Goal: Task Accomplishment & Management: Use online tool/utility

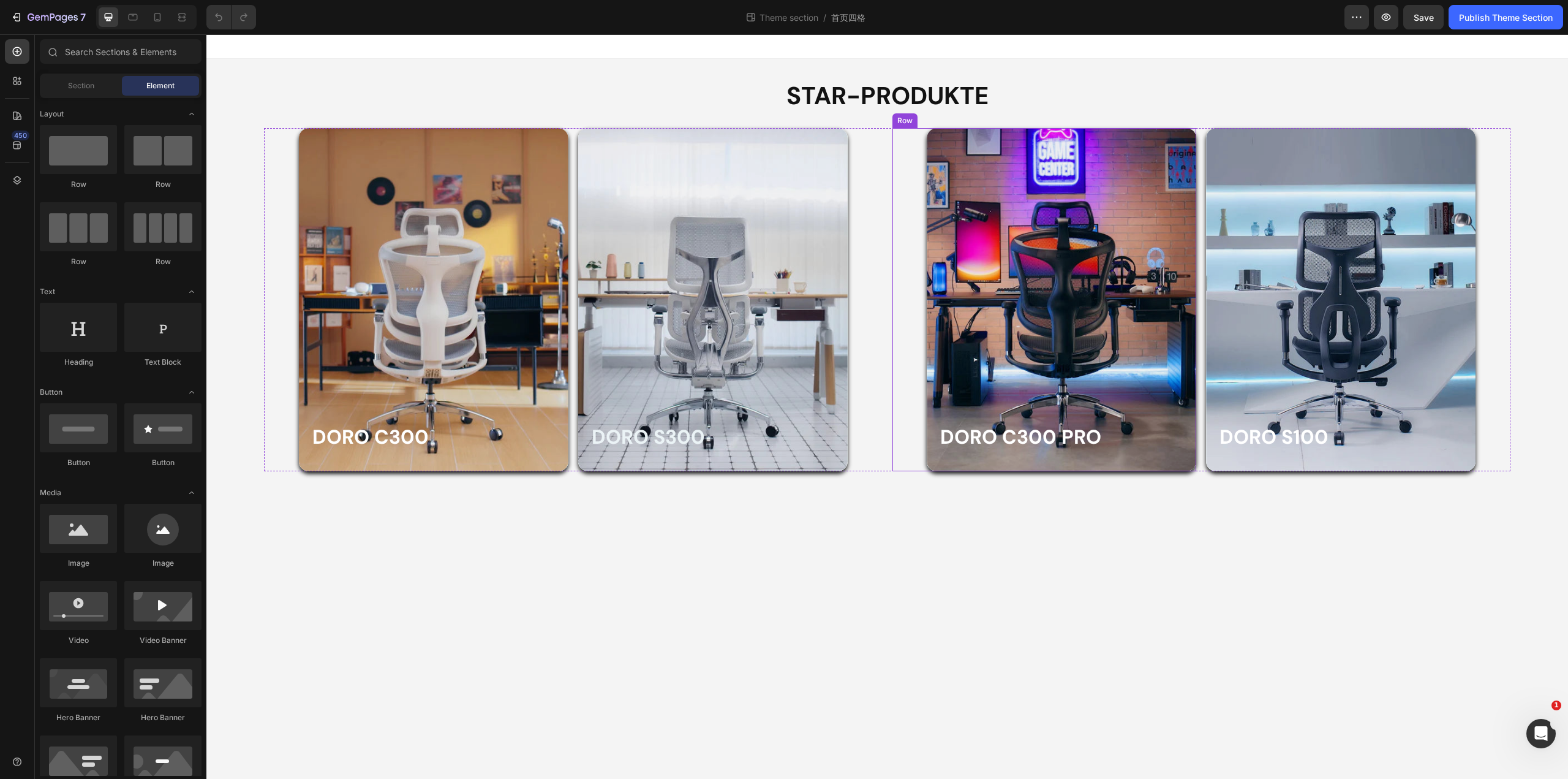
click at [898, 261] on div "Doro C300 PRO Heading Row Hero Banner" at bounding box center [1045, 300] width 305 height 343
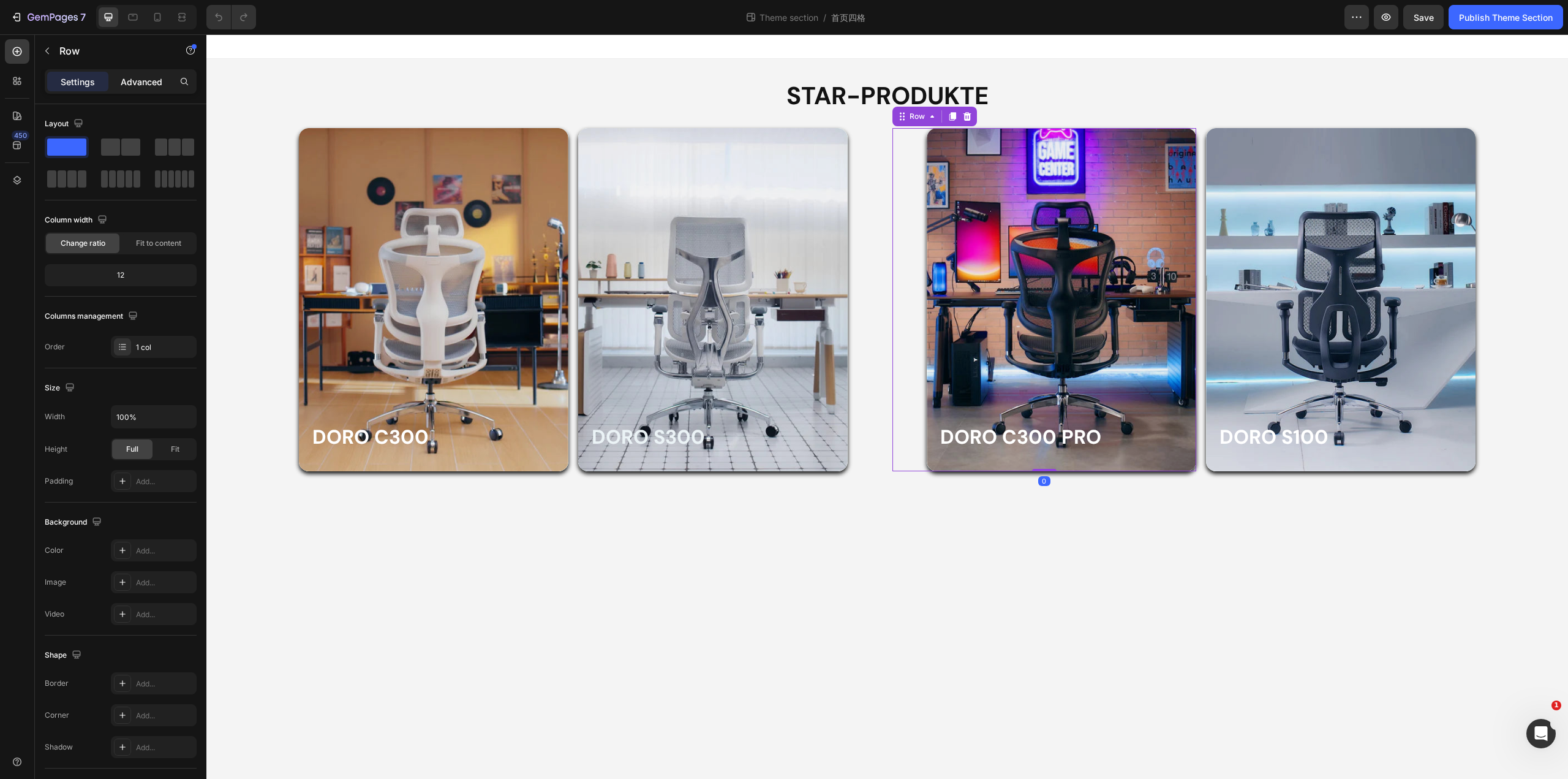
click at [136, 82] on p "Advanced" at bounding box center [141, 81] width 42 height 13
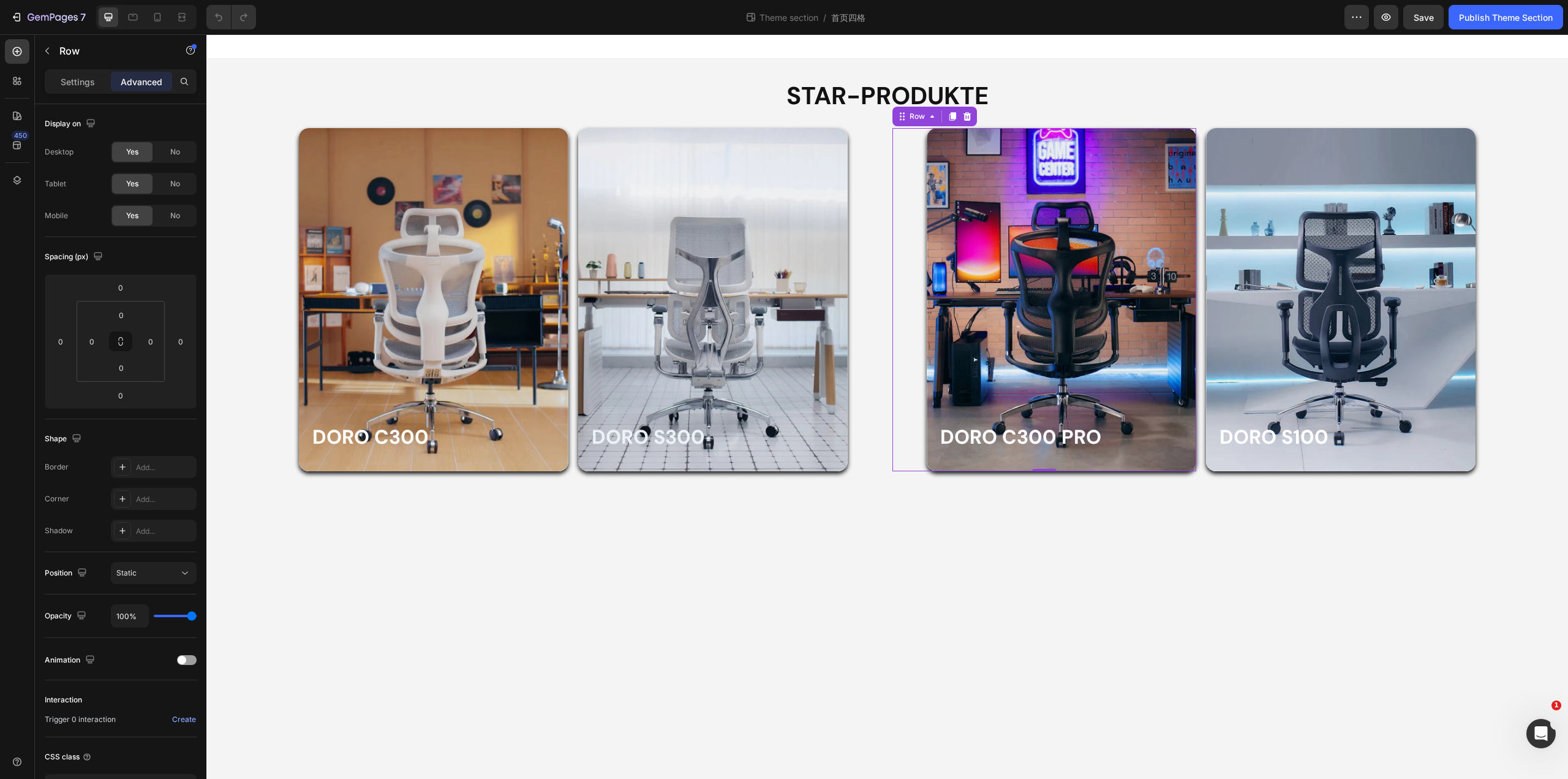
click at [898, 336] on div "Doro C300 PRO Heading Row Hero Banner" at bounding box center [1045, 300] width 305 height 343
click at [908, 116] on div "Row" at bounding box center [917, 116] width 20 height 11
click at [914, 156] on div "Doro C300 PRO Heading Row Hero Banner" at bounding box center [1045, 300] width 305 height 343
click at [89, 84] on p "Settings" at bounding box center [78, 81] width 35 height 13
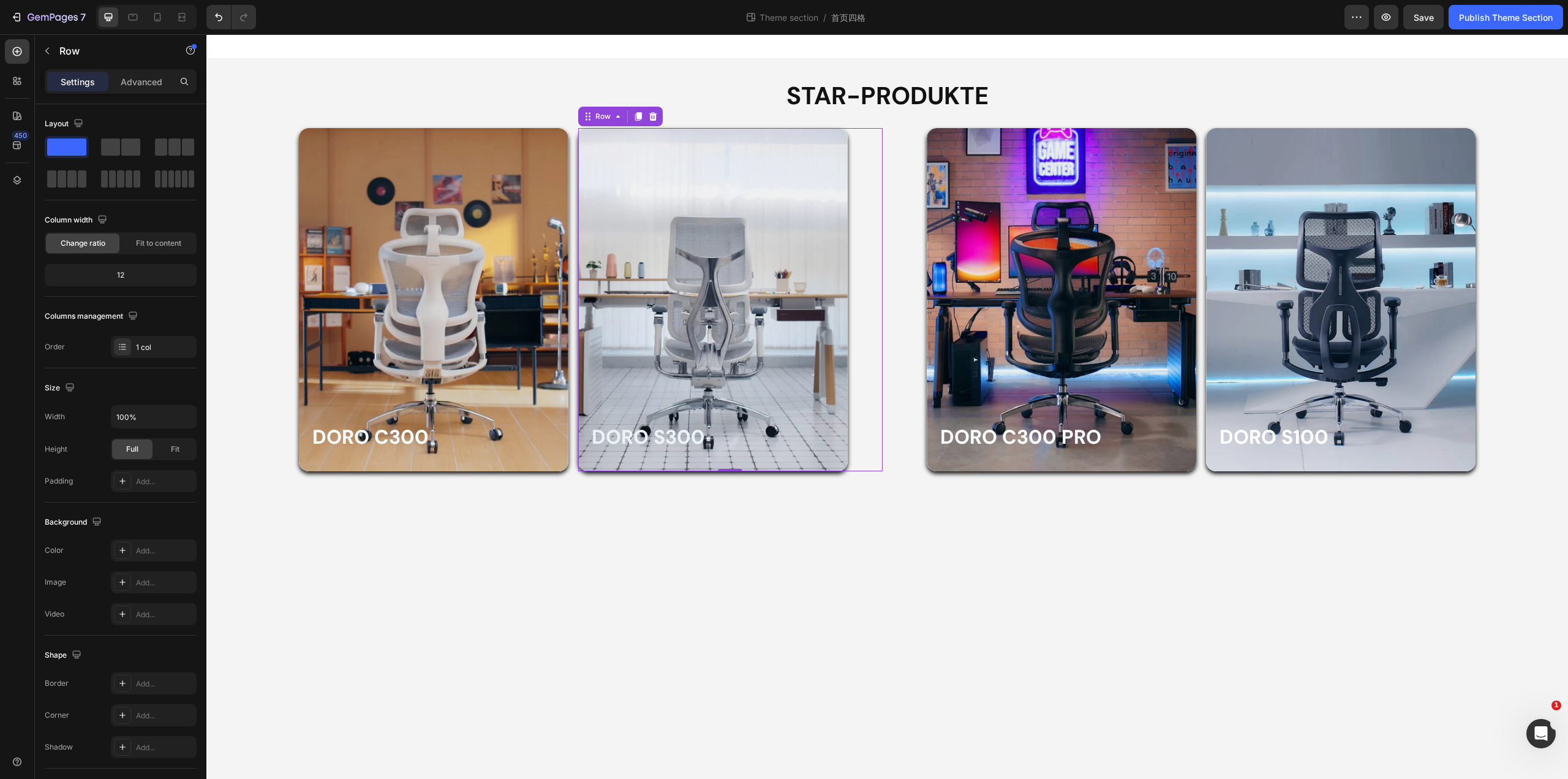
click at [859, 249] on div "Doro S300 Heading Row Hero Banner" at bounding box center [731, 300] width 305 height 343
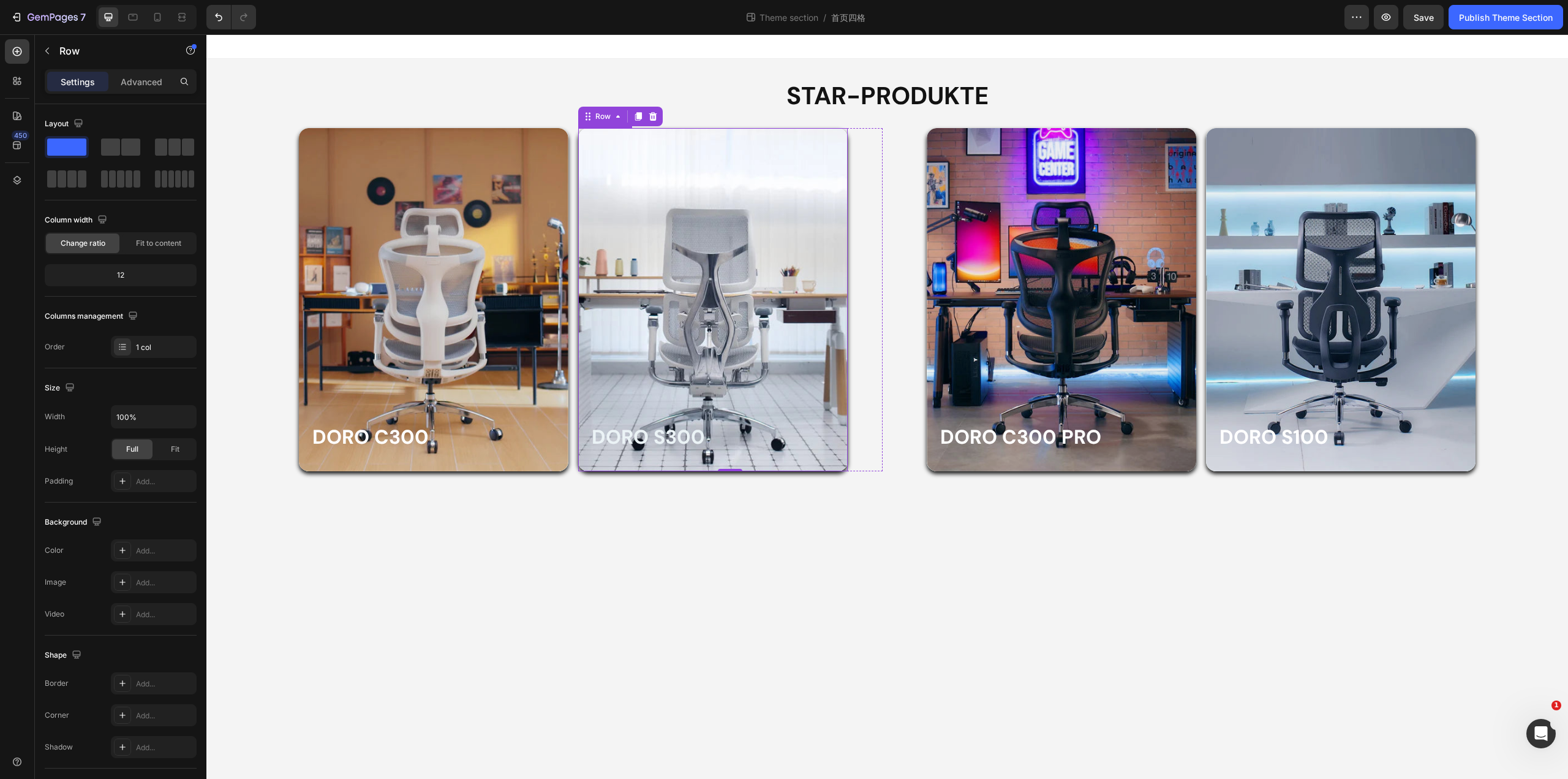
click at [645, 192] on div "Overlay" at bounding box center [713, 300] width 269 height 343
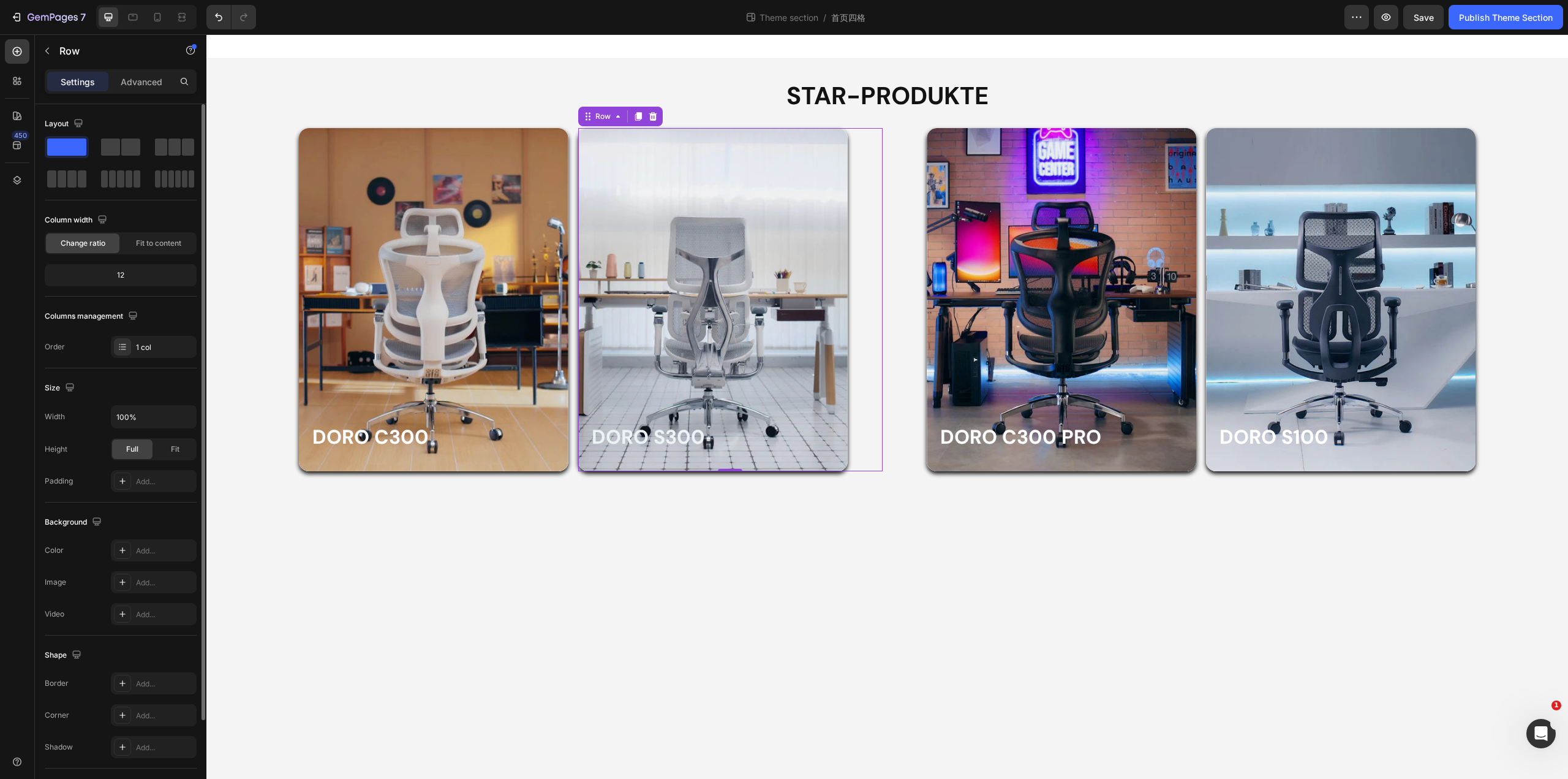
click at [856, 212] on div "Doro S300 Heading Row Hero Banner" at bounding box center [731, 300] width 305 height 343
click at [597, 112] on div "Row" at bounding box center [603, 116] width 20 height 11
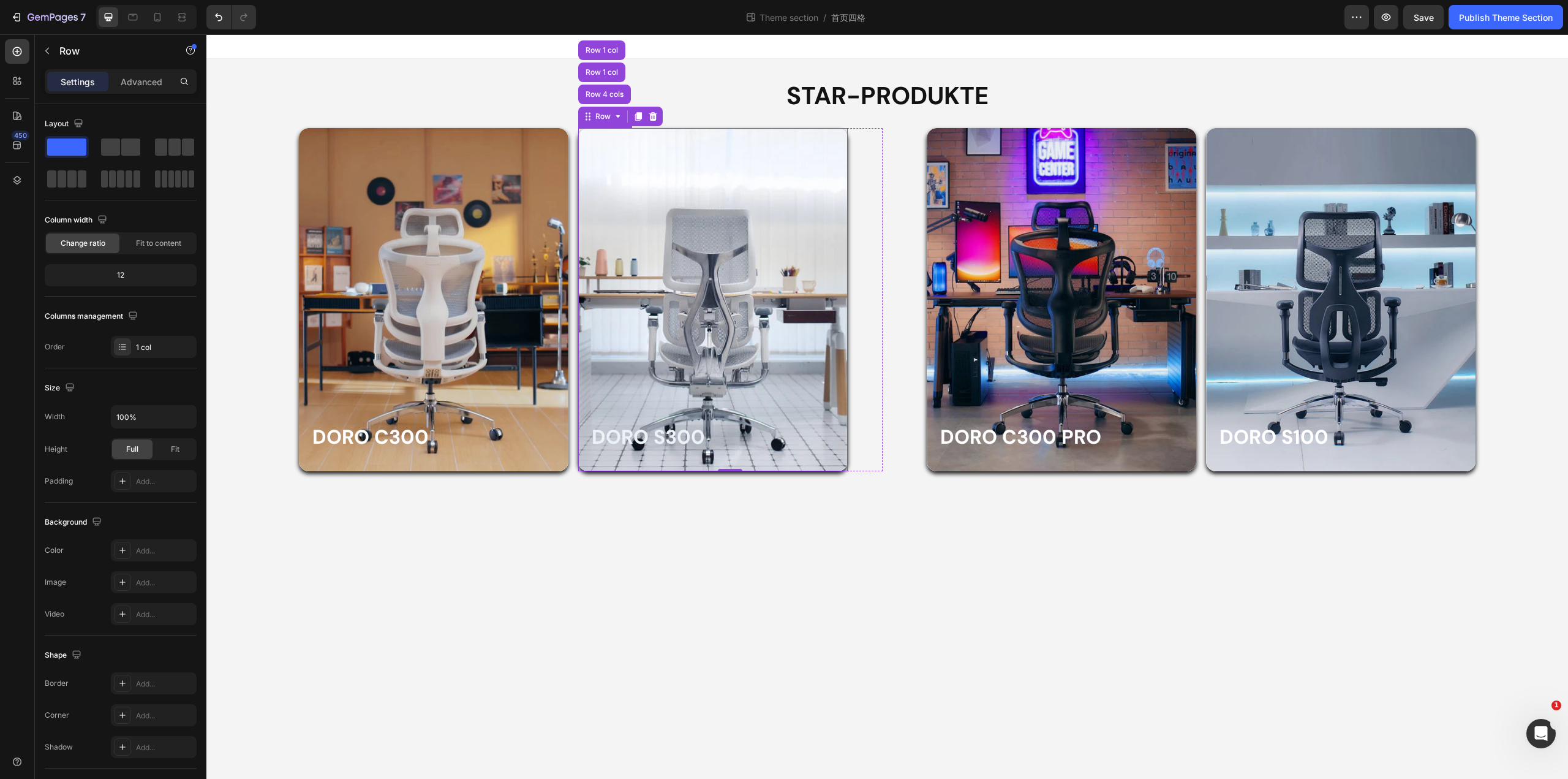
click at [606, 196] on div "Overlay" at bounding box center [713, 300] width 269 height 343
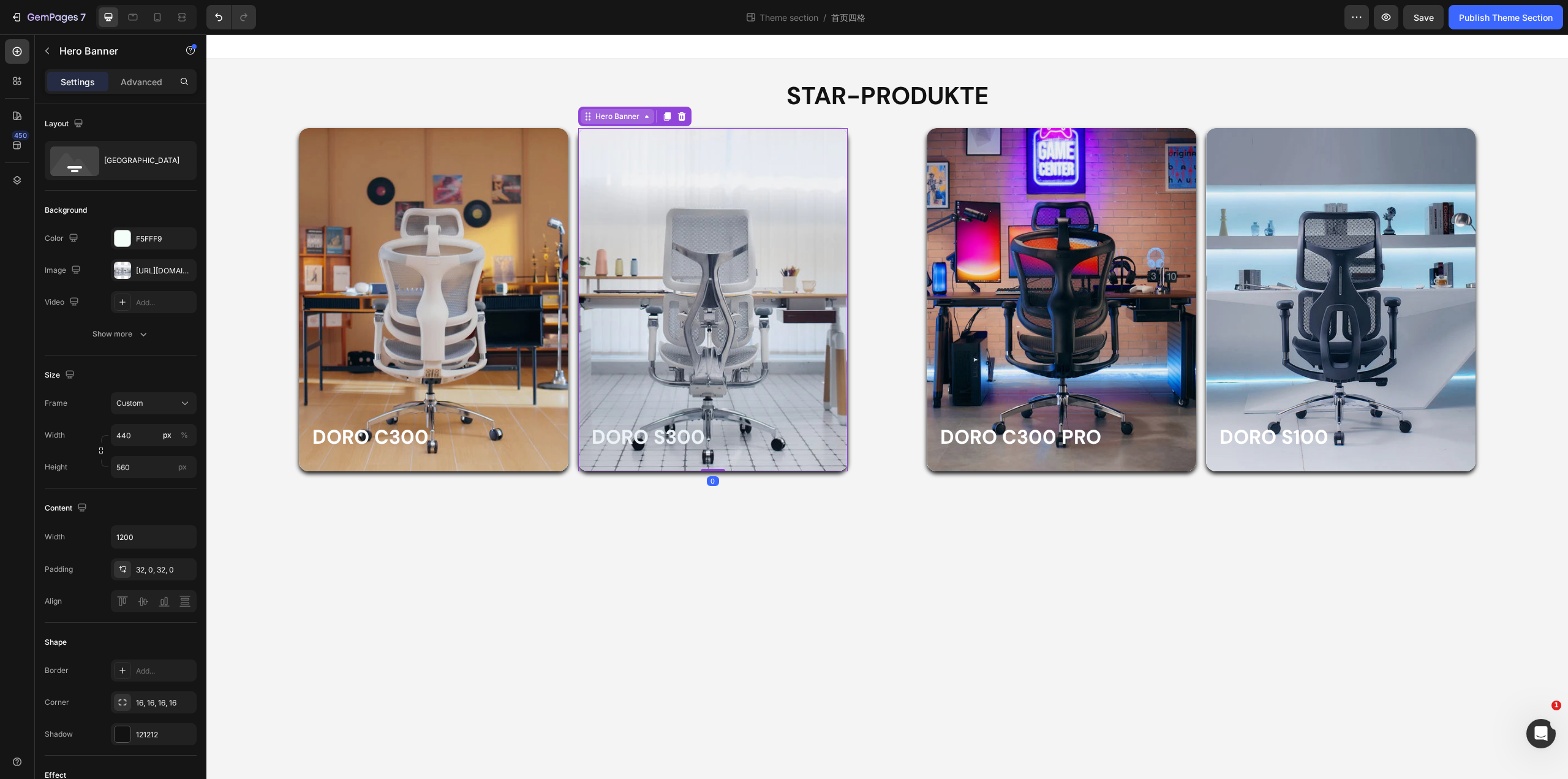
click at [615, 116] on div "Hero Banner" at bounding box center [618, 116] width 49 height 11
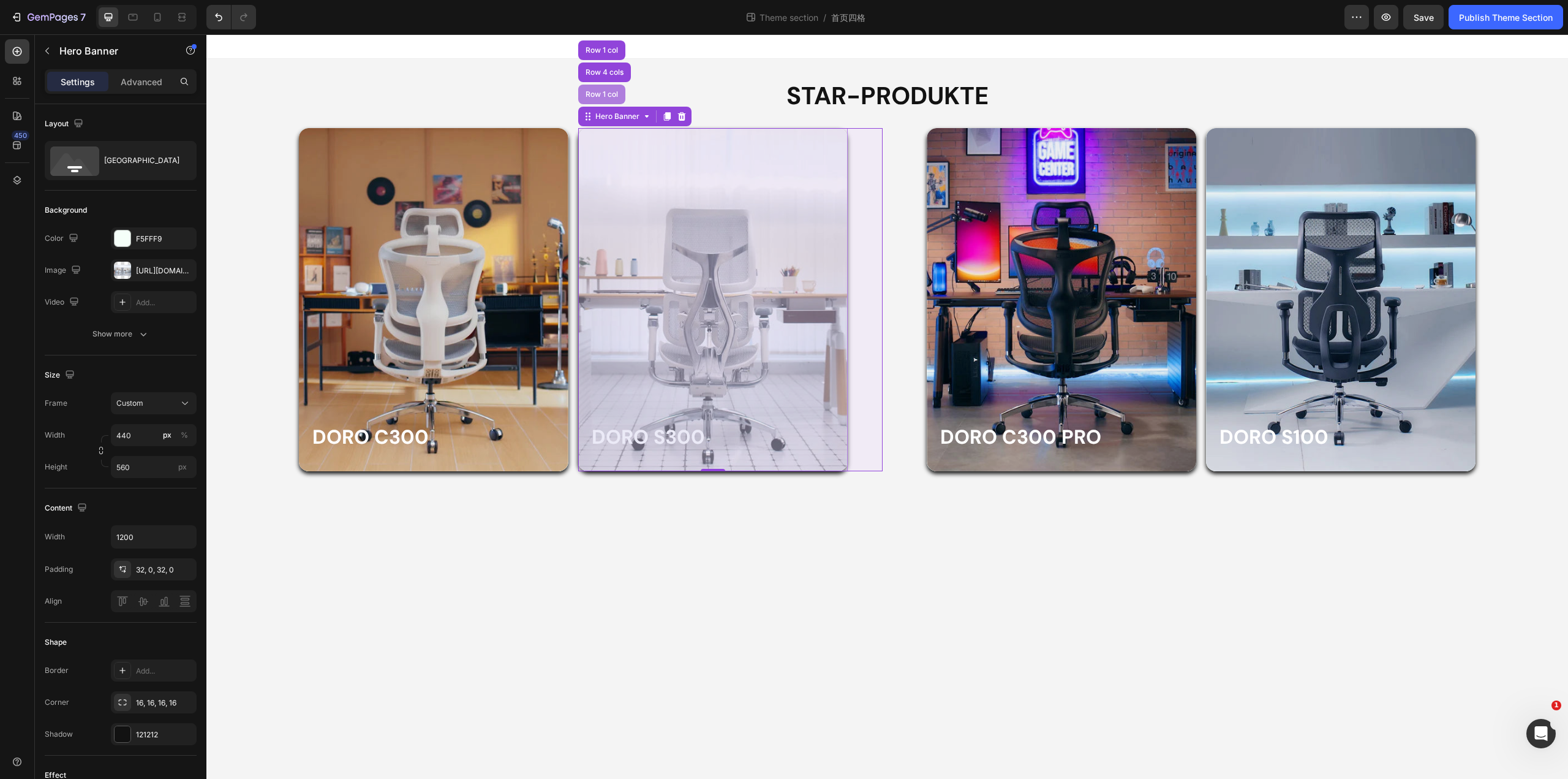
click at [600, 97] on div "Row 1 col" at bounding box center [602, 94] width 37 height 7
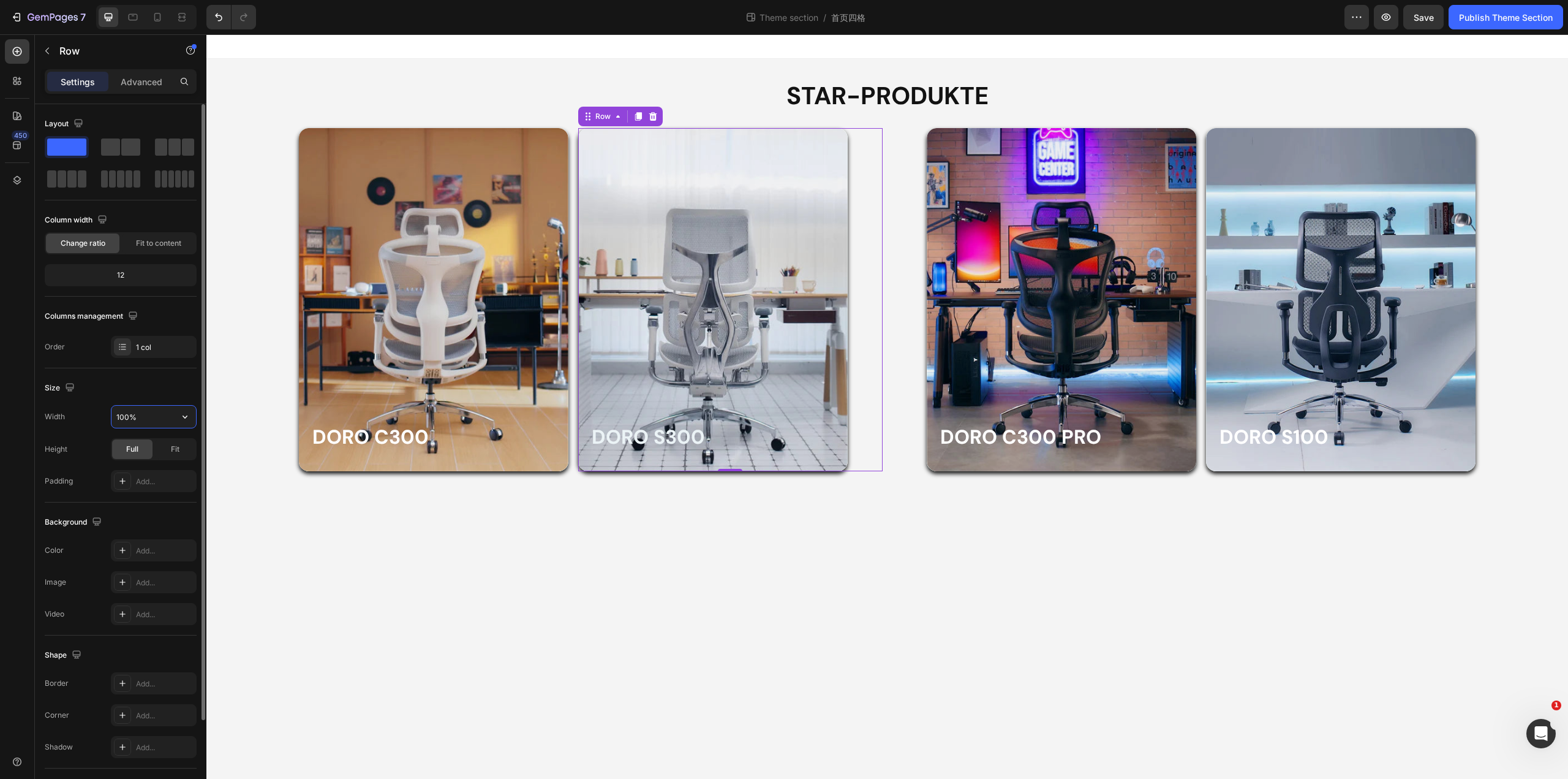
click at [170, 418] on input "100%" at bounding box center [154, 416] width 84 height 22
click at [182, 418] on icon "button" at bounding box center [185, 416] width 12 height 12
click at [182, 416] on icon "button" at bounding box center [185, 416] width 12 height 12
click at [168, 387] on div "Size" at bounding box center [120, 387] width 152 height 19
click at [123, 416] on input "100%" at bounding box center [154, 416] width 84 height 22
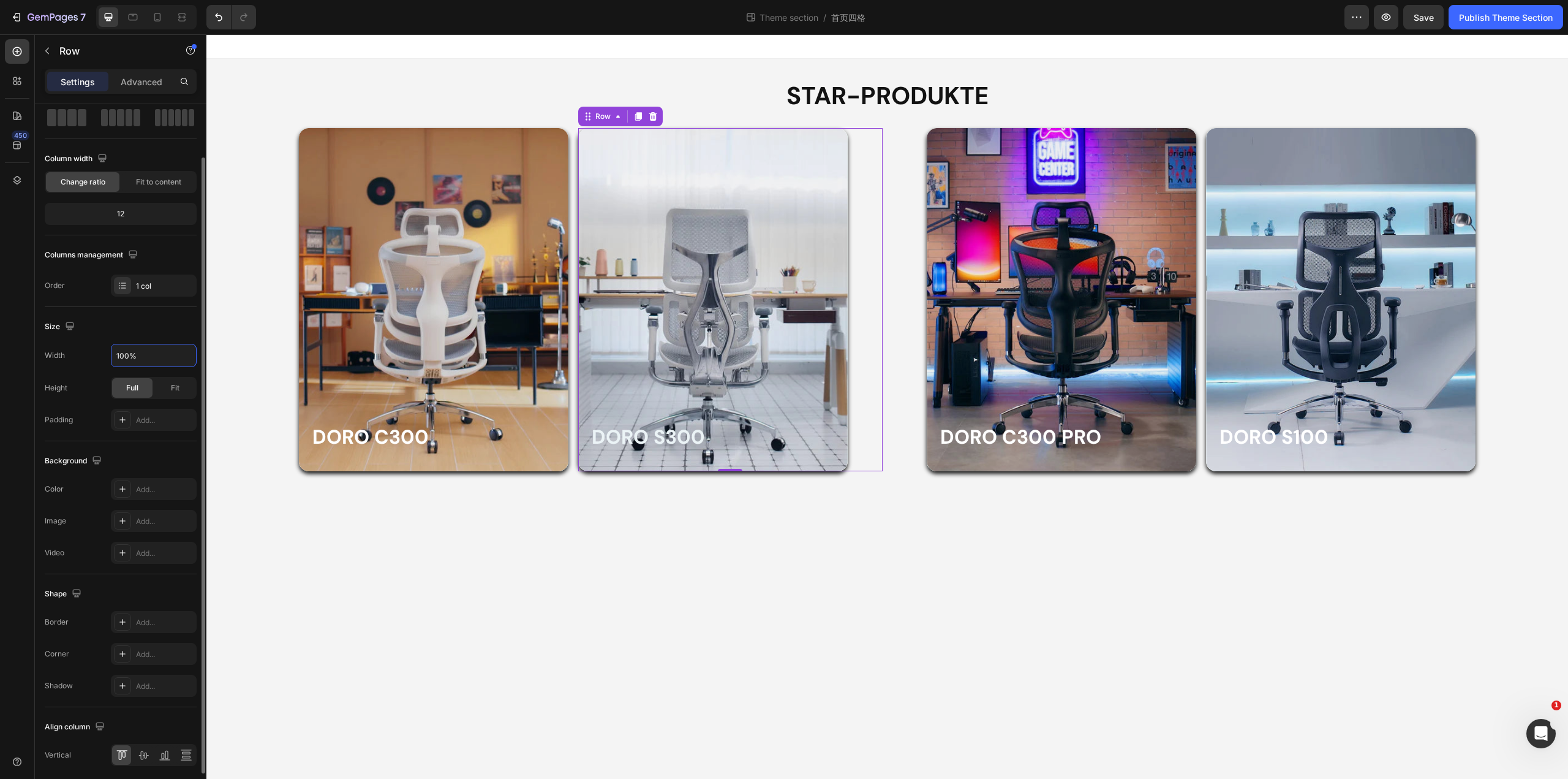
scroll to position [107, 0]
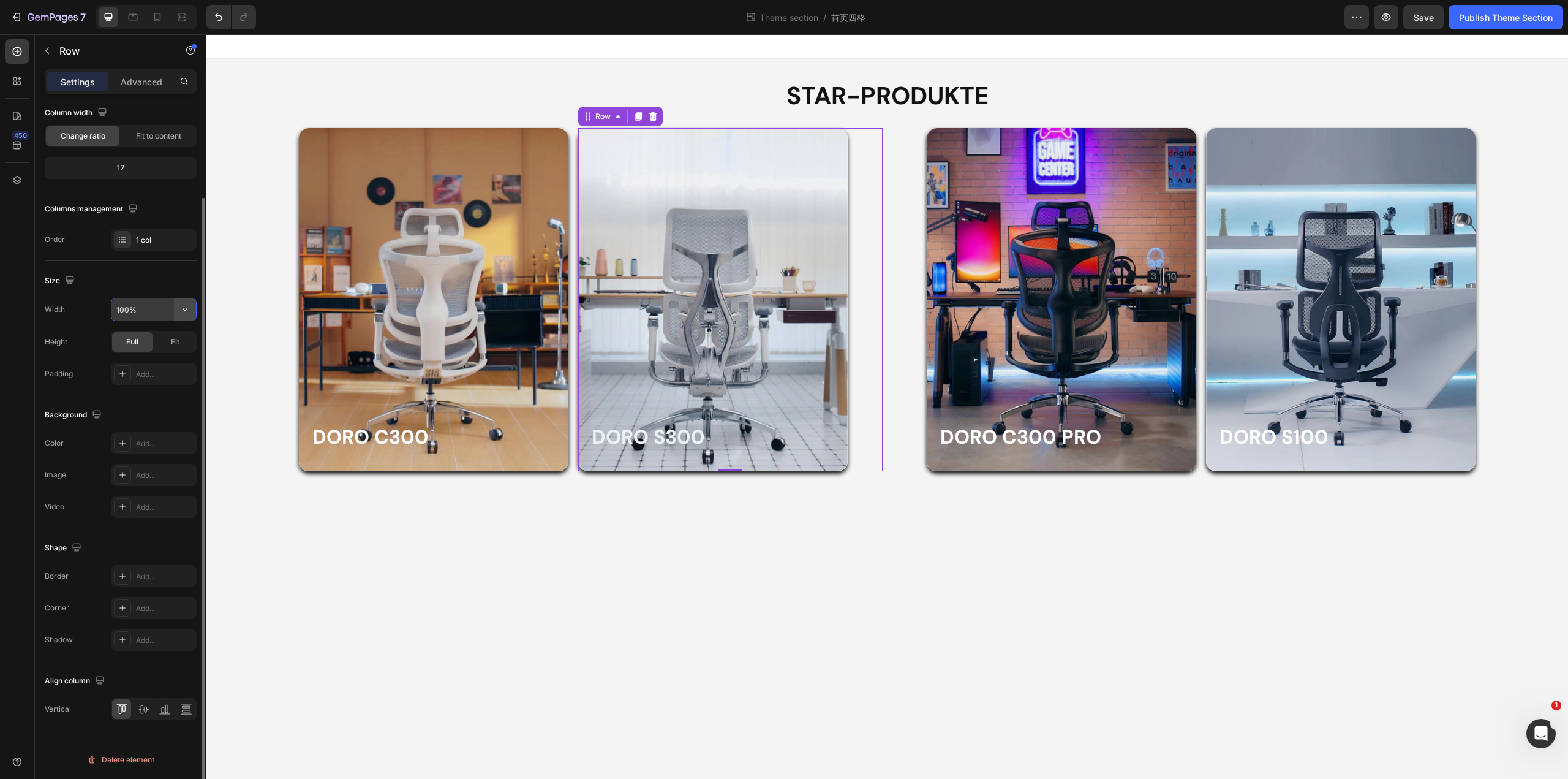
click at [190, 309] on icon "button" at bounding box center [185, 309] width 12 height 12
click at [126, 315] on input "100%" at bounding box center [154, 309] width 84 height 22
click at [128, 309] on input "100%" at bounding box center [154, 309] width 84 height 22
drag, startPoint x: 126, startPoint y: 307, endPoint x: 107, endPoint y: 308, distance: 19.0
click at [108, 307] on div "Width 100%" at bounding box center [120, 309] width 152 height 23
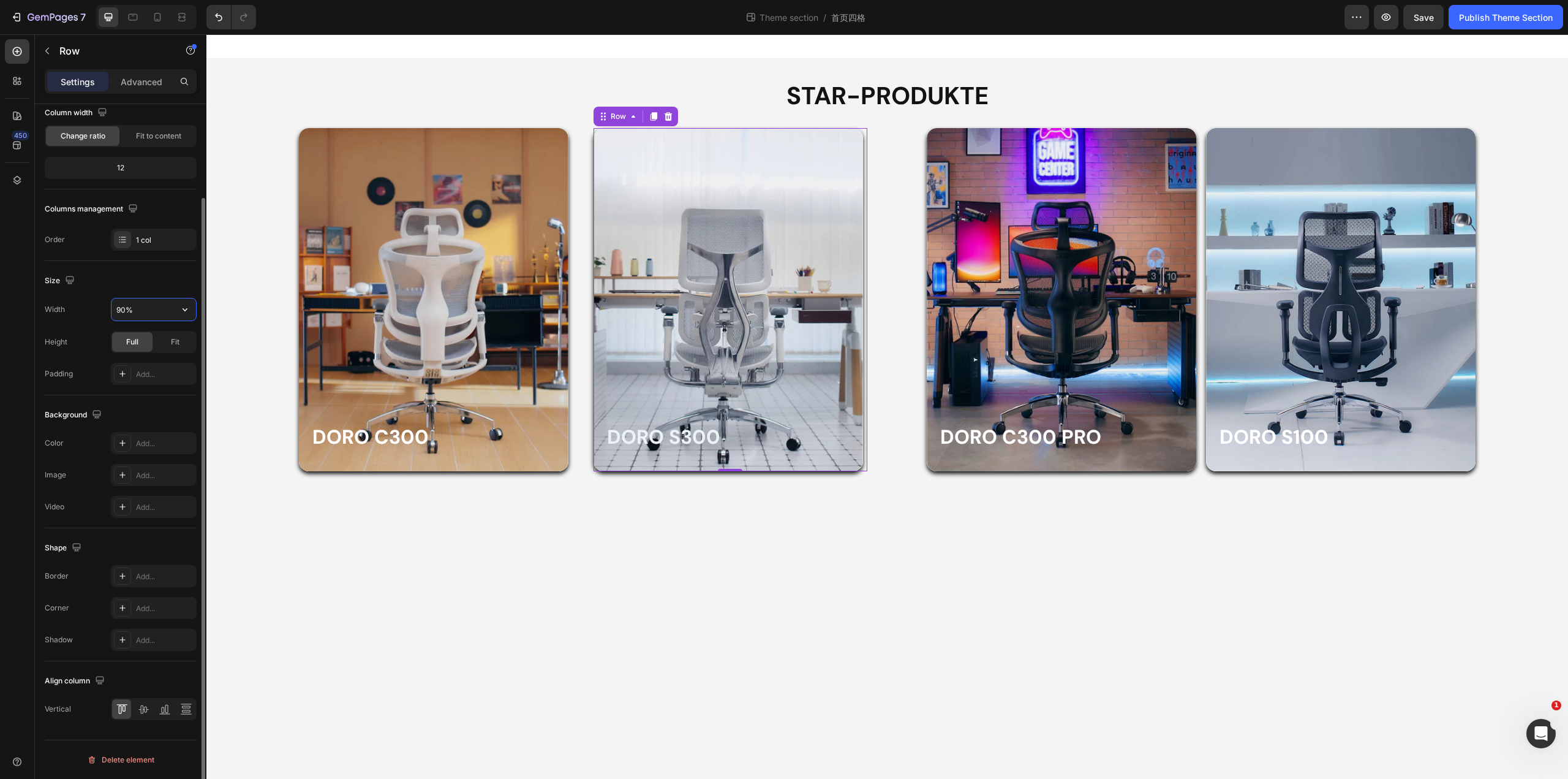
click at [173, 311] on input "90%" at bounding box center [154, 309] width 84 height 22
click at [182, 311] on icon "button" at bounding box center [185, 309] width 12 height 12
click at [141, 353] on div "Default 100%" at bounding box center [140, 364] width 100 height 23
type input "100%"
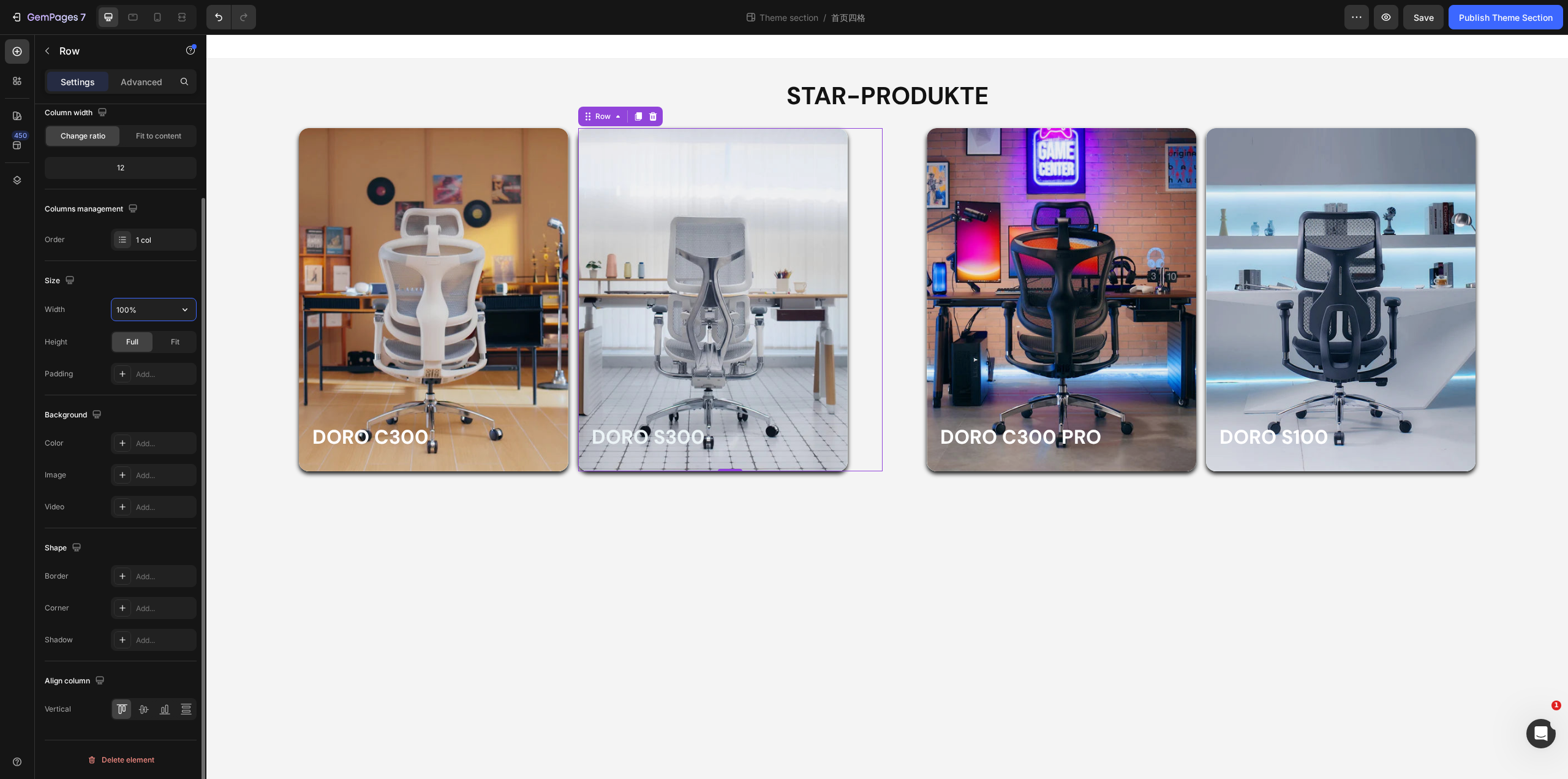
click at [173, 316] on input "100%" at bounding box center [154, 309] width 84 height 22
click at [180, 313] on icon "button" at bounding box center [185, 309] width 12 height 12
click at [147, 280] on div "Size" at bounding box center [120, 280] width 152 height 19
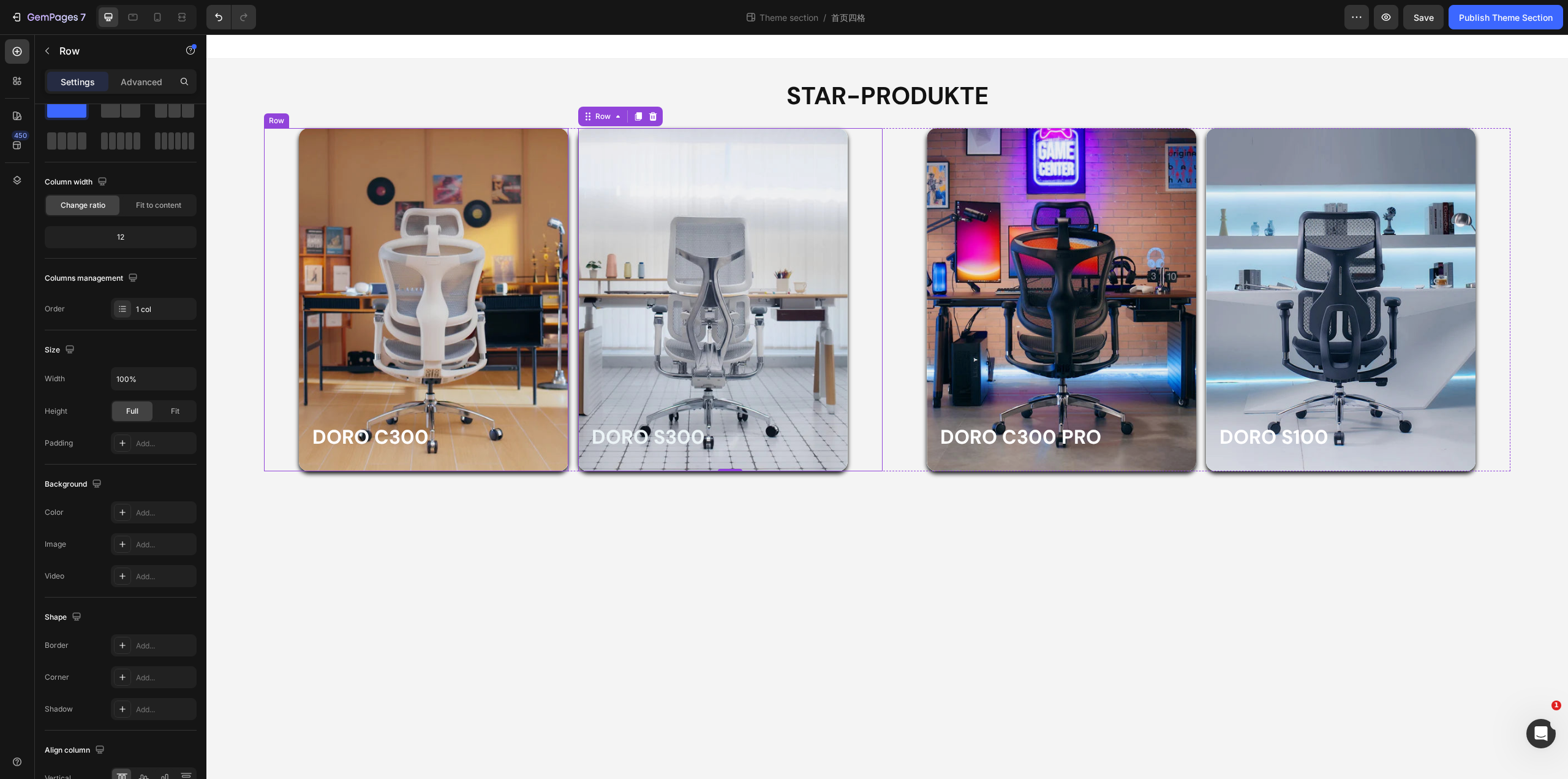
click at [268, 233] on div "Doro C300 Heading Row Hero Banner" at bounding box center [416, 300] width 305 height 343
click at [287, 113] on div "Row" at bounding box center [289, 116] width 20 height 11
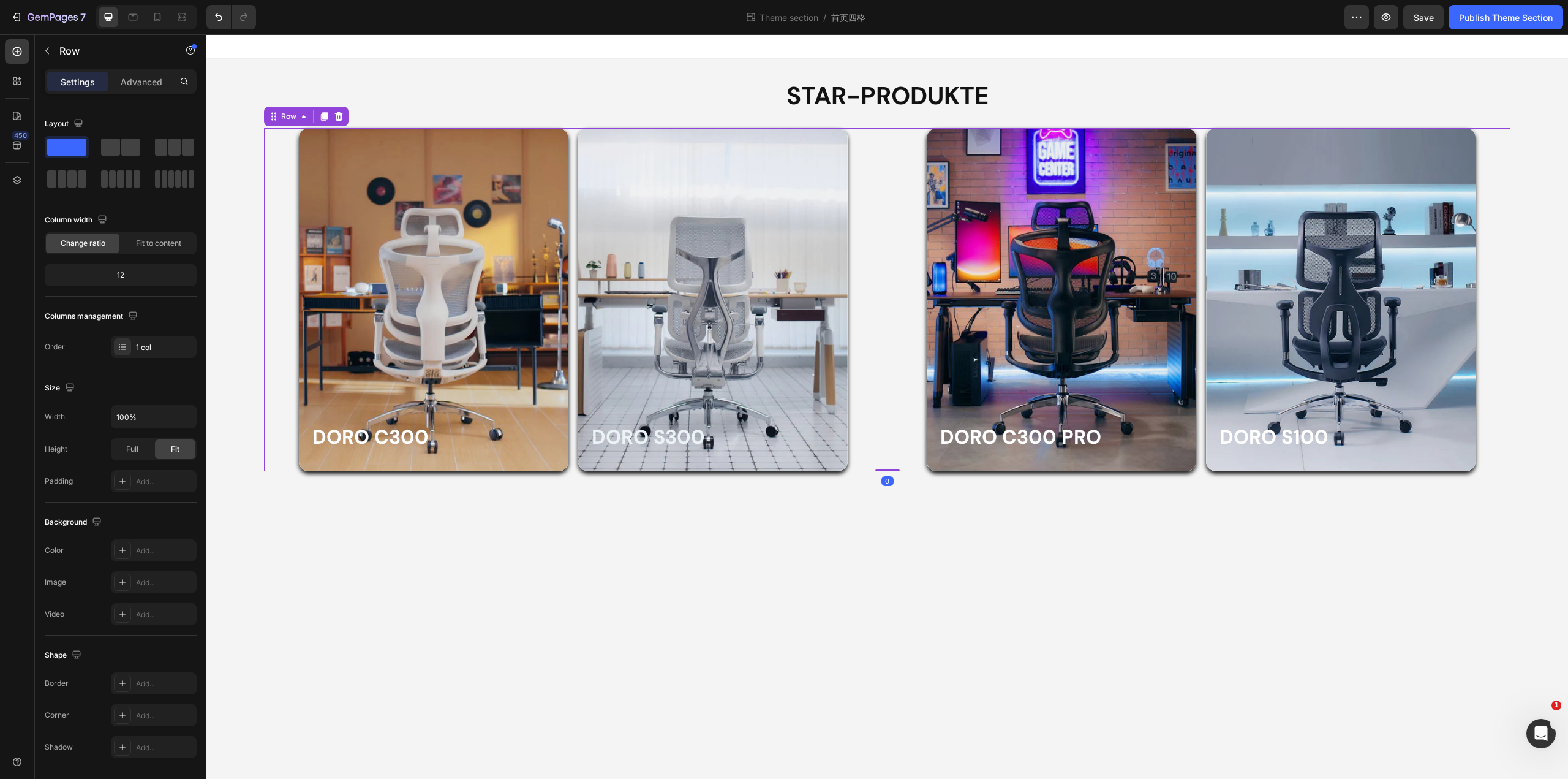
click at [575, 148] on div "Doro C300 Heading Row Hero Banner Row Doro S300 Heading Row Hero Banner Row Dor…" at bounding box center [887, 300] width 1247 height 343
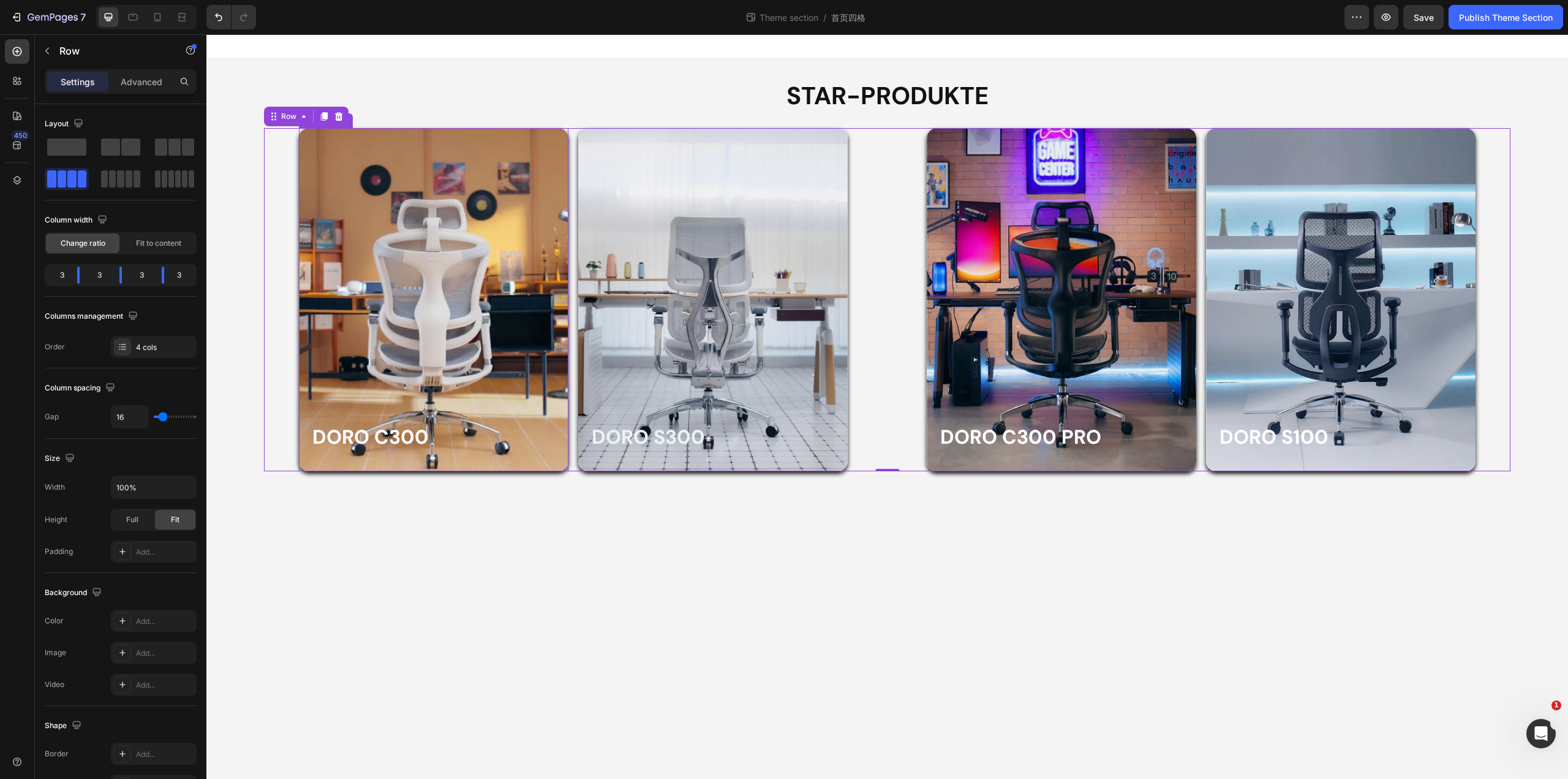
click at [454, 289] on div "Overlay" at bounding box center [434, 300] width 269 height 343
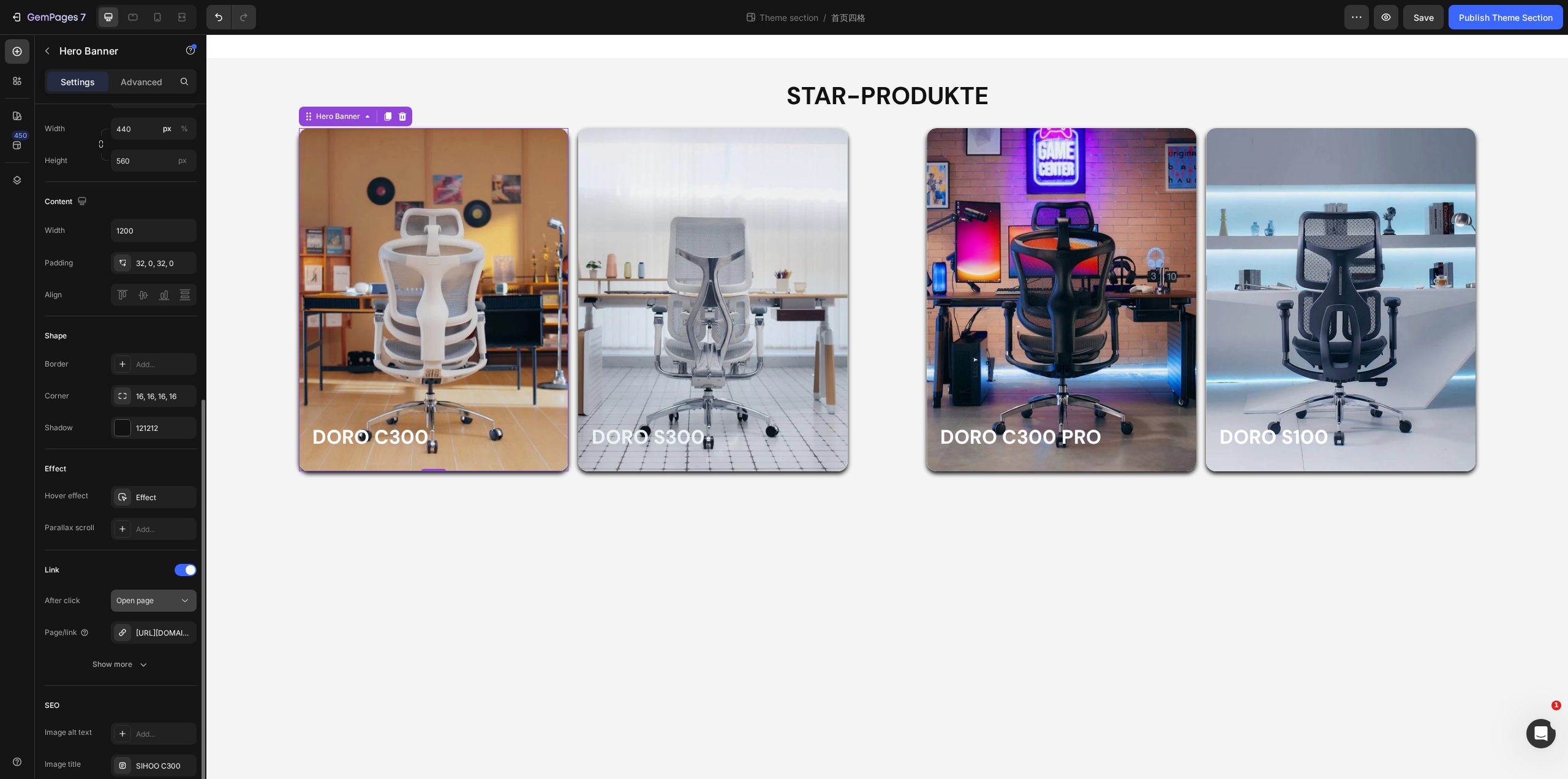
scroll to position [405, 0]
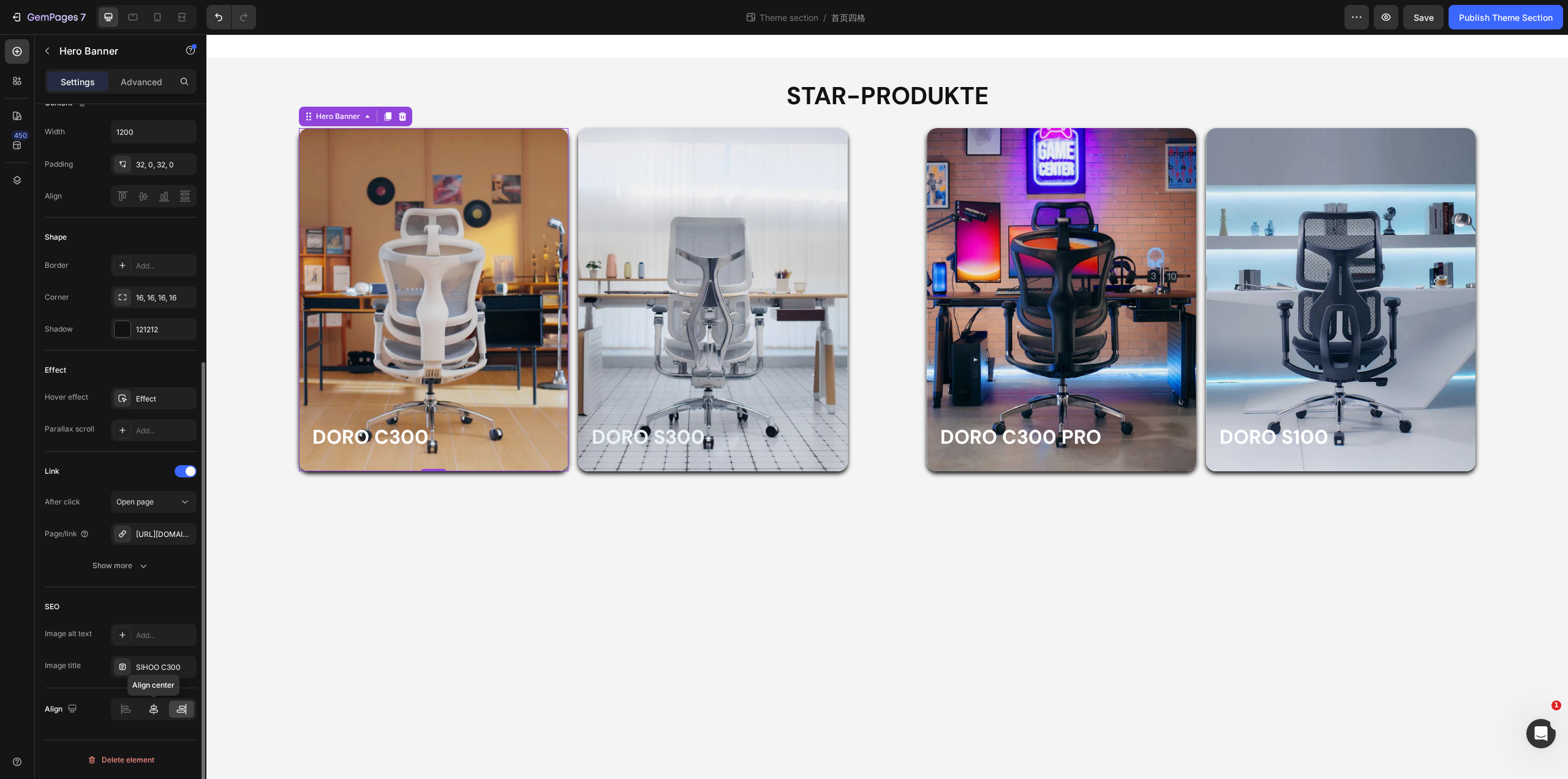
click at [150, 710] on icon at bounding box center [154, 709] width 12 height 12
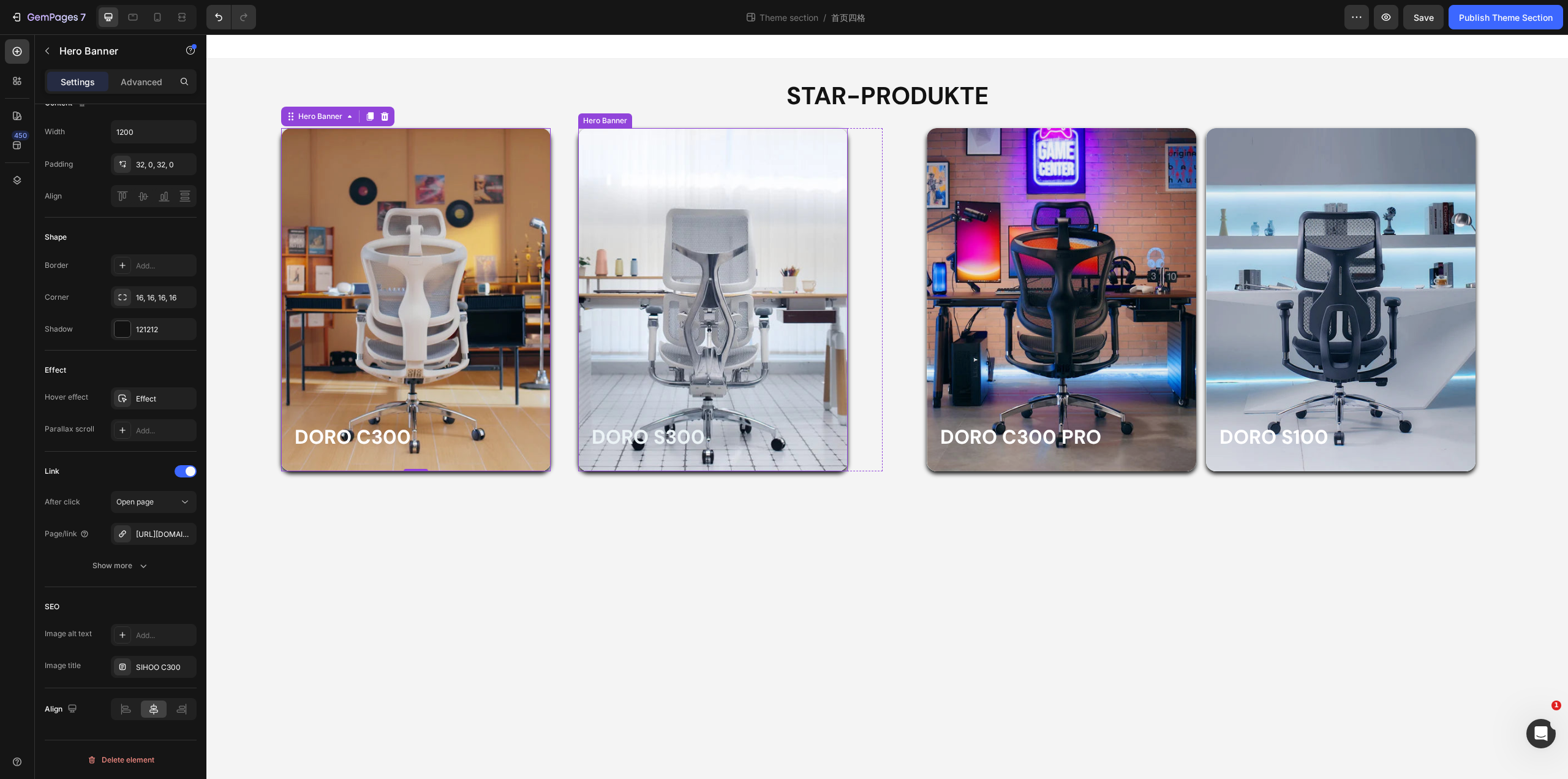
click at [642, 313] on div "Overlay" at bounding box center [713, 300] width 269 height 343
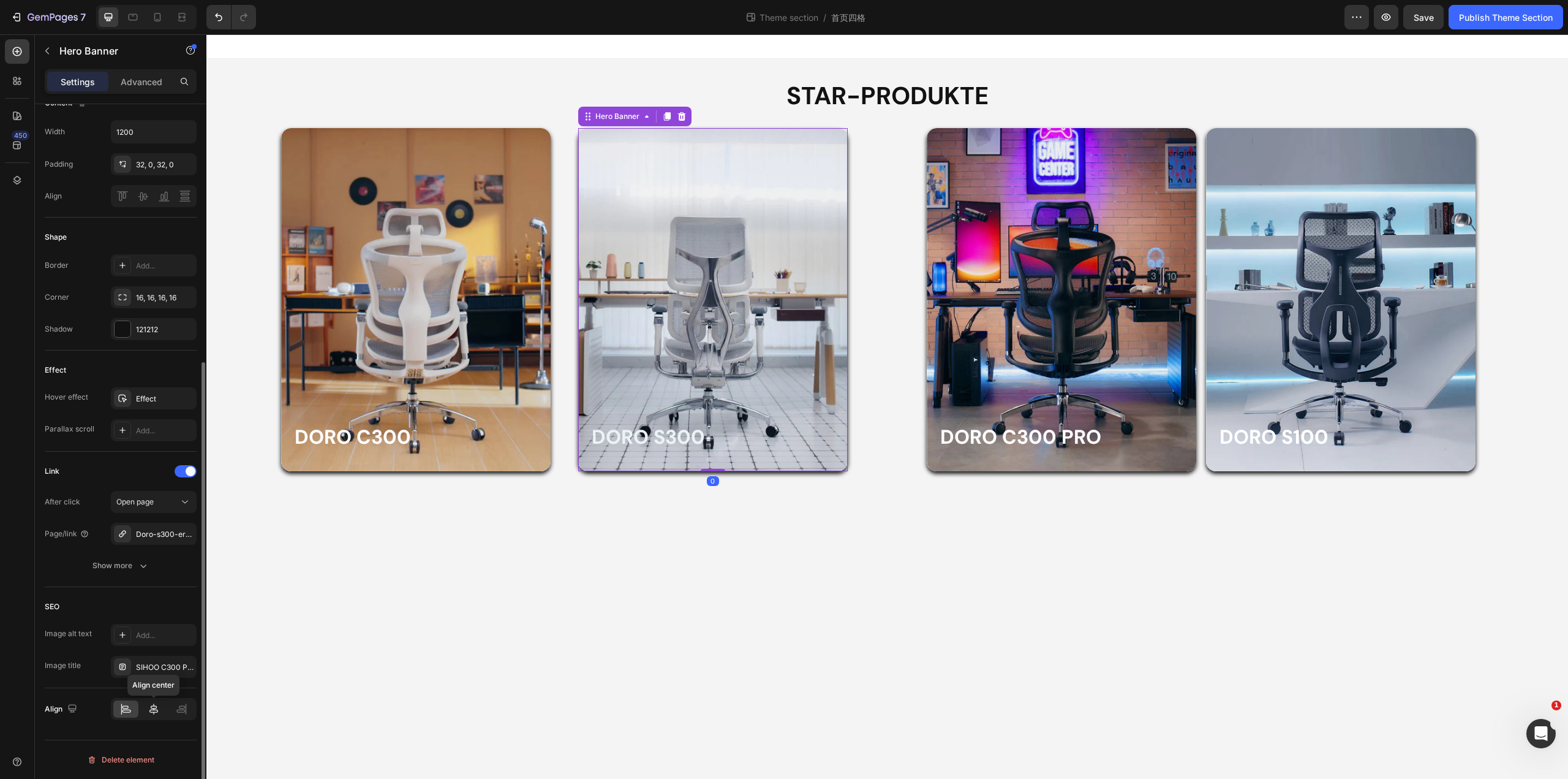
click at [156, 712] on icon at bounding box center [154, 709] width 12 height 12
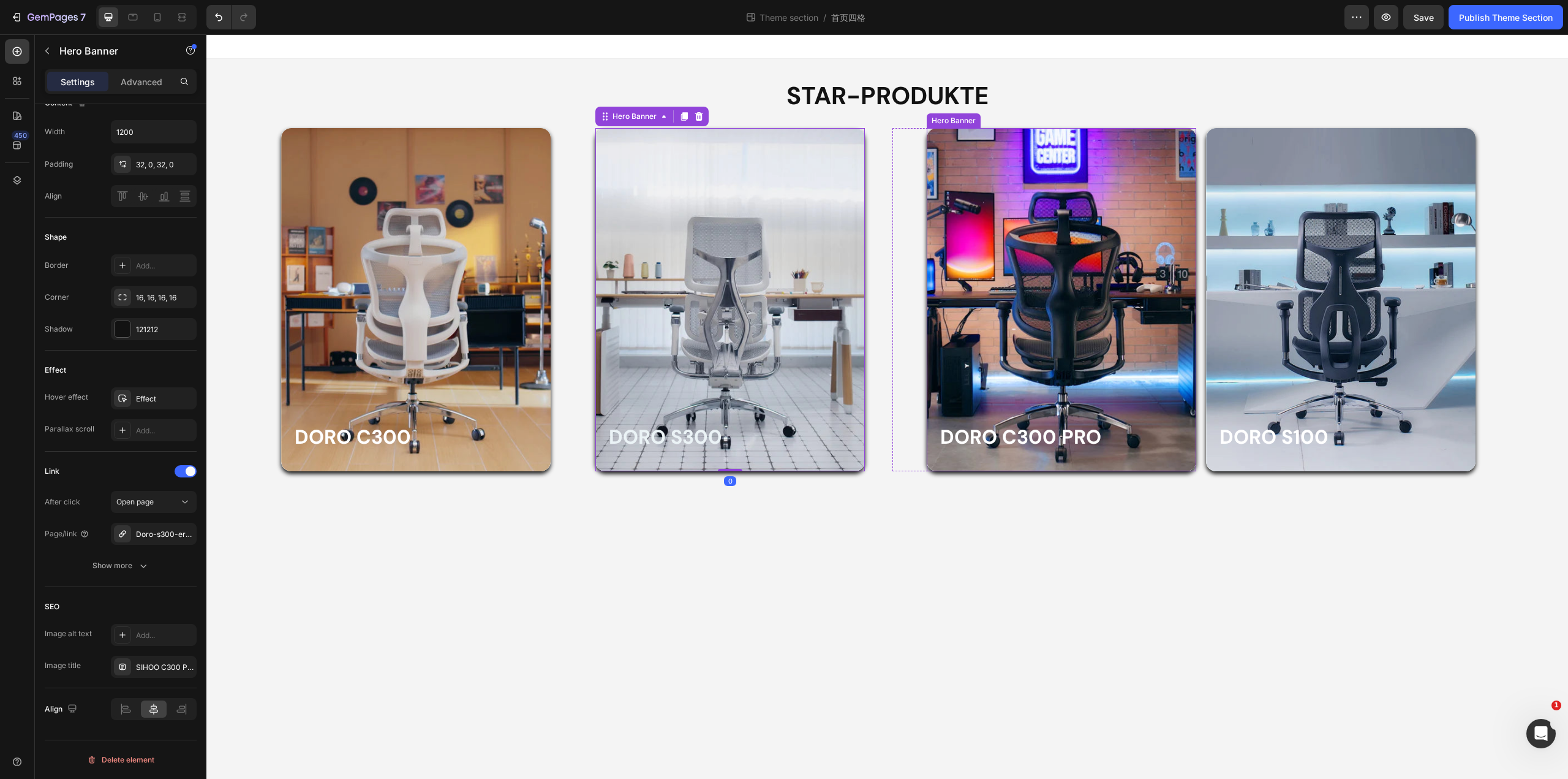
click at [948, 377] on div "Overlay" at bounding box center [1061, 300] width 269 height 343
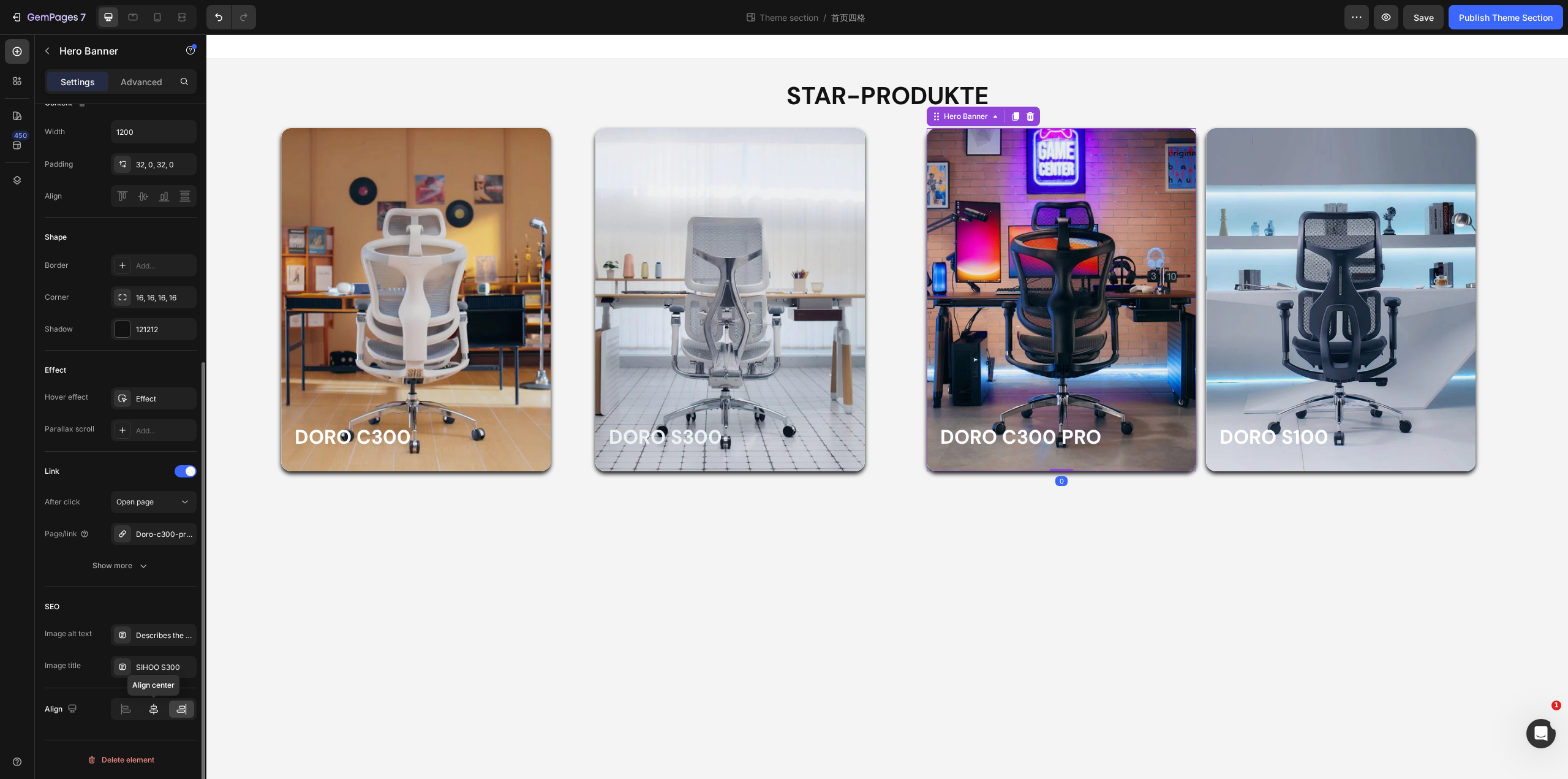
click at [152, 710] on icon at bounding box center [154, 708] width 9 height 11
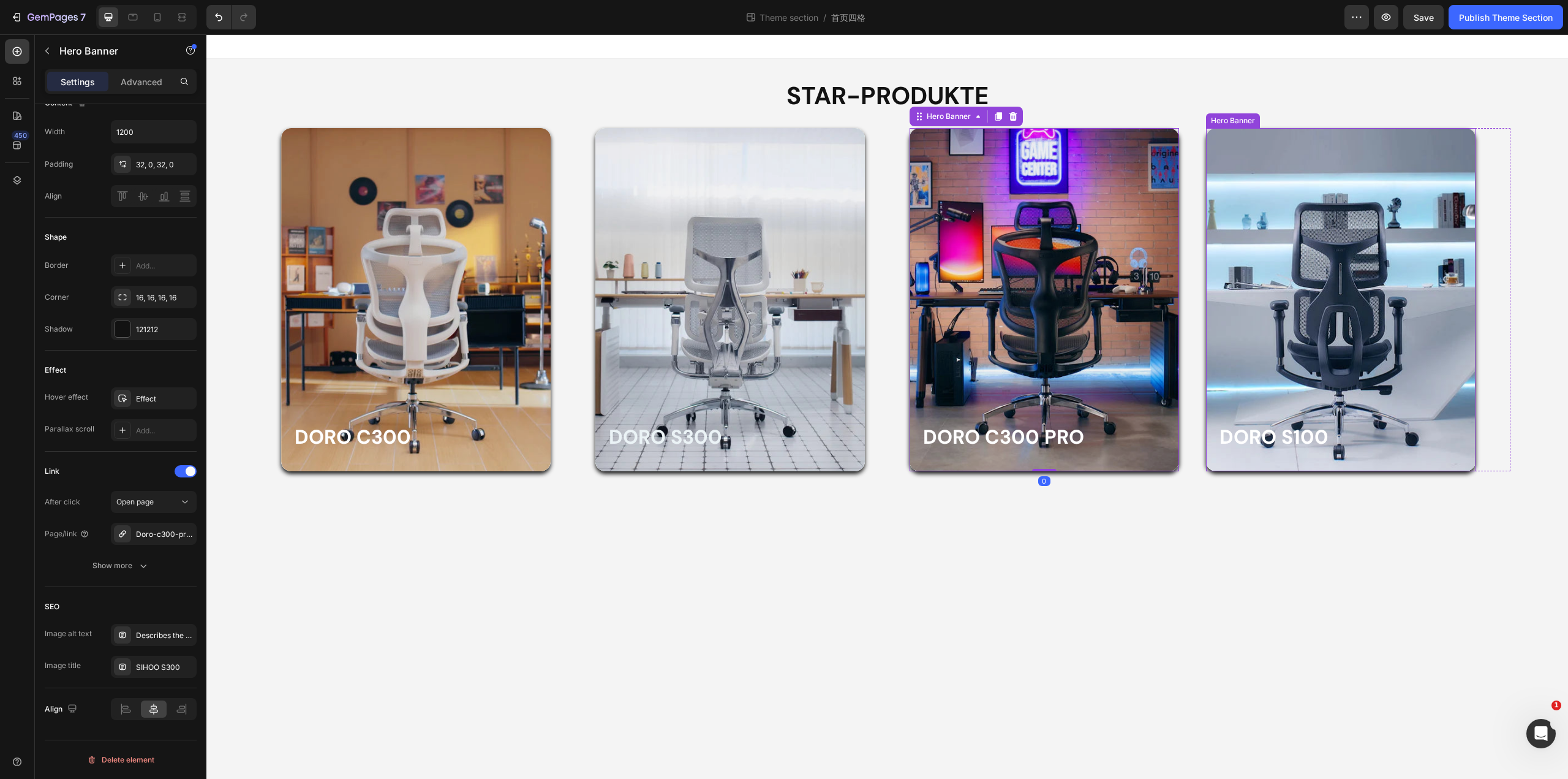
click at [1252, 358] on div "Overlay" at bounding box center [1341, 300] width 269 height 343
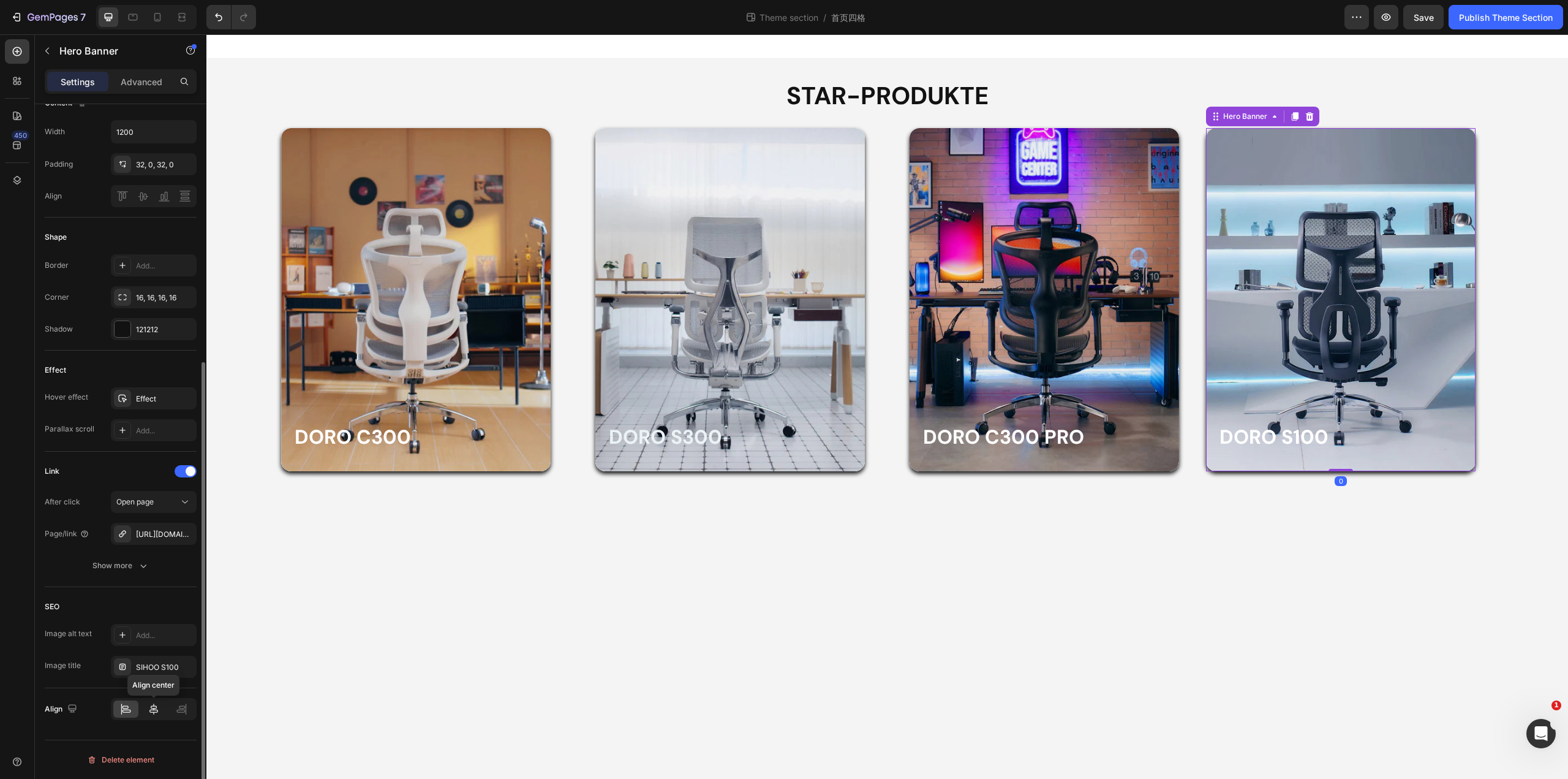
click at [146, 704] on div at bounding box center [154, 709] width 25 height 17
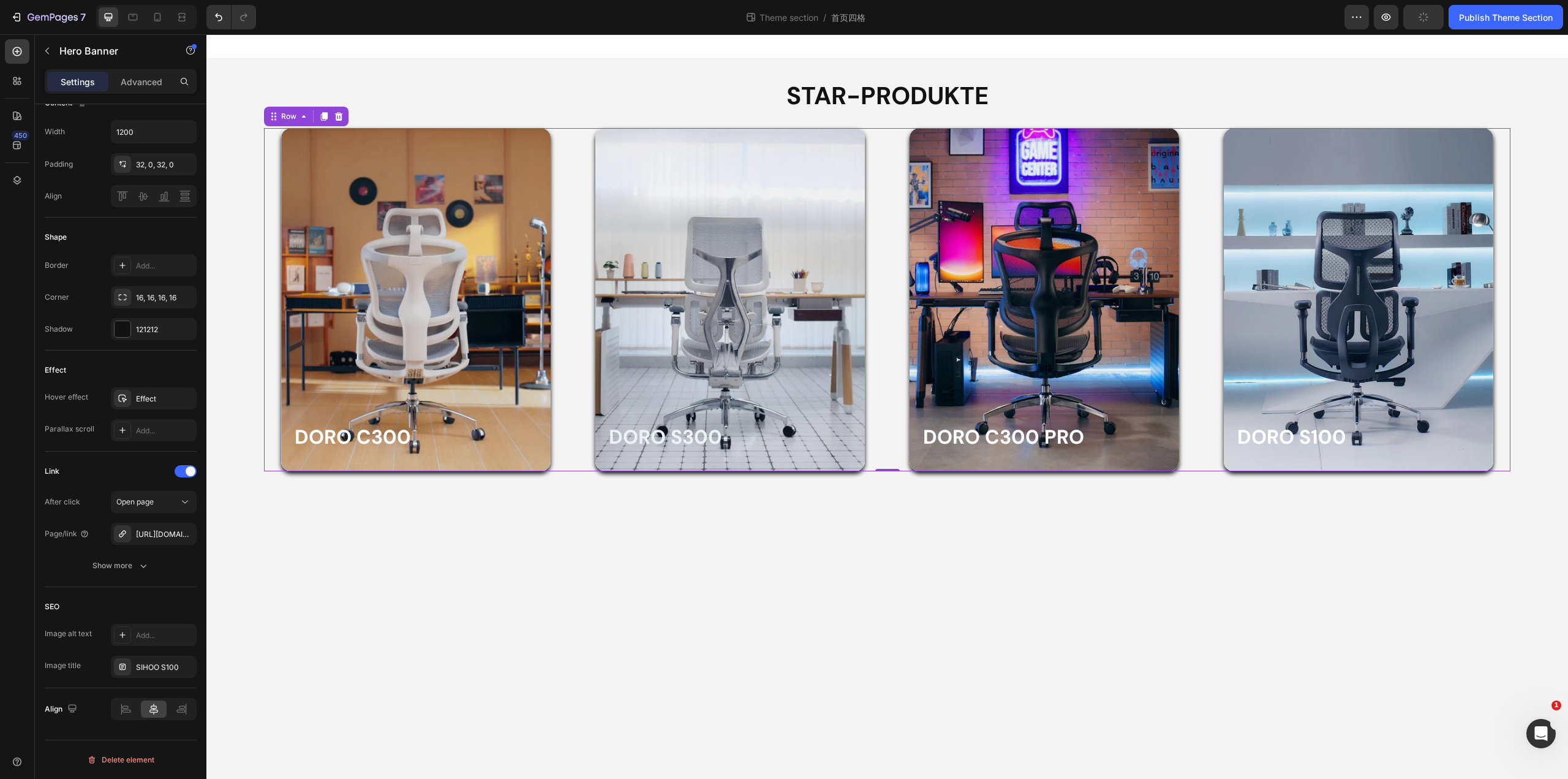
scroll to position [0, 0]
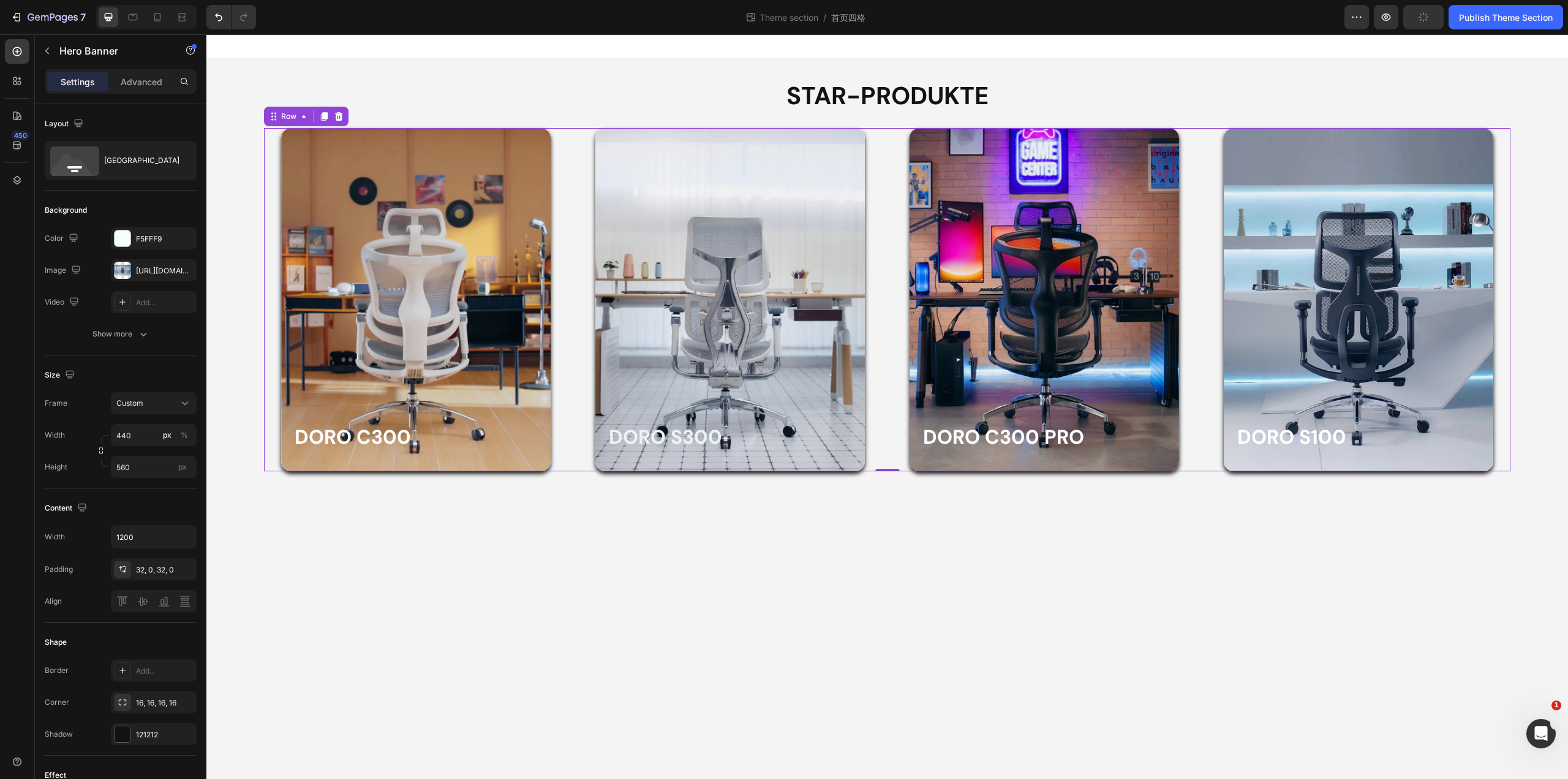
click at [887, 231] on div "Doro C300 Heading Row Hero Banner Row Doro S300 Heading Row Hero Banner Row Dor…" at bounding box center [887, 300] width 1247 height 343
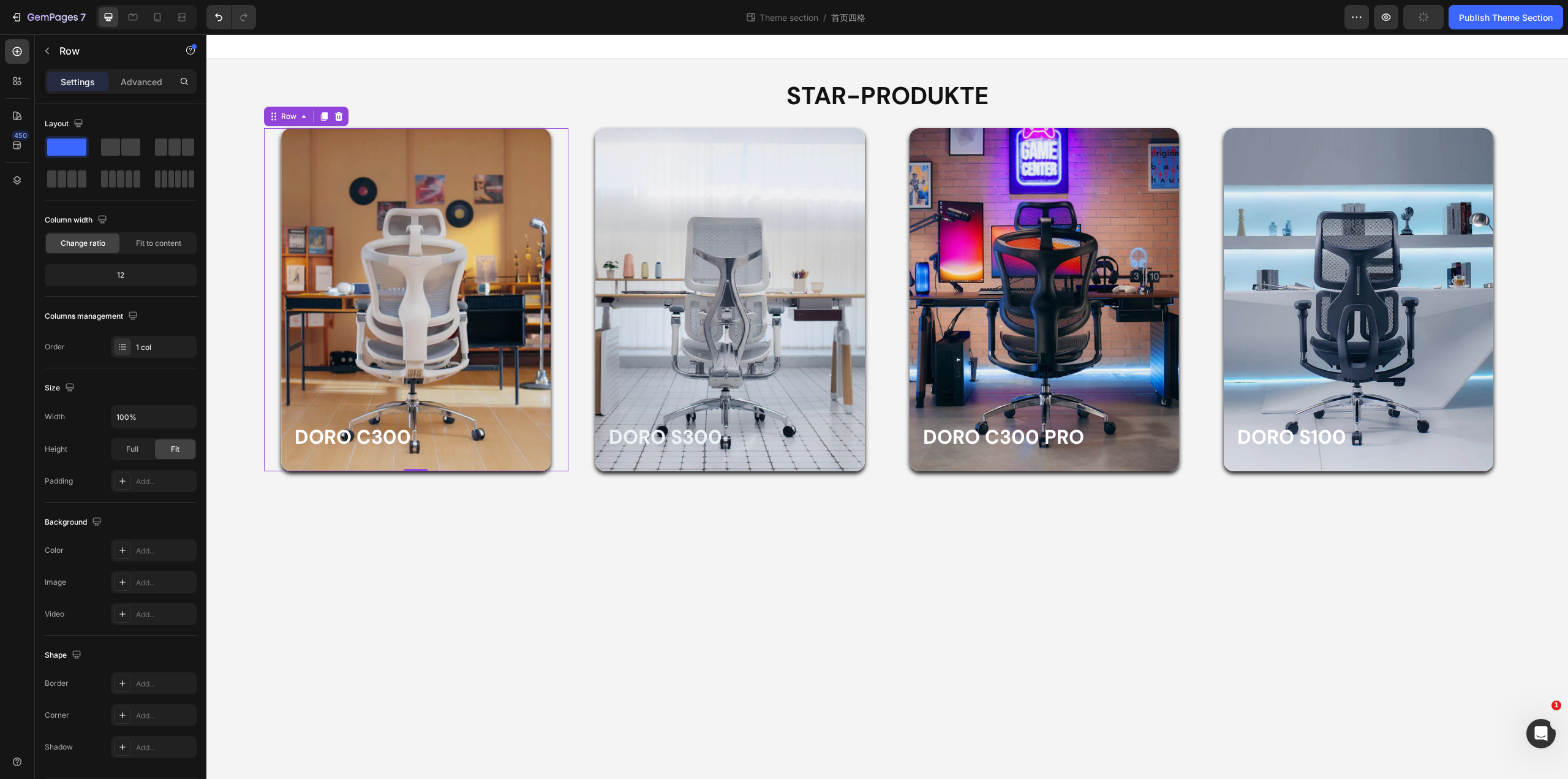
click at [555, 306] on div "Doro C300 Heading Row Hero Banner" at bounding box center [416, 300] width 305 height 343
click at [184, 418] on icon "button" at bounding box center [185, 416] width 12 height 12
click at [164, 377] on div "Size Width 100% Height Full Fit Padding Add..." at bounding box center [120, 436] width 152 height 134
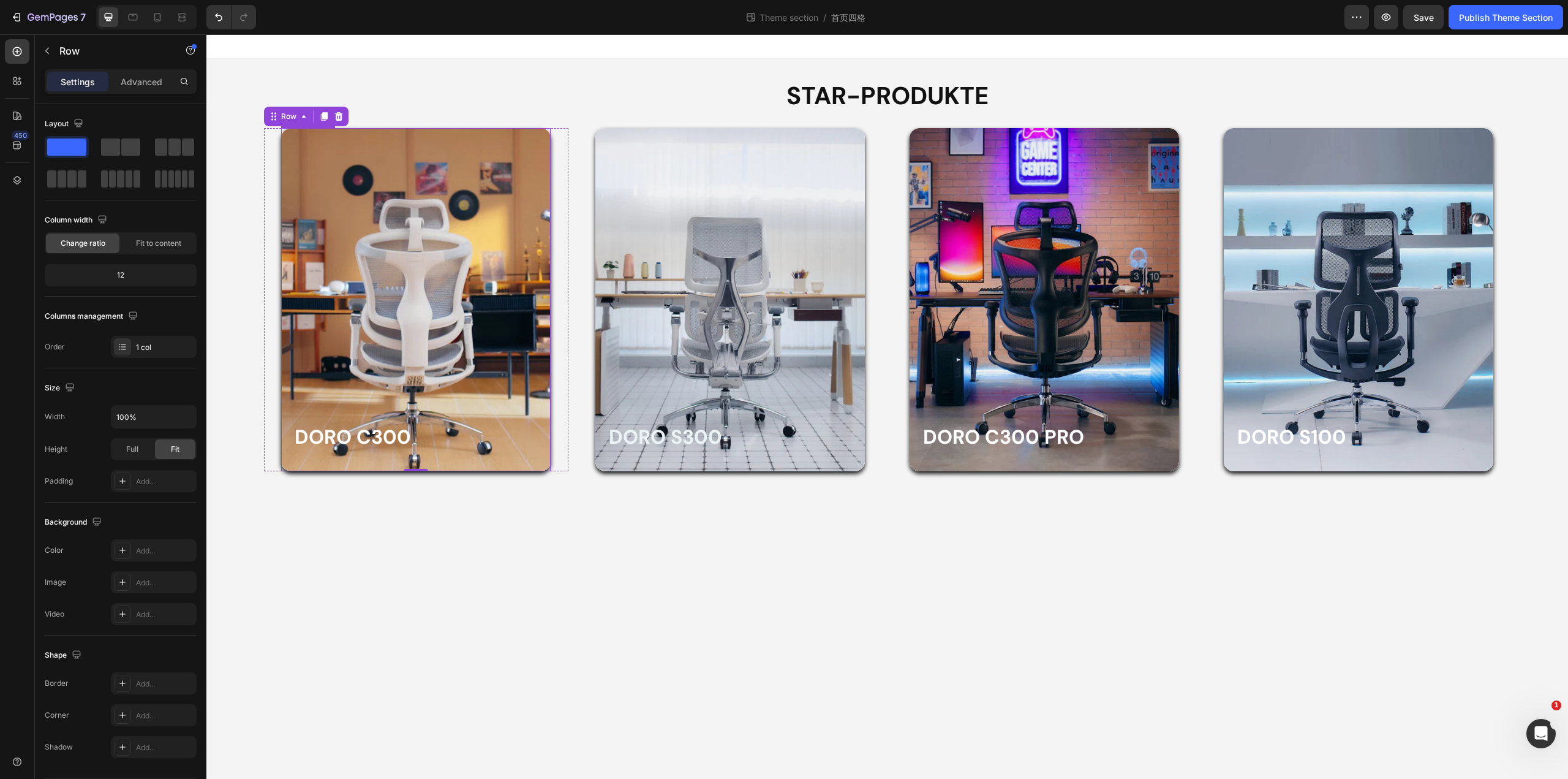
click at [330, 332] on div "Overlay" at bounding box center [416, 300] width 269 height 343
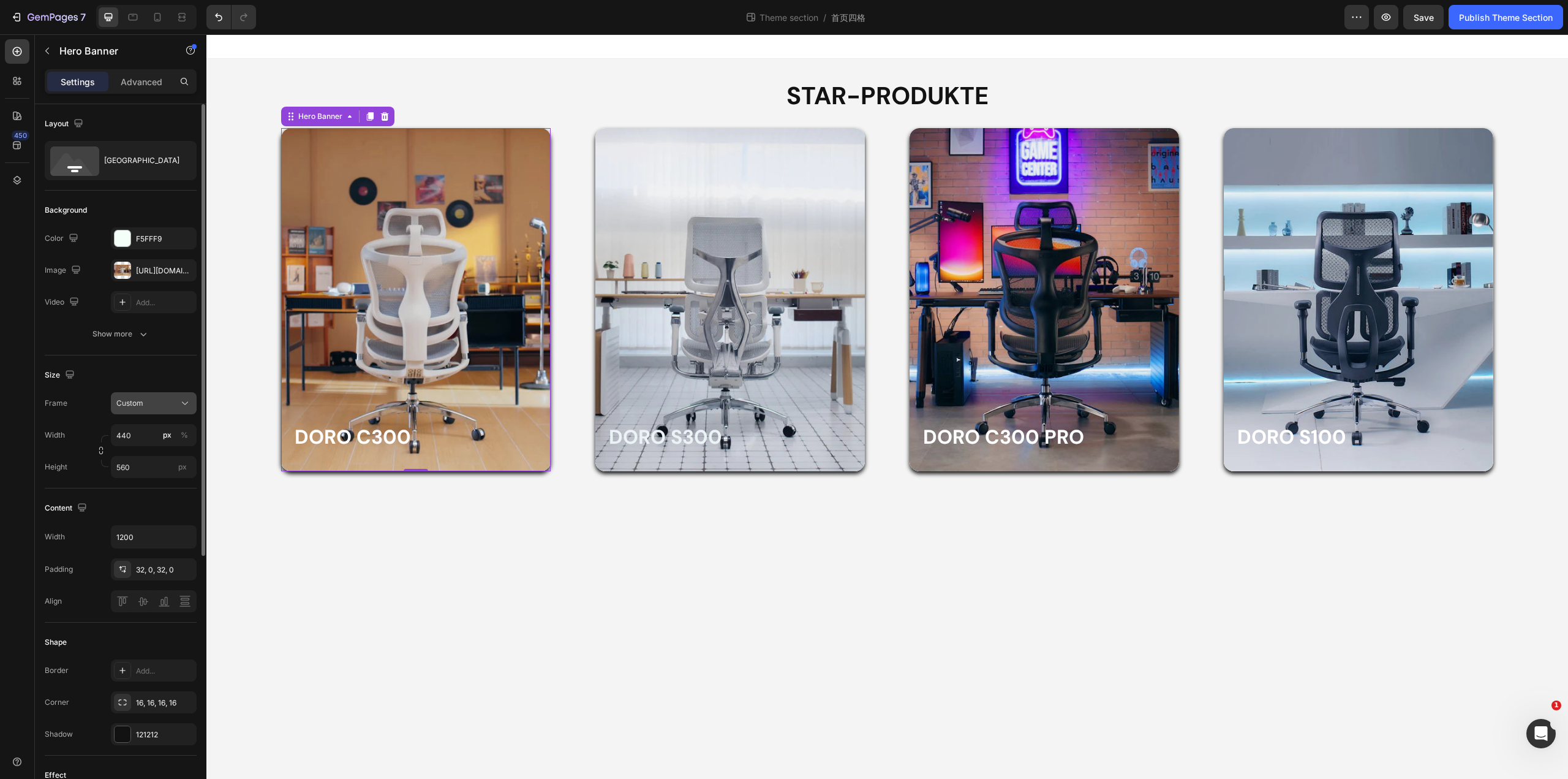
click at [179, 402] on icon at bounding box center [185, 403] width 12 height 12
click at [175, 434] on span "As banner source" at bounding box center [146, 432] width 61 height 11
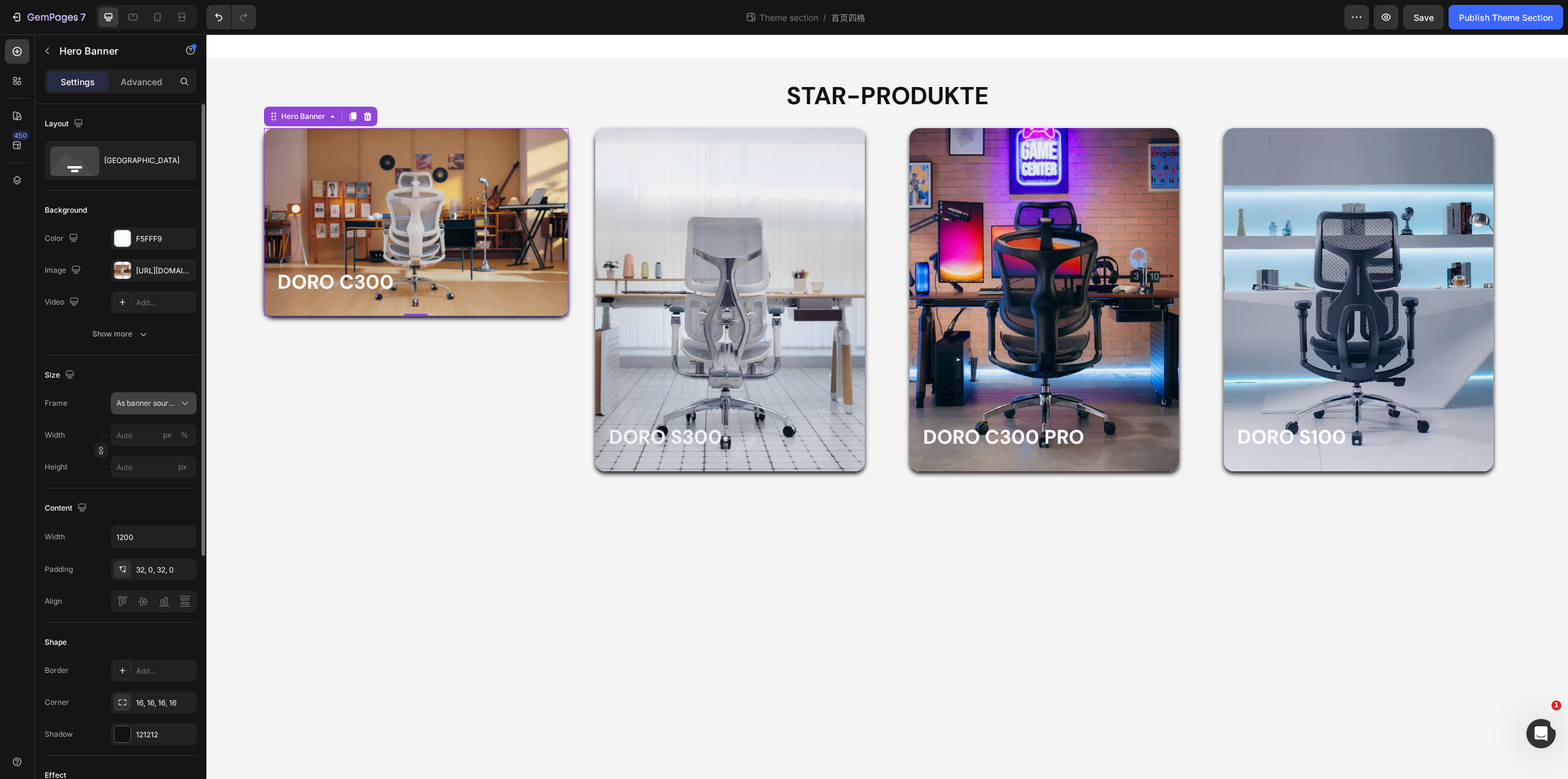
click at [175, 408] on div "As banner source" at bounding box center [154, 403] width 74 height 12
click at [159, 450] on div "Custom" at bounding box center [151, 454] width 71 height 11
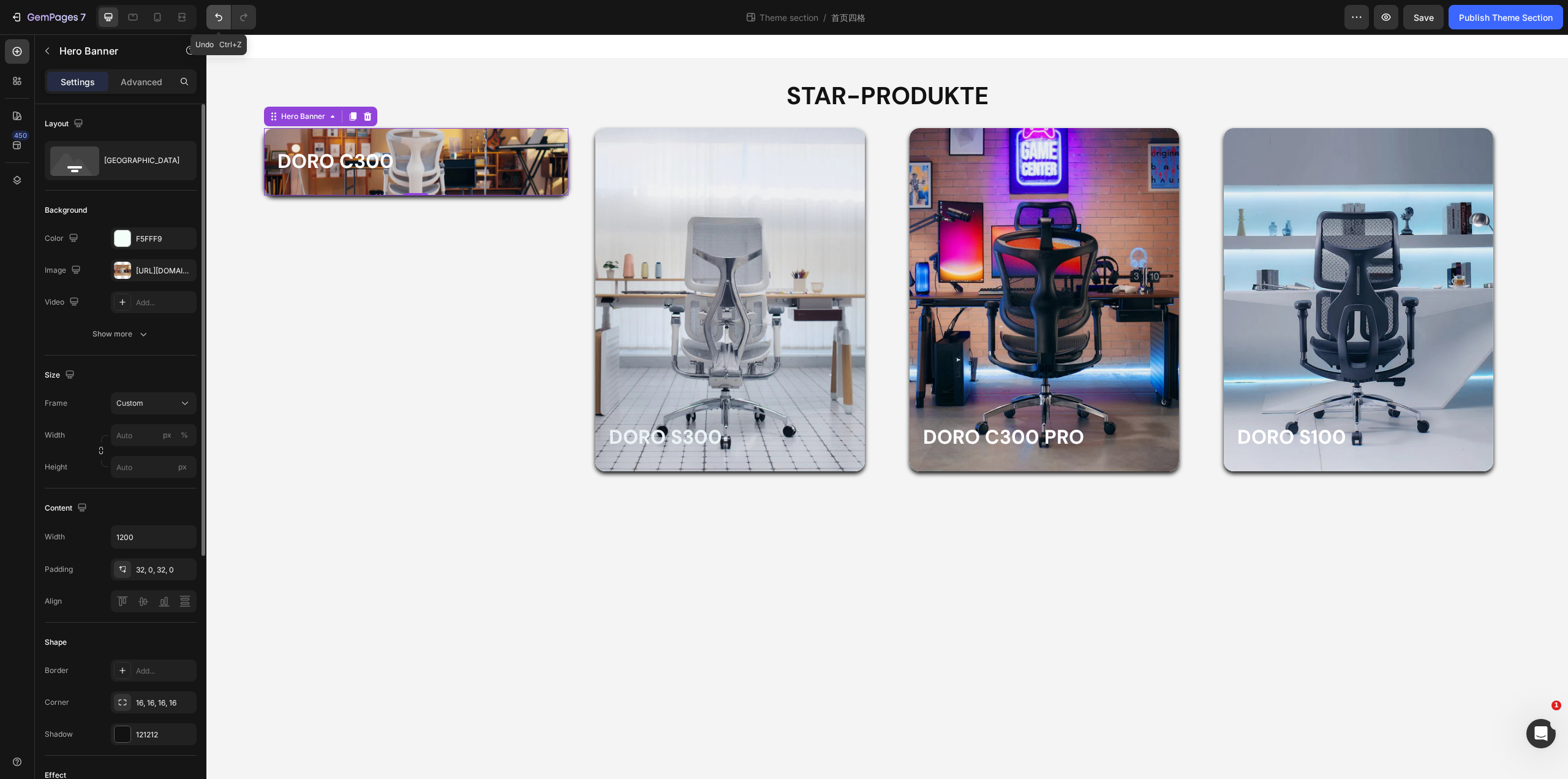
click at [220, 17] on icon "Undo/Redo" at bounding box center [219, 17] width 12 height 12
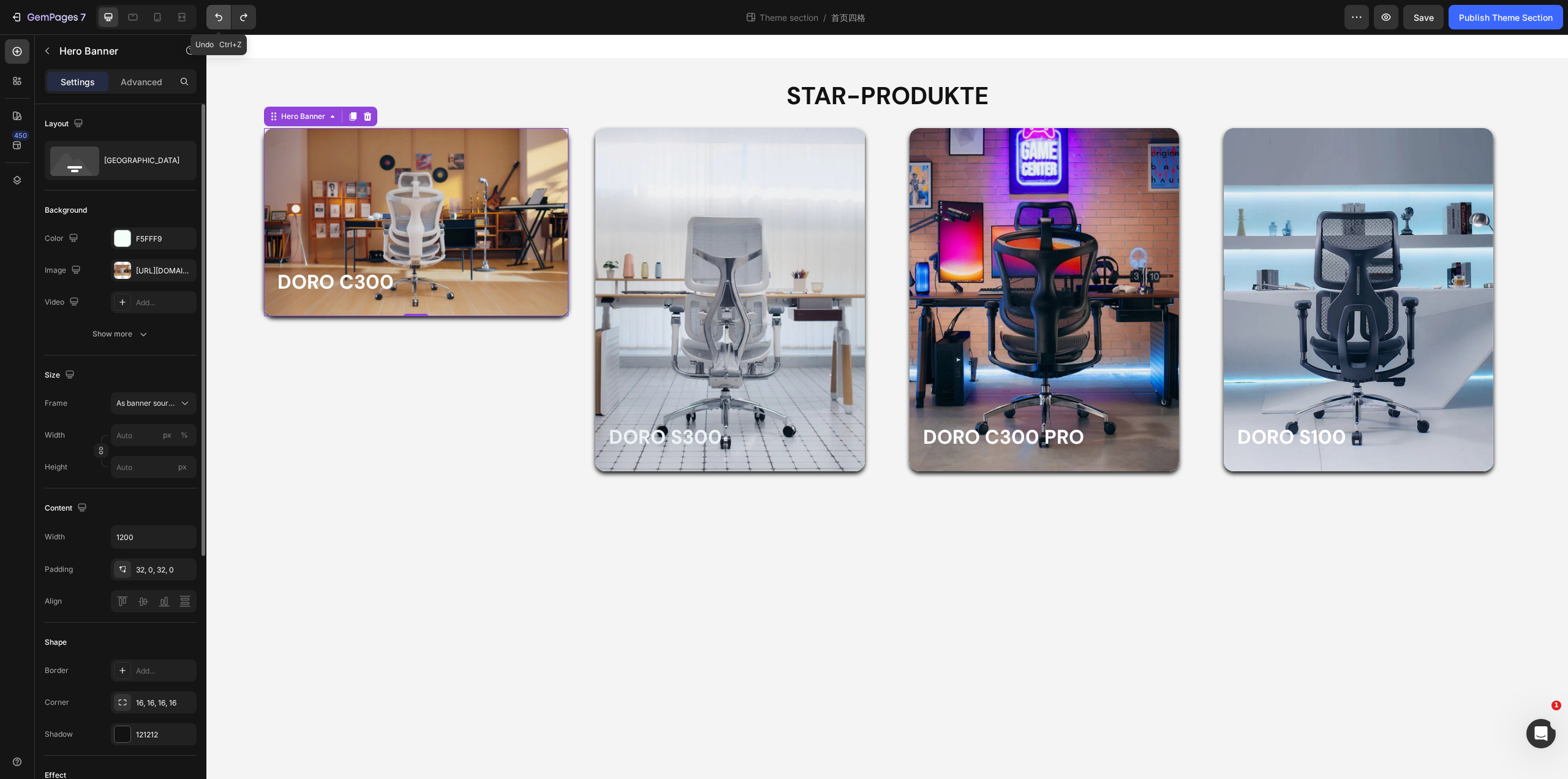
click at [220, 17] on icon "Undo/Redo" at bounding box center [219, 17] width 12 height 12
type input "440"
type input "560"
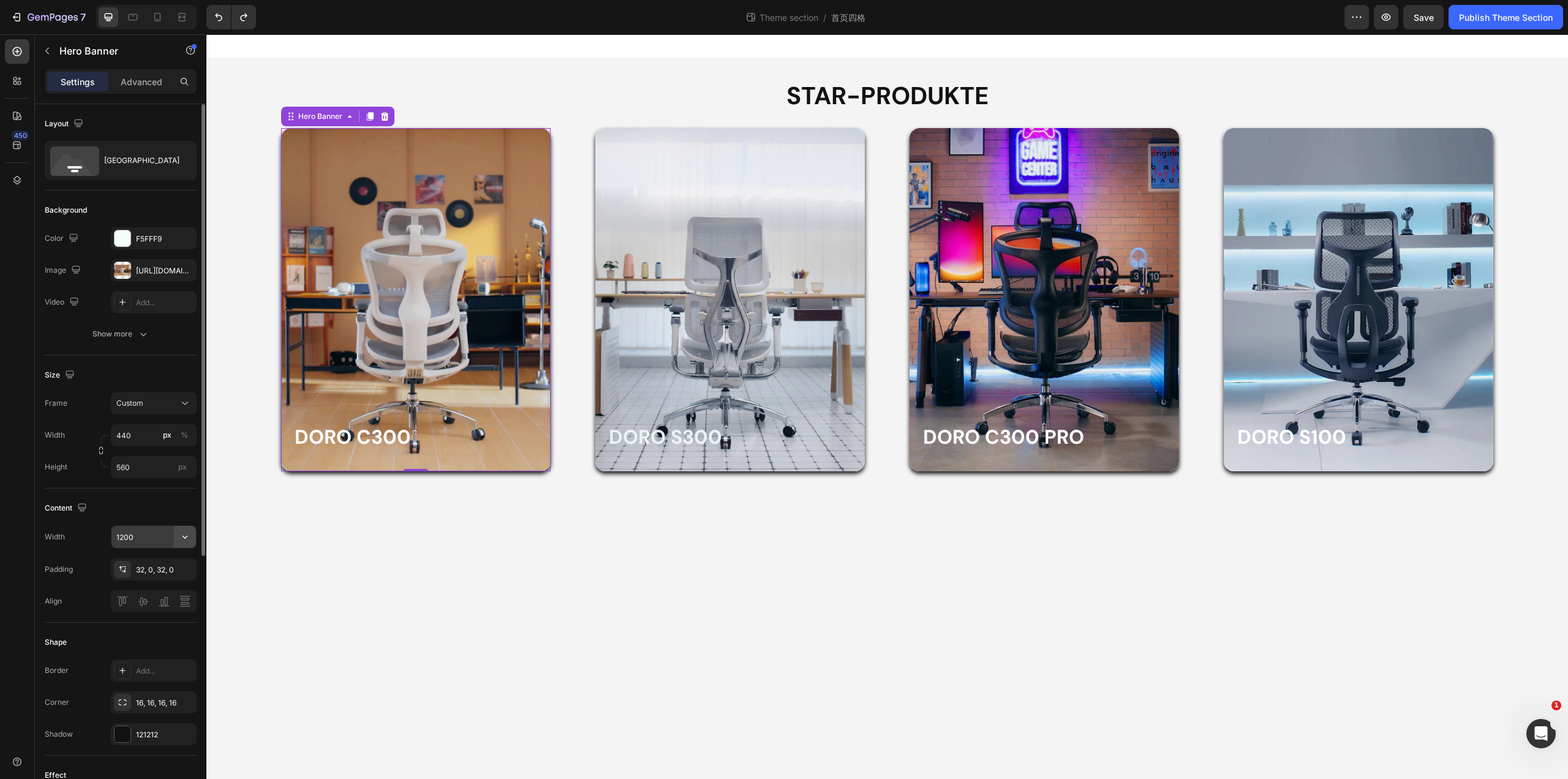
click at [179, 532] on icon "button" at bounding box center [185, 537] width 12 height 12
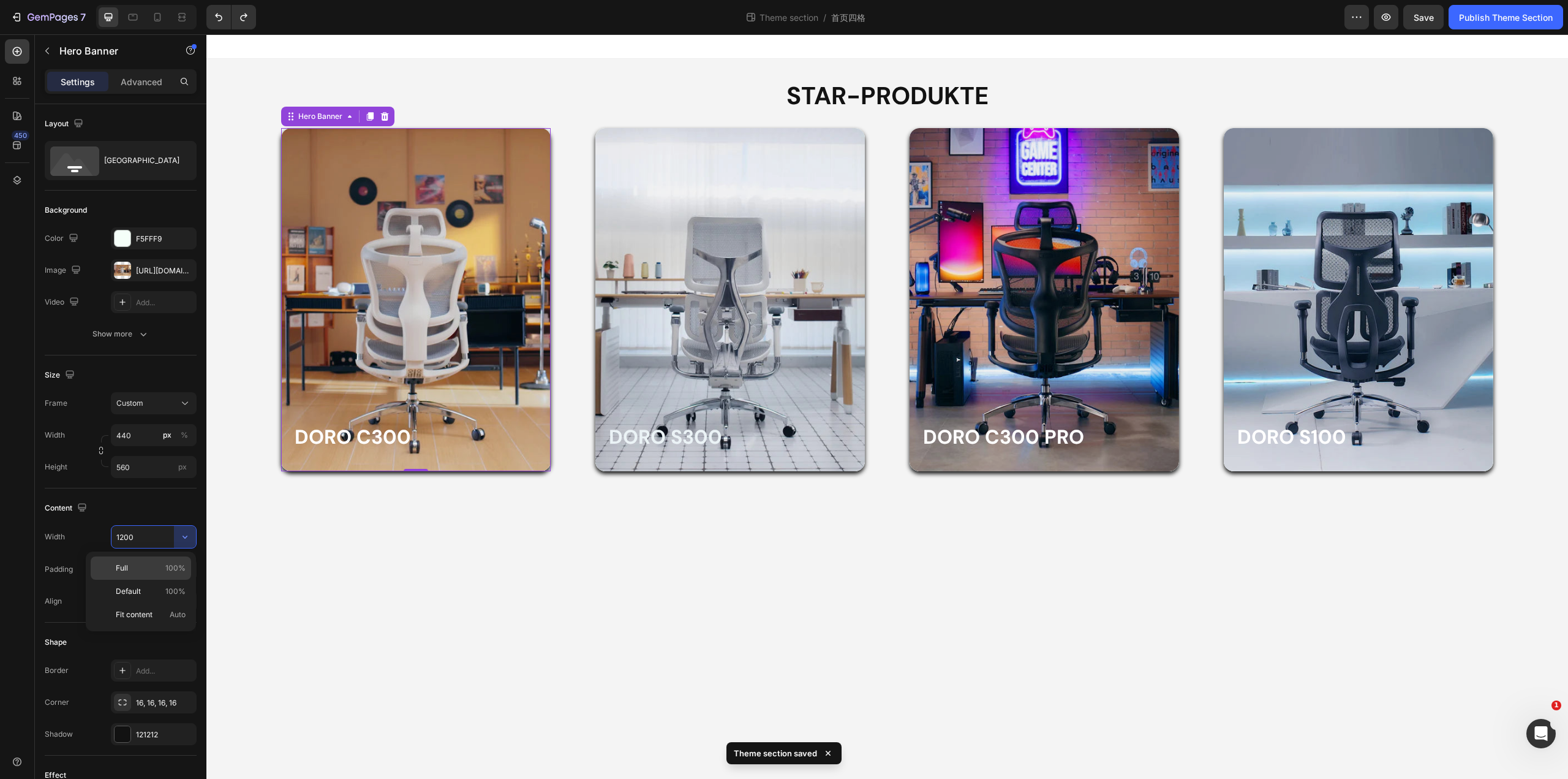
click at [157, 569] on p "Full 100%" at bounding box center [150, 568] width 70 height 11
click at [176, 528] on button "button" at bounding box center [185, 536] width 22 height 22
click at [154, 530] on input "100%" at bounding box center [154, 536] width 84 height 22
drag, startPoint x: 112, startPoint y: 537, endPoint x: 102, endPoint y: 537, distance: 10.0
click at [102, 537] on div "Width 100%" at bounding box center [120, 536] width 152 height 23
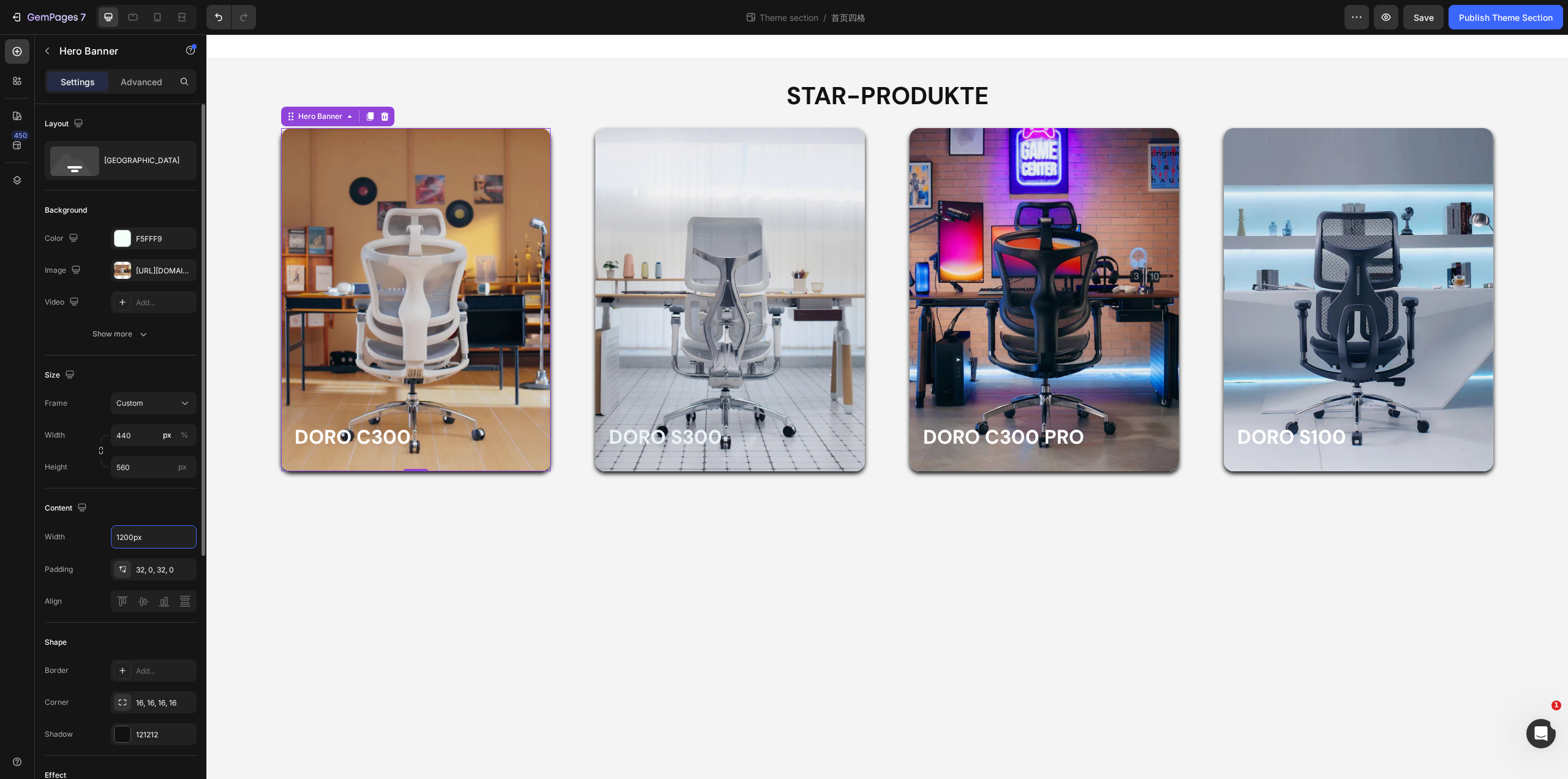
type input "1200"
click at [166, 509] on div "Content" at bounding box center [120, 508] width 152 height 19
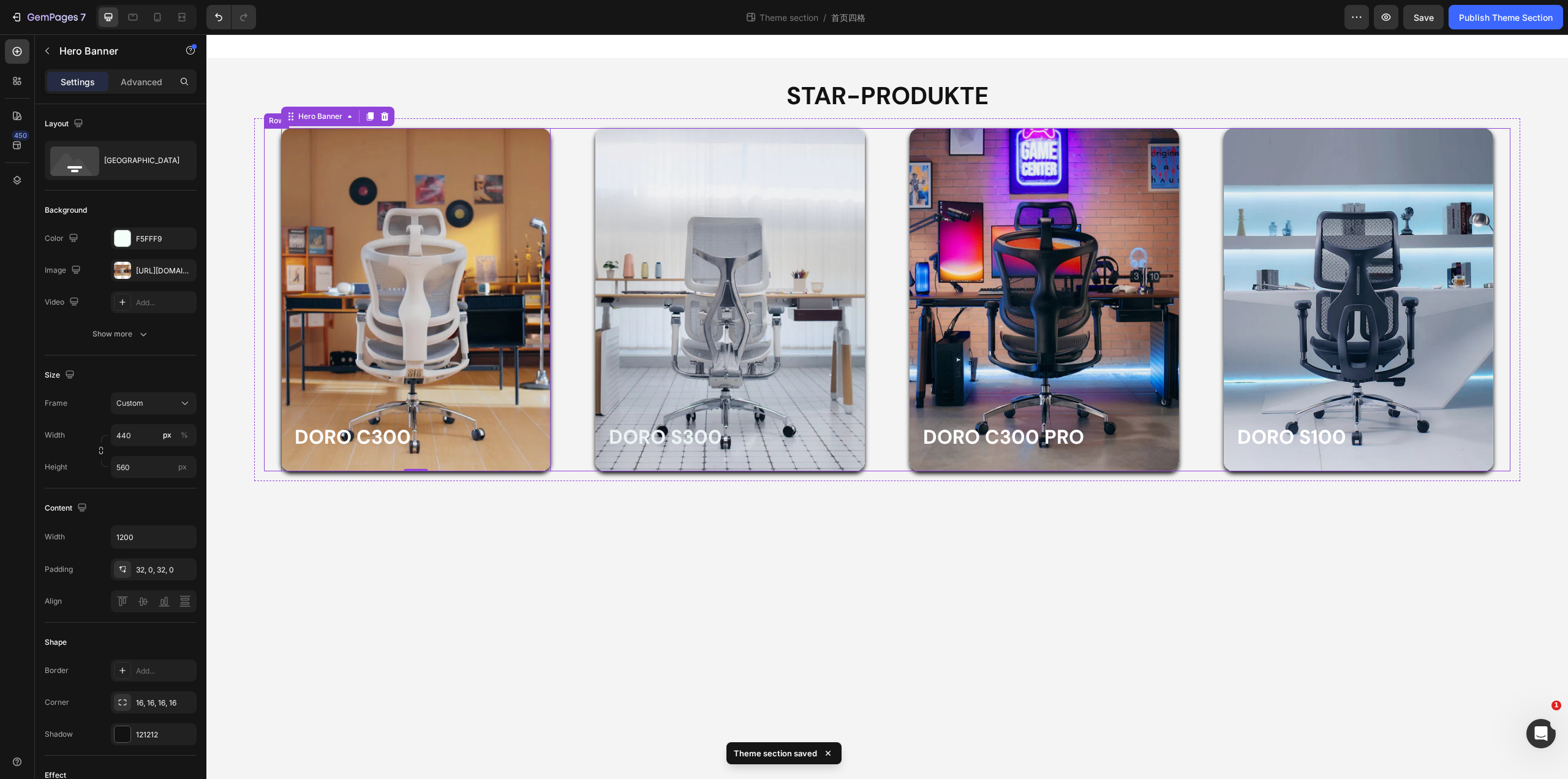
click at [569, 411] on div "Doro C300 Heading Row Hero Banner 0 Row Doro S300 Heading Row Hero Banner Row D…" at bounding box center [887, 300] width 1247 height 343
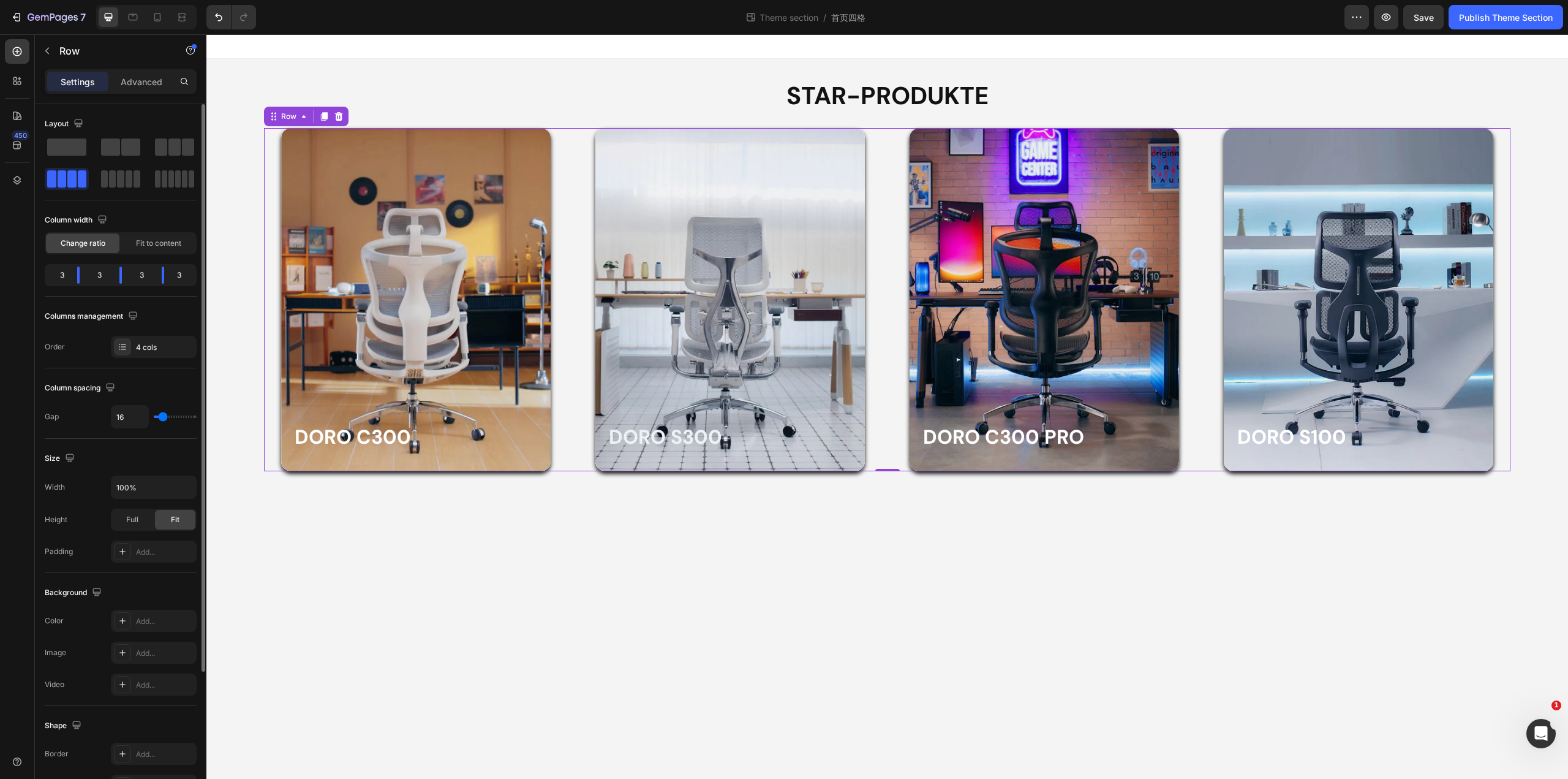
type input "18"
type input "16"
type input "13"
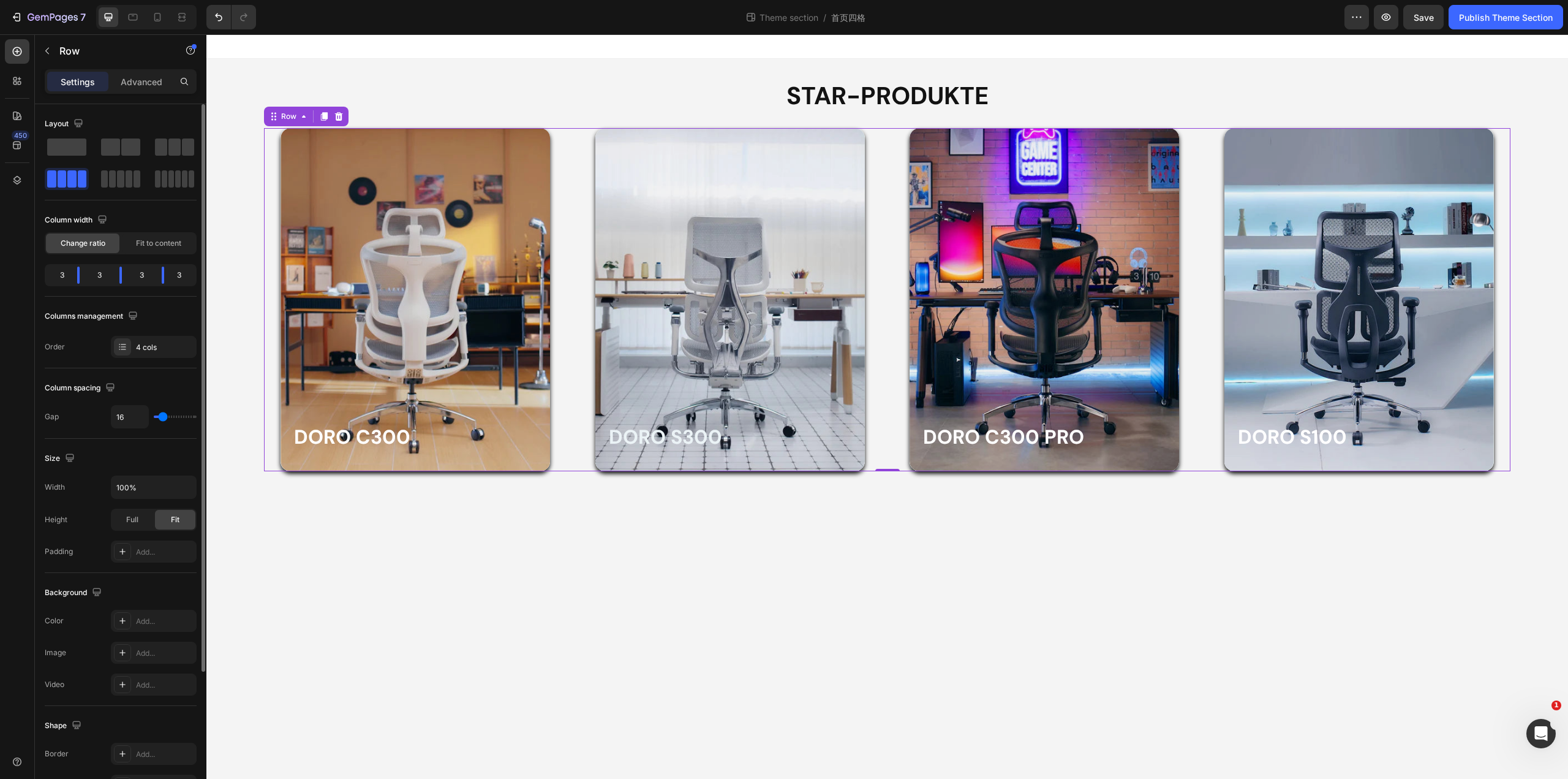
type input "13"
type input "11"
type input "9"
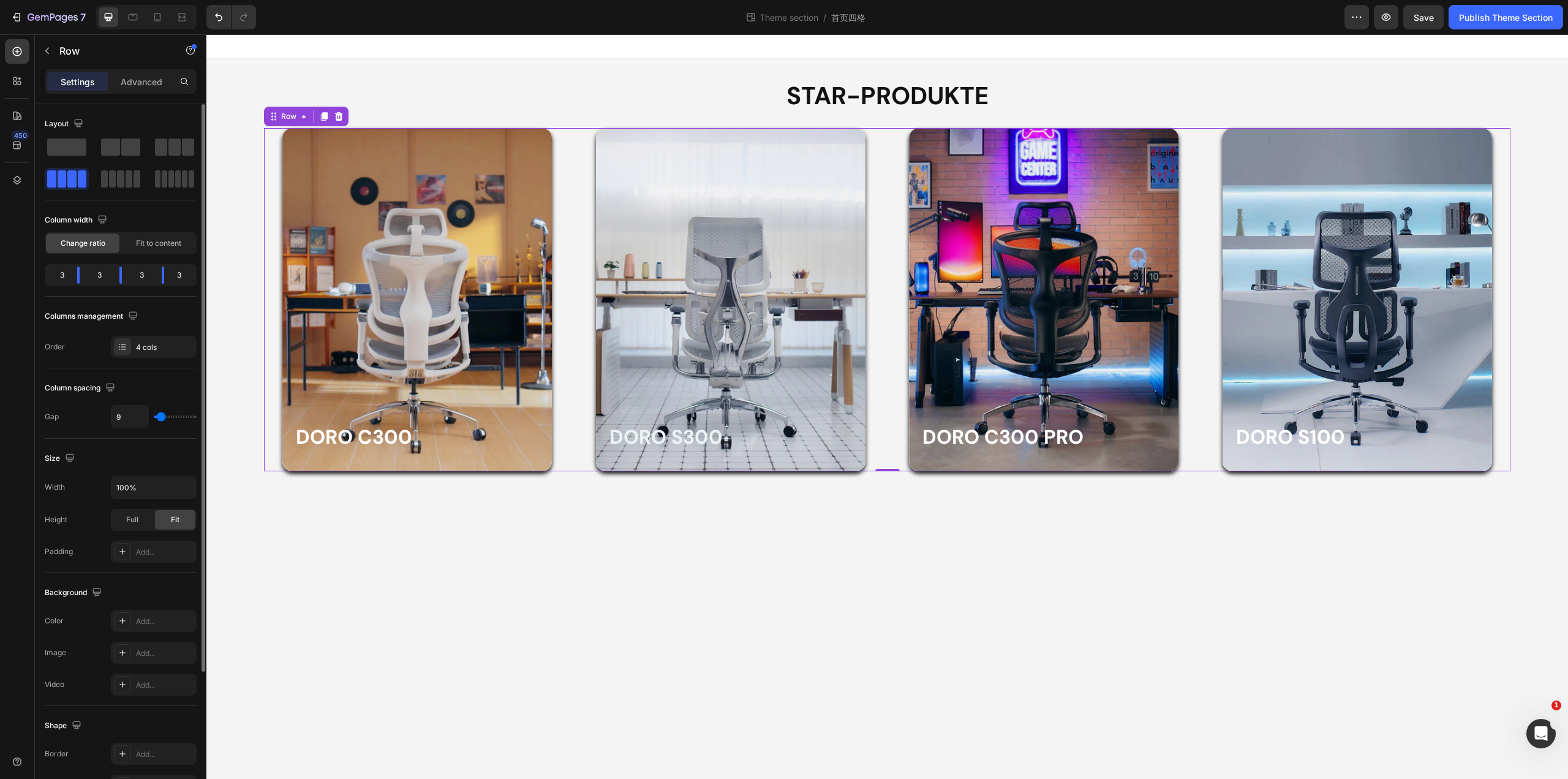
type input "7"
type input "4"
type input "2"
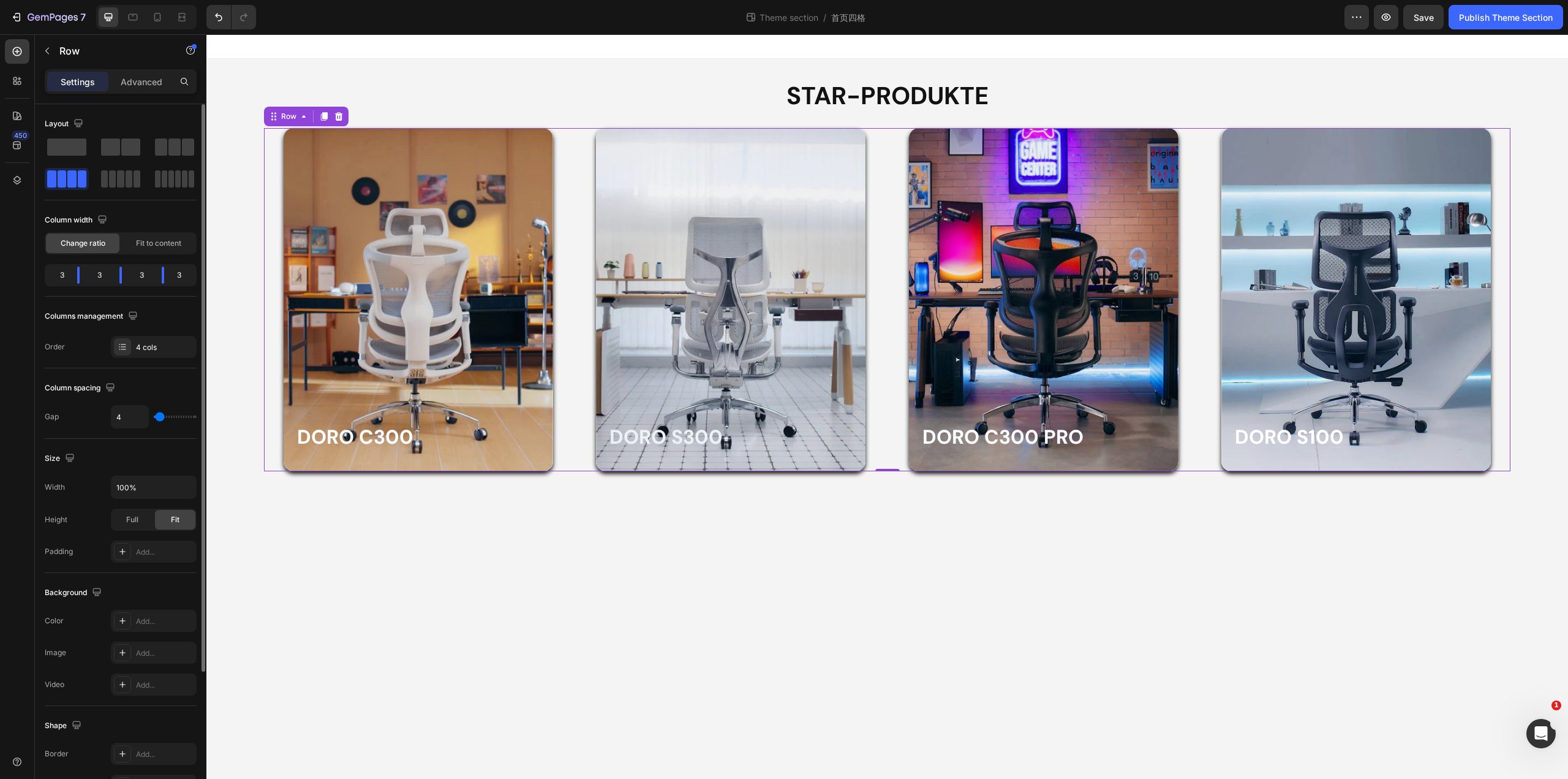
type input "2"
type input "7"
type input "9"
type input "11"
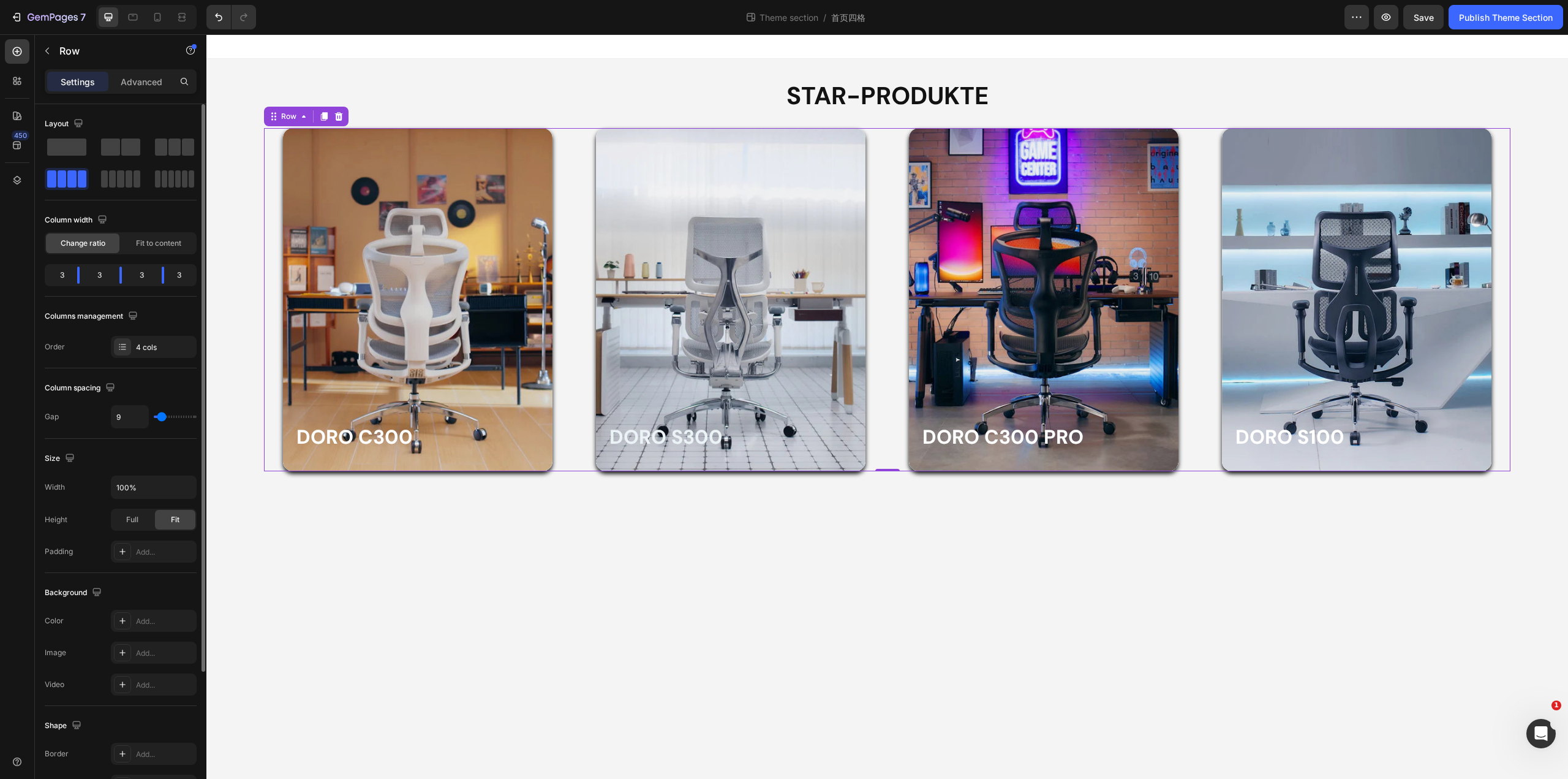
click at [162, 416] on input "range" at bounding box center [175, 417] width 43 height 3
type input "11"
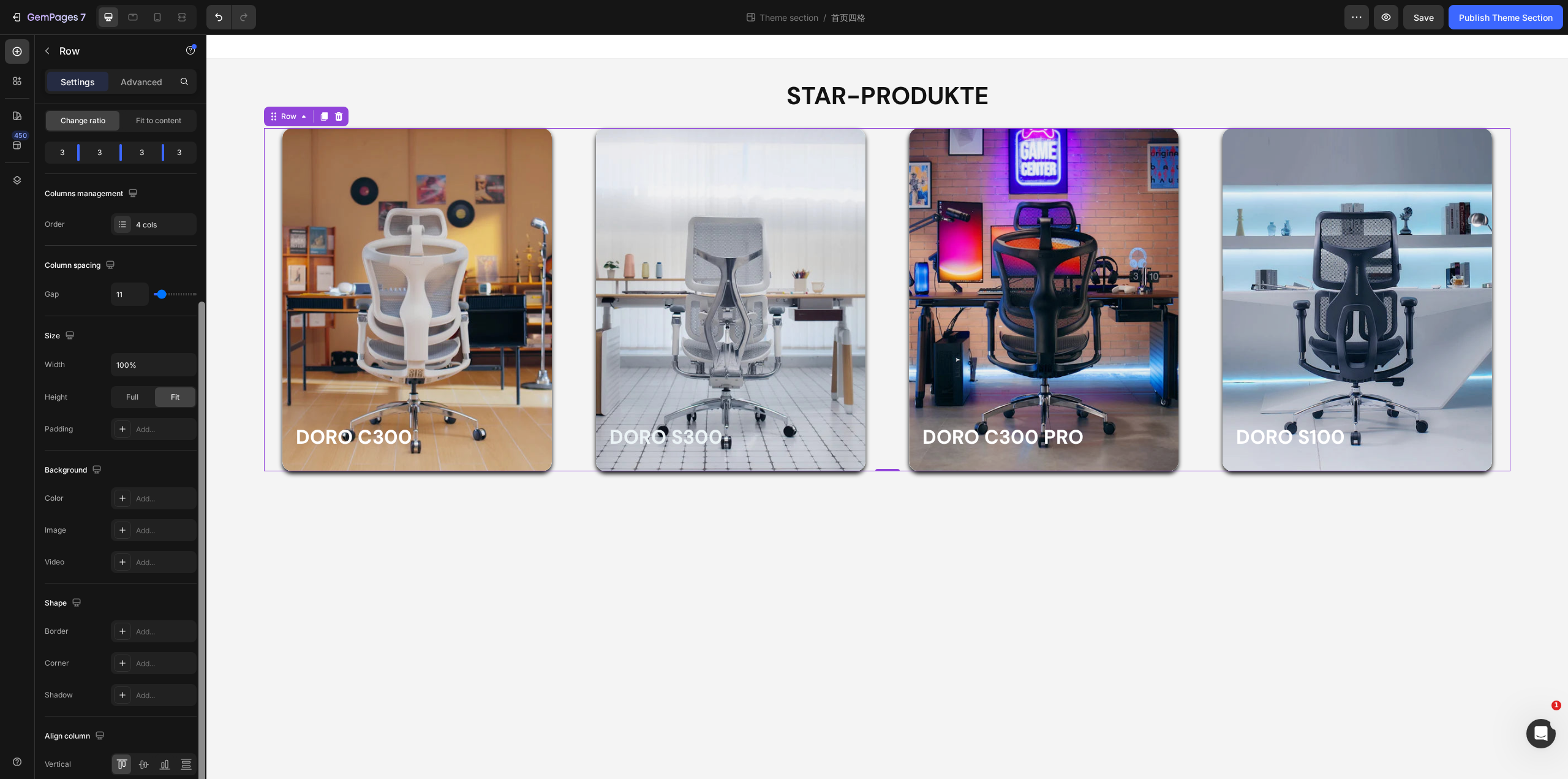
scroll to position [178, 0]
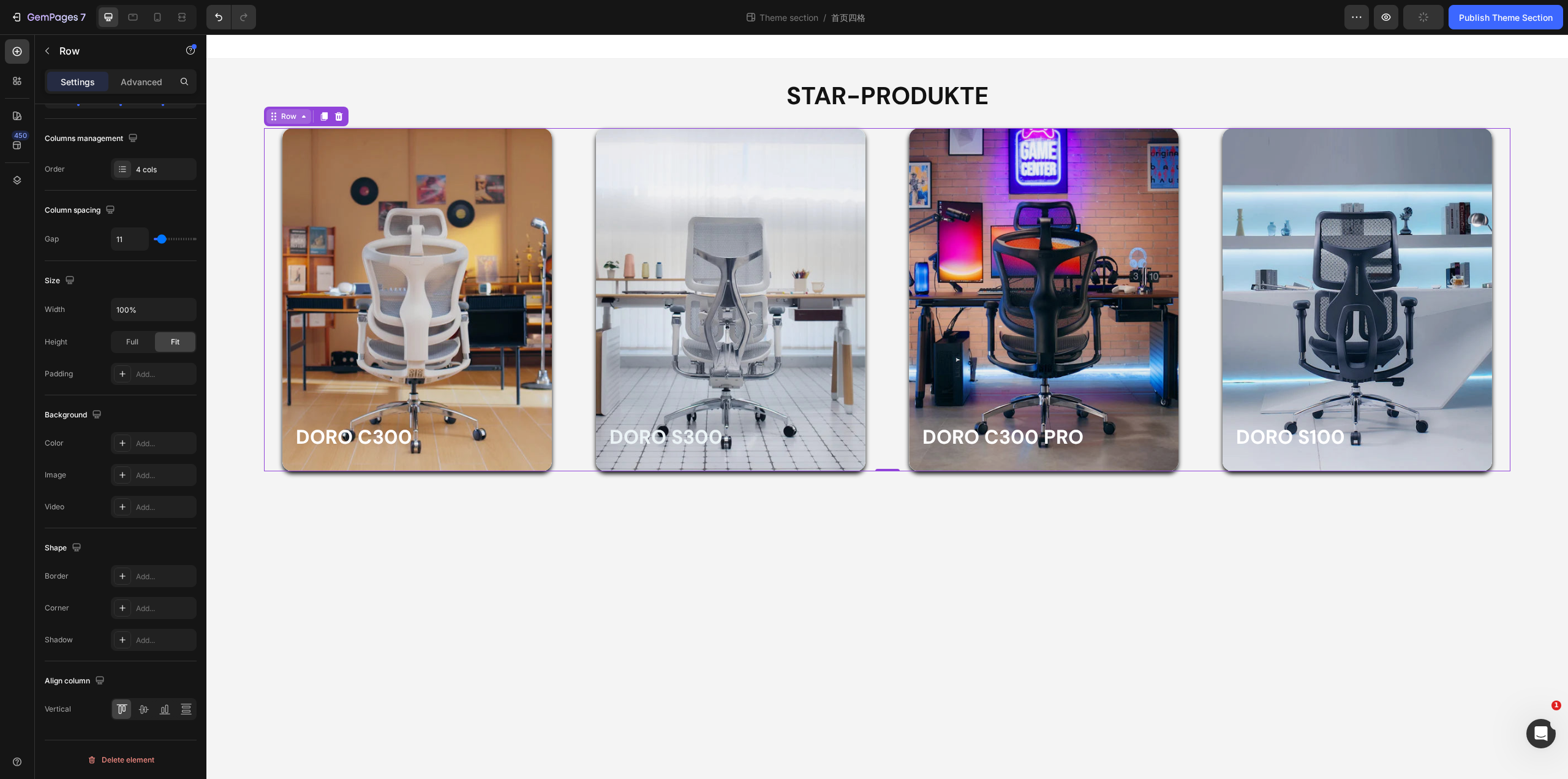
click at [276, 120] on icon at bounding box center [273, 116] width 10 height 10
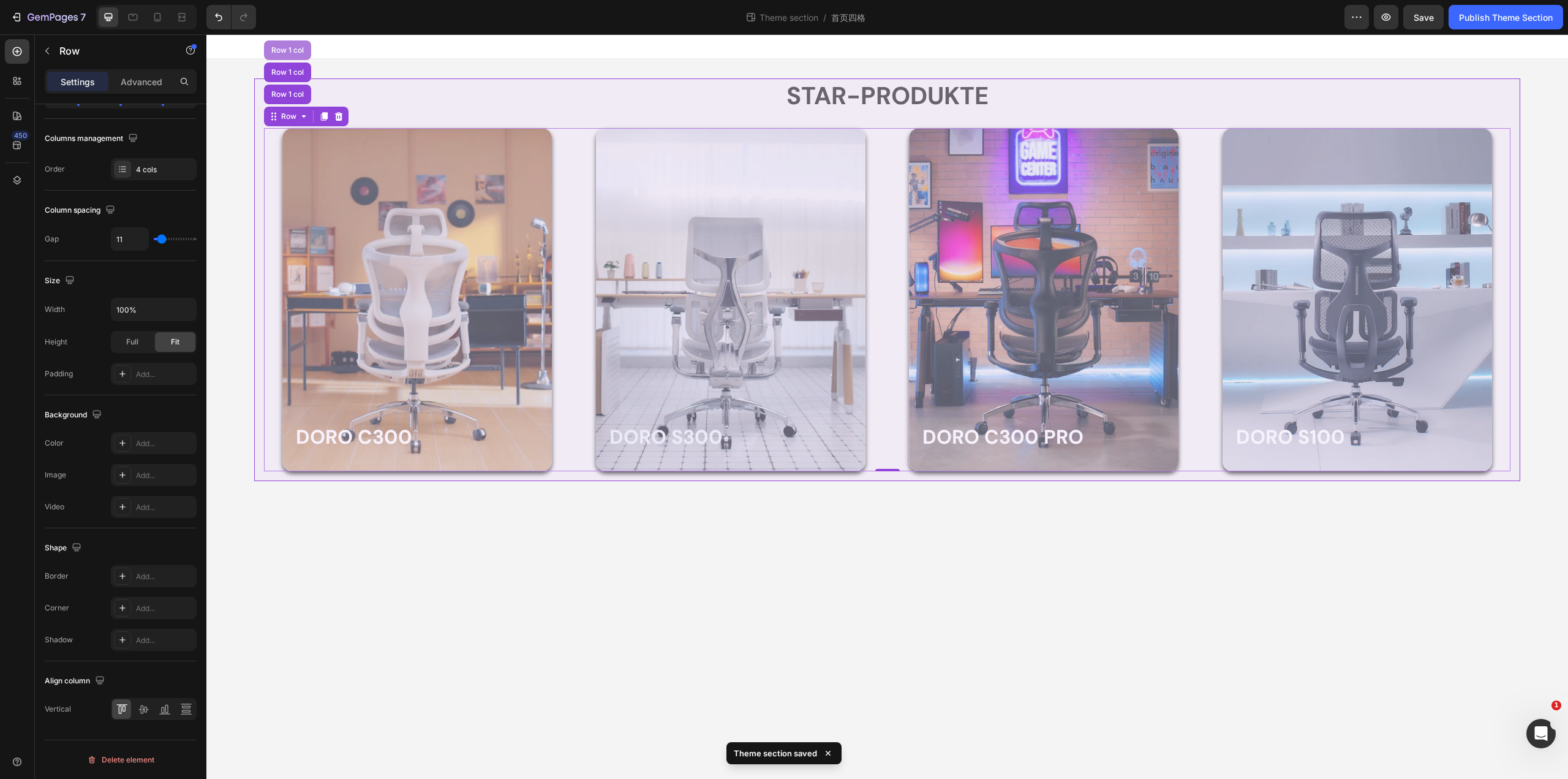
click at [287, 50] on div "Row 1 col" at bounding box center [287, 50] width 37 height 7
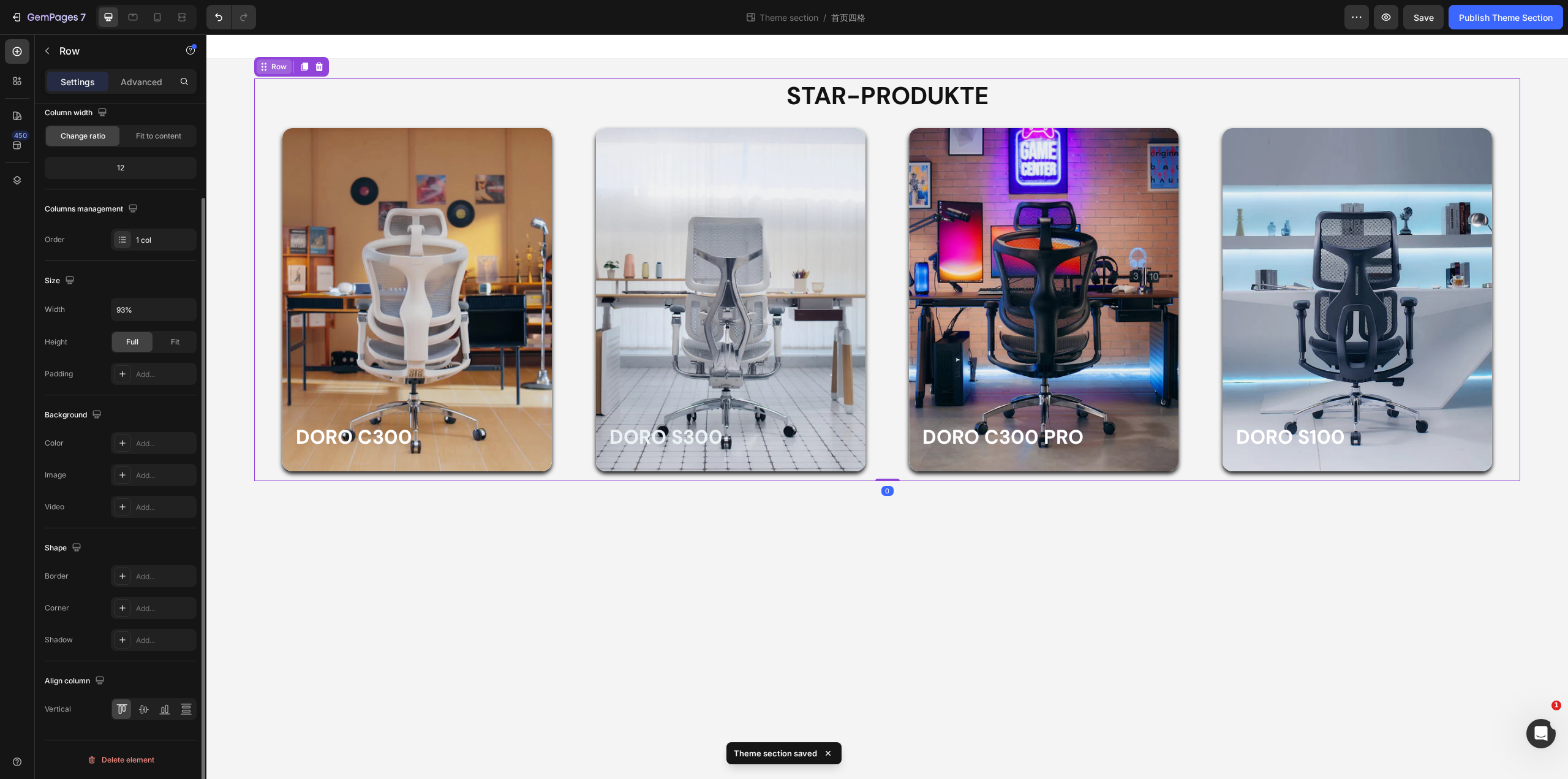
click at [283, 71] on div "Row" at bounding box center [279, 67] width 20 height 11
click at [176, 313] on button "button" at bounding box center [185, 309] width 22 height 22
click at [160, 311] on input "93%" at bounding box center [154, 309] width 84 height 22
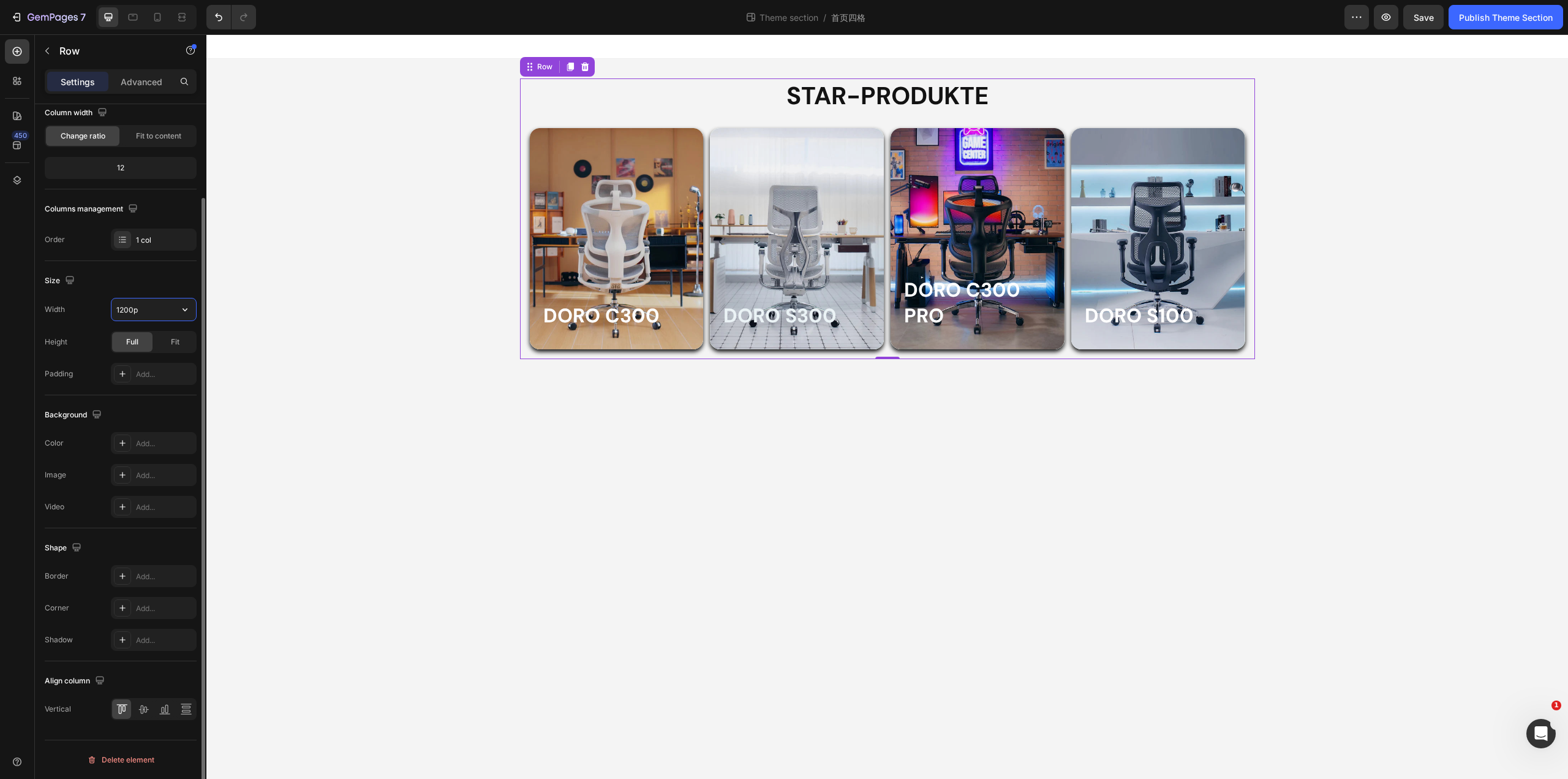
type input "1200px"
click at [212, 254] on div "Doro C300 Heading Row Hero Banner Row DORO S100 Heading Row Hero Banner Row Dor…" at bounding box center [887, 219] width 1362 height 281
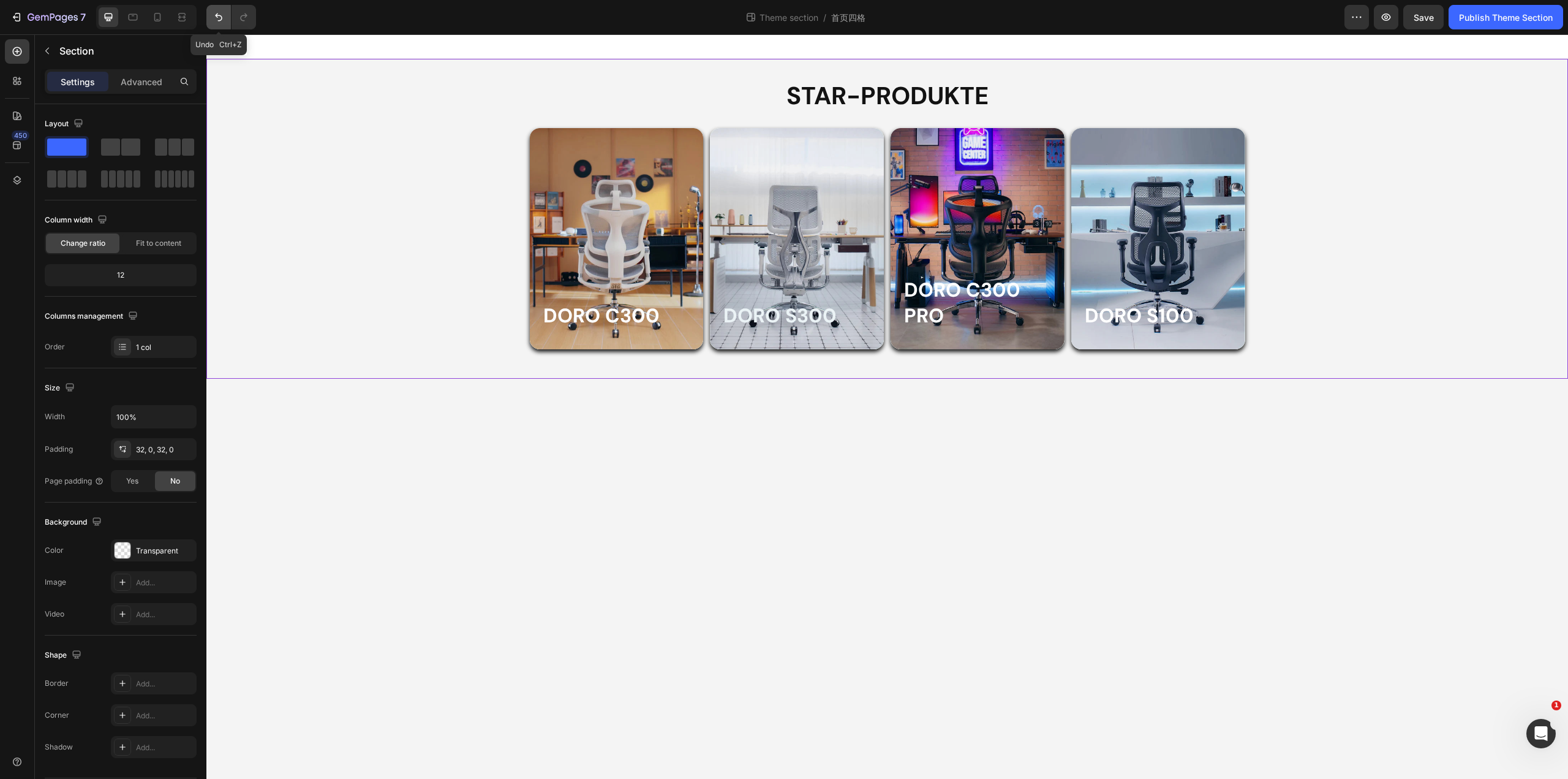
click at [215, 19] on icon "Undo/Redo" at bounding box center [219, 17] width 12 height 12
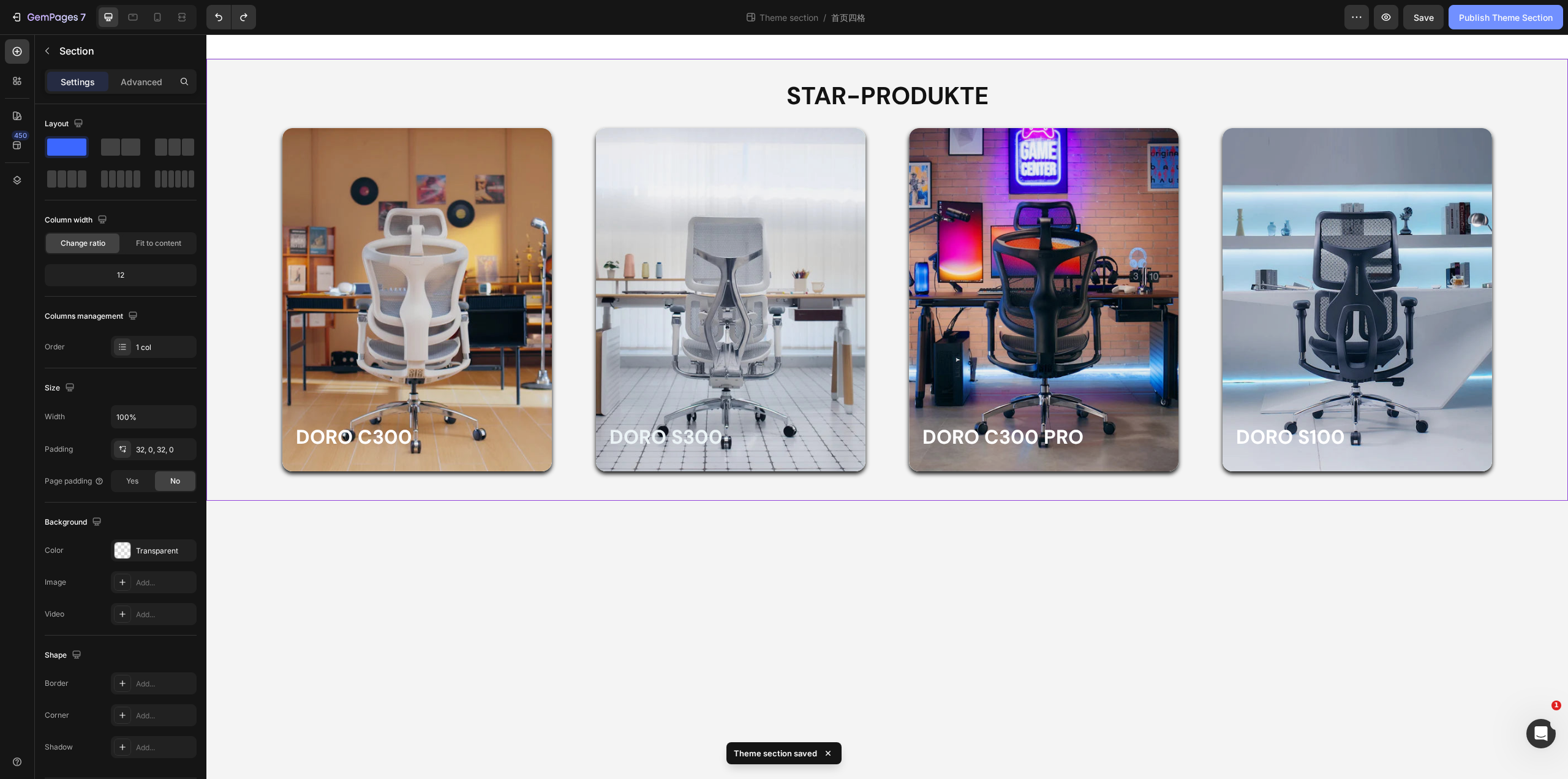
click at [1486, 17] on div "Publish Theme Section" at bounding box center [1505, 17] width 94 height 13
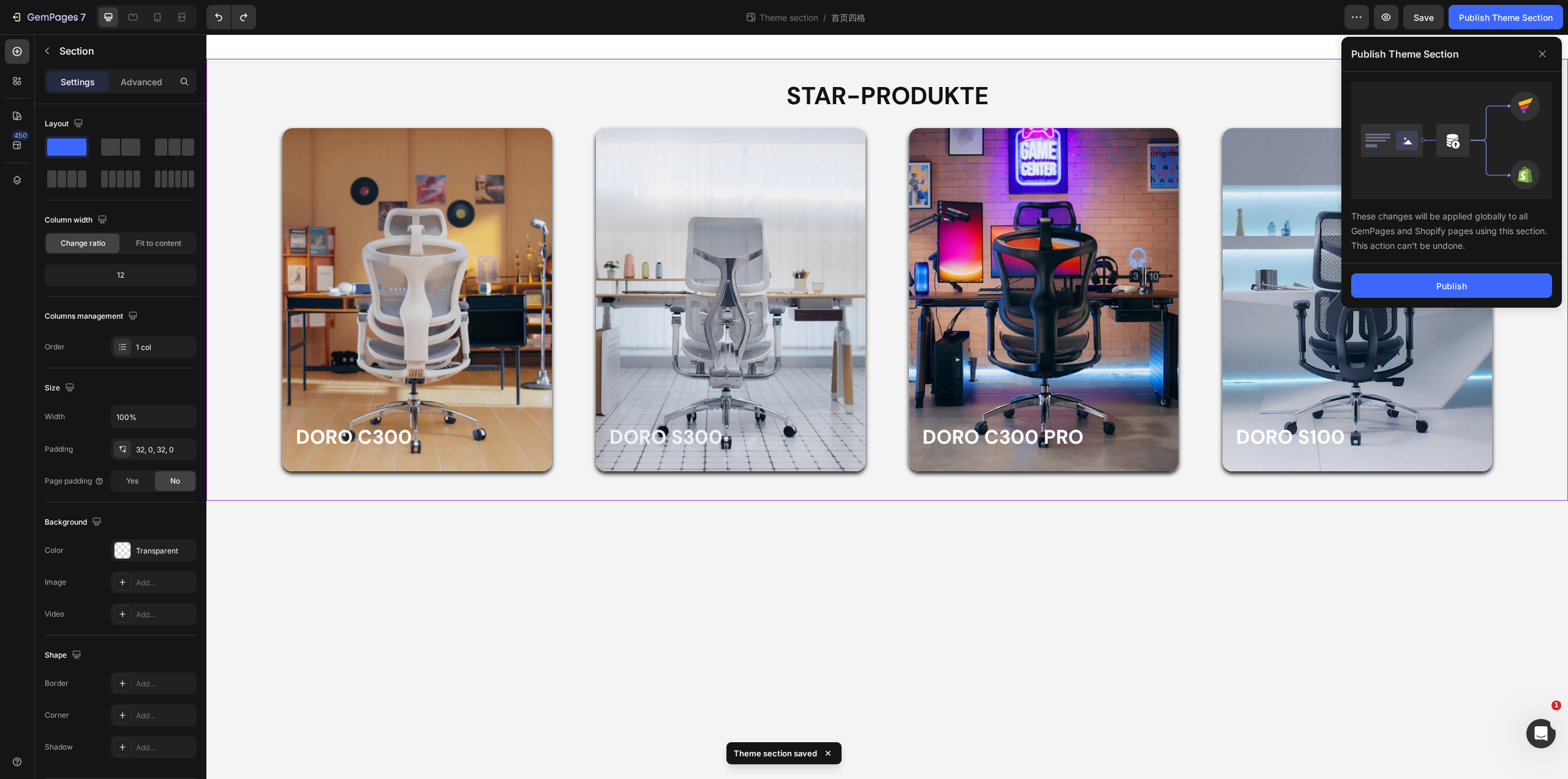
click at [1406, 300] on div "Publish" at bounding box center [1452, 285] width 221 height 44
click at [1406, 292] on button "Publish" at bounding box center [1452, 285] width 201 height 25
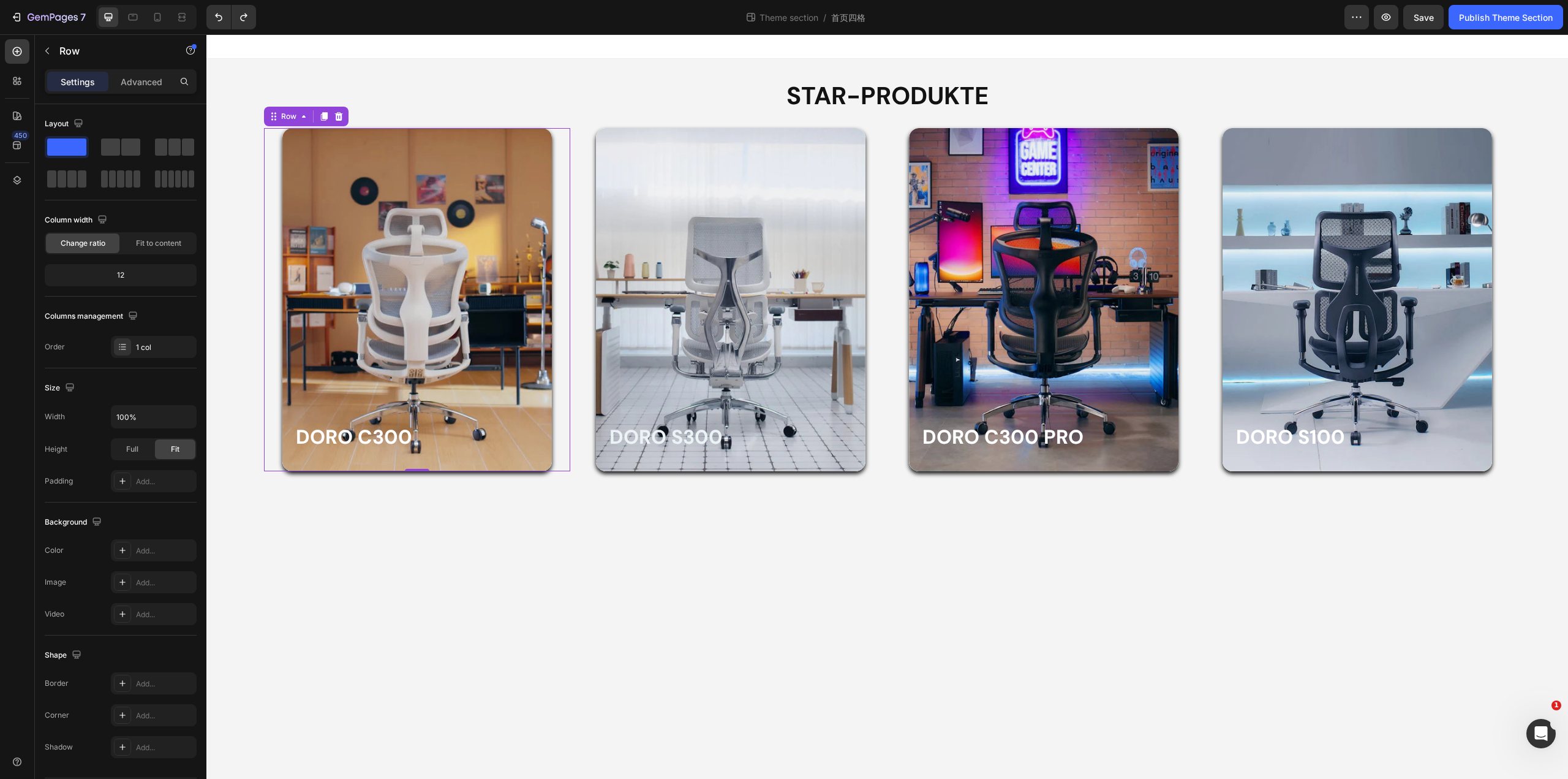
click at [568, 145] on div "Doro C300 Heading Row Hero Banner" at bounding box center [417, 300] width 307 height 343
click at [279, 114] on div "Row" at bounding box center [289, 116] width 20 height 11
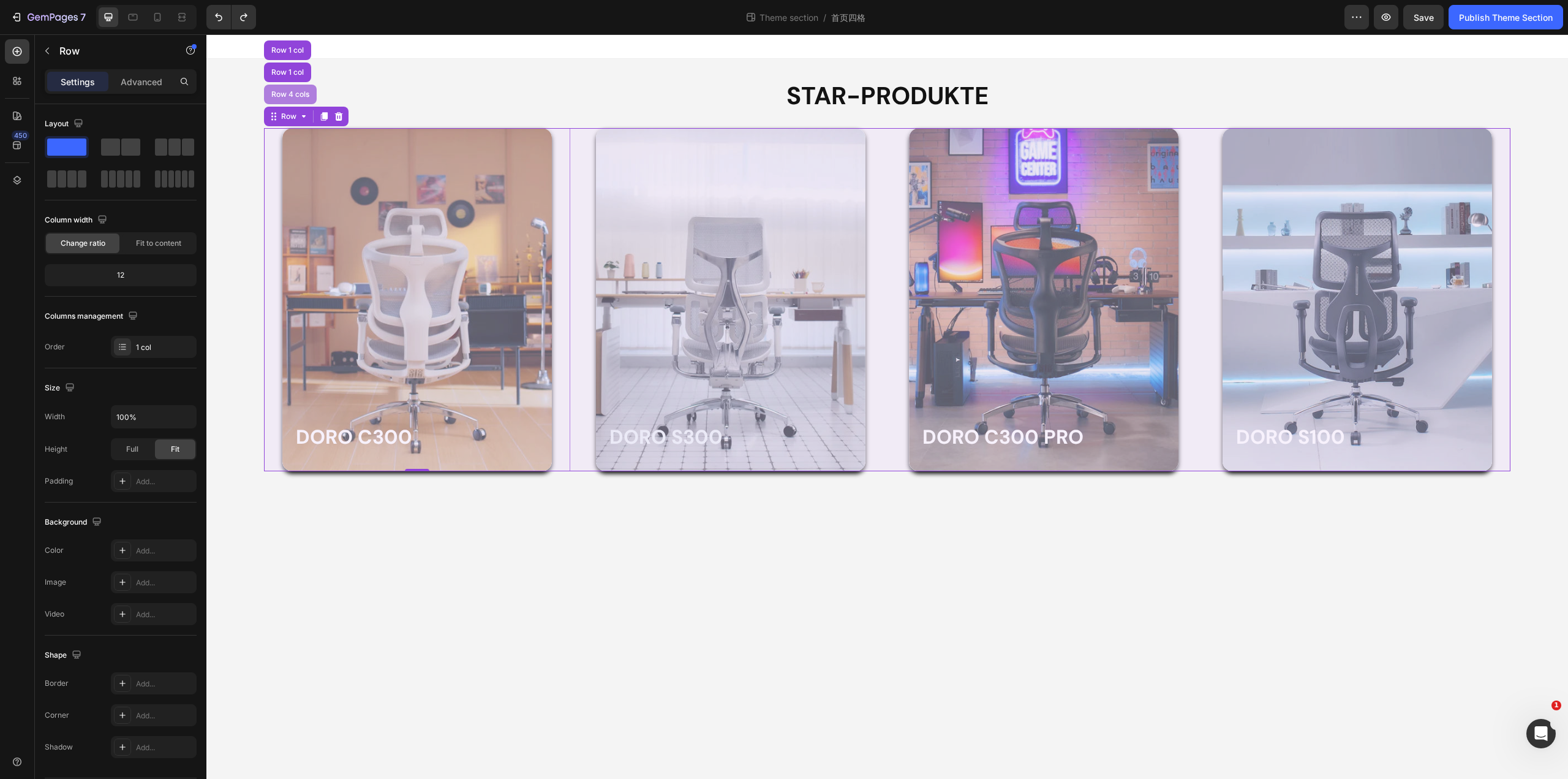
click at [289, 92] on div "Row 4 cols" at bounding box center [290, 94] width 43 height 7
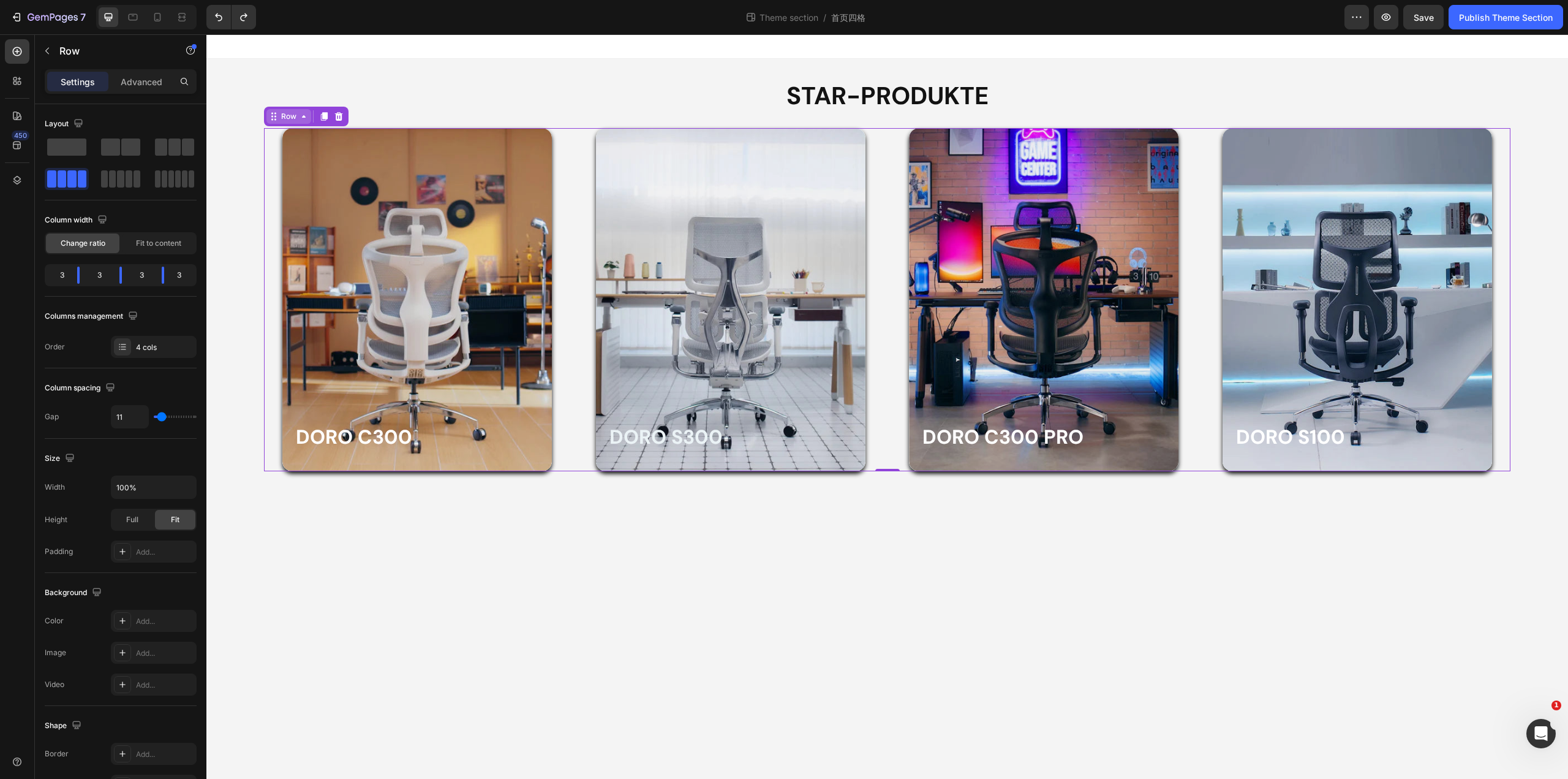
click at [289, 118] on div "Row" at bounding box center [289, 116] width 20 height 11
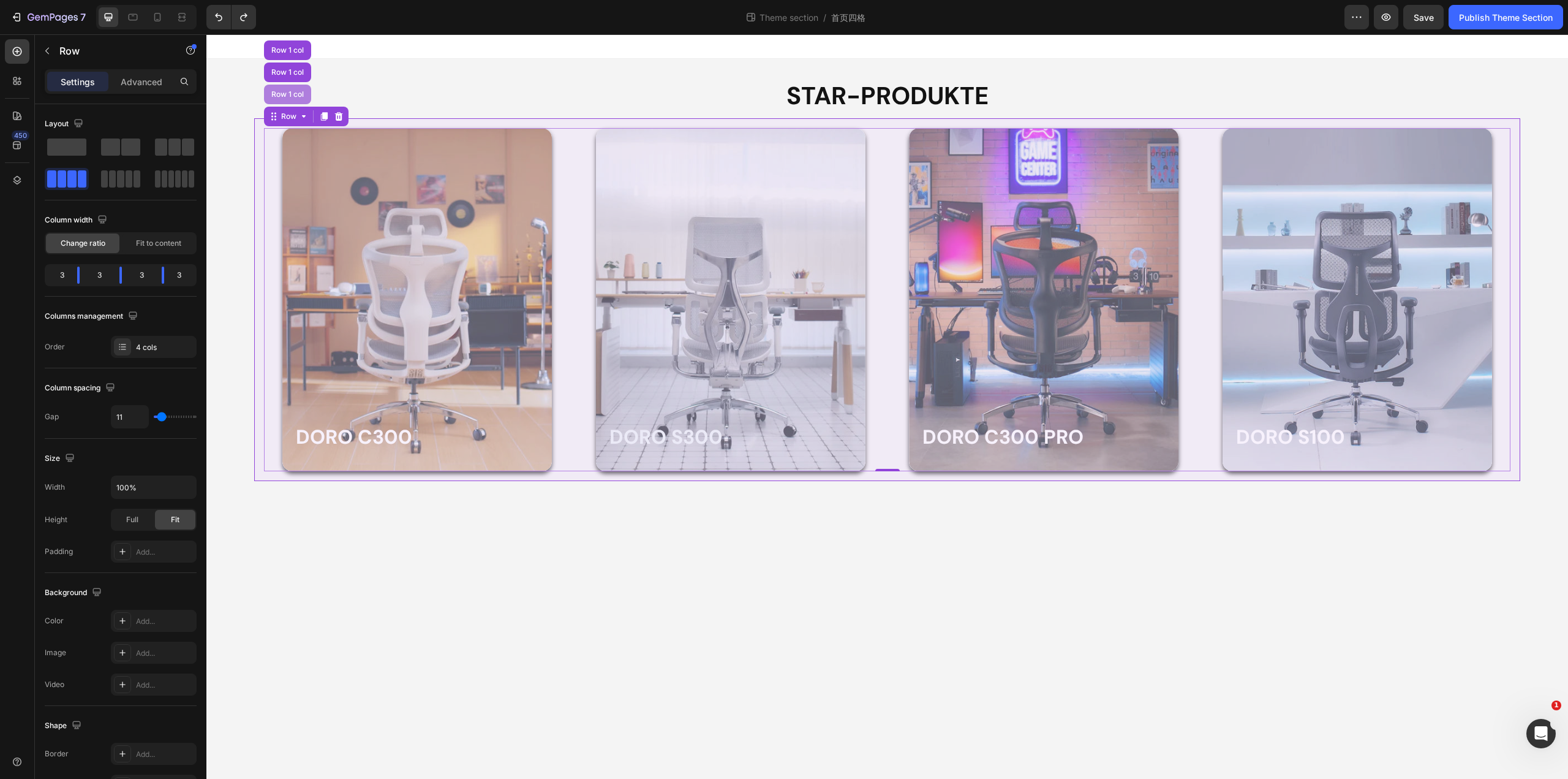
click at [289, 92] on div "Row 1 col" at bounding box center [287, 94] width 37 height 7
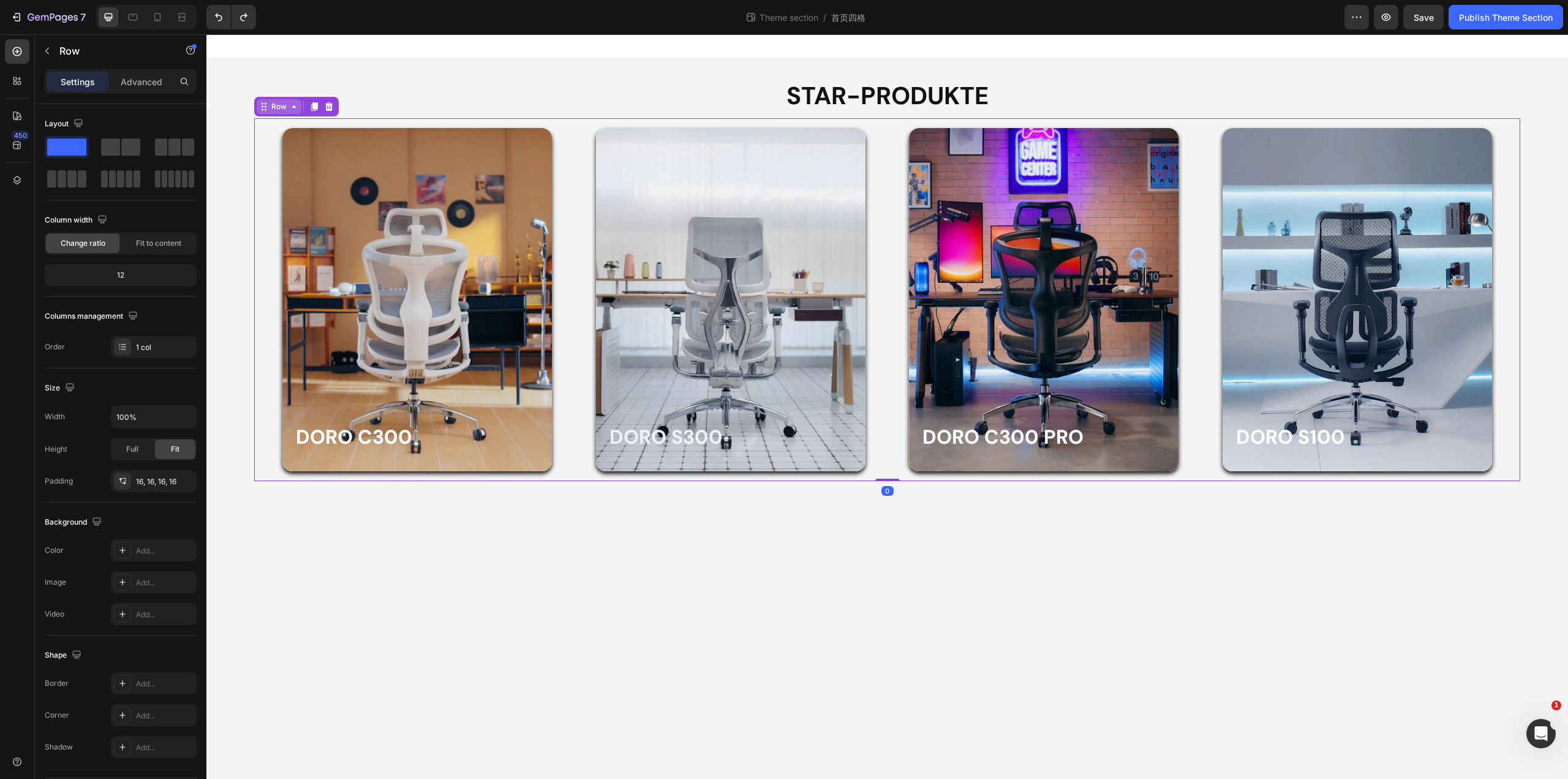
click at [279, 106] on div "Row" at bounding box center [279, 106] width 20 height 11
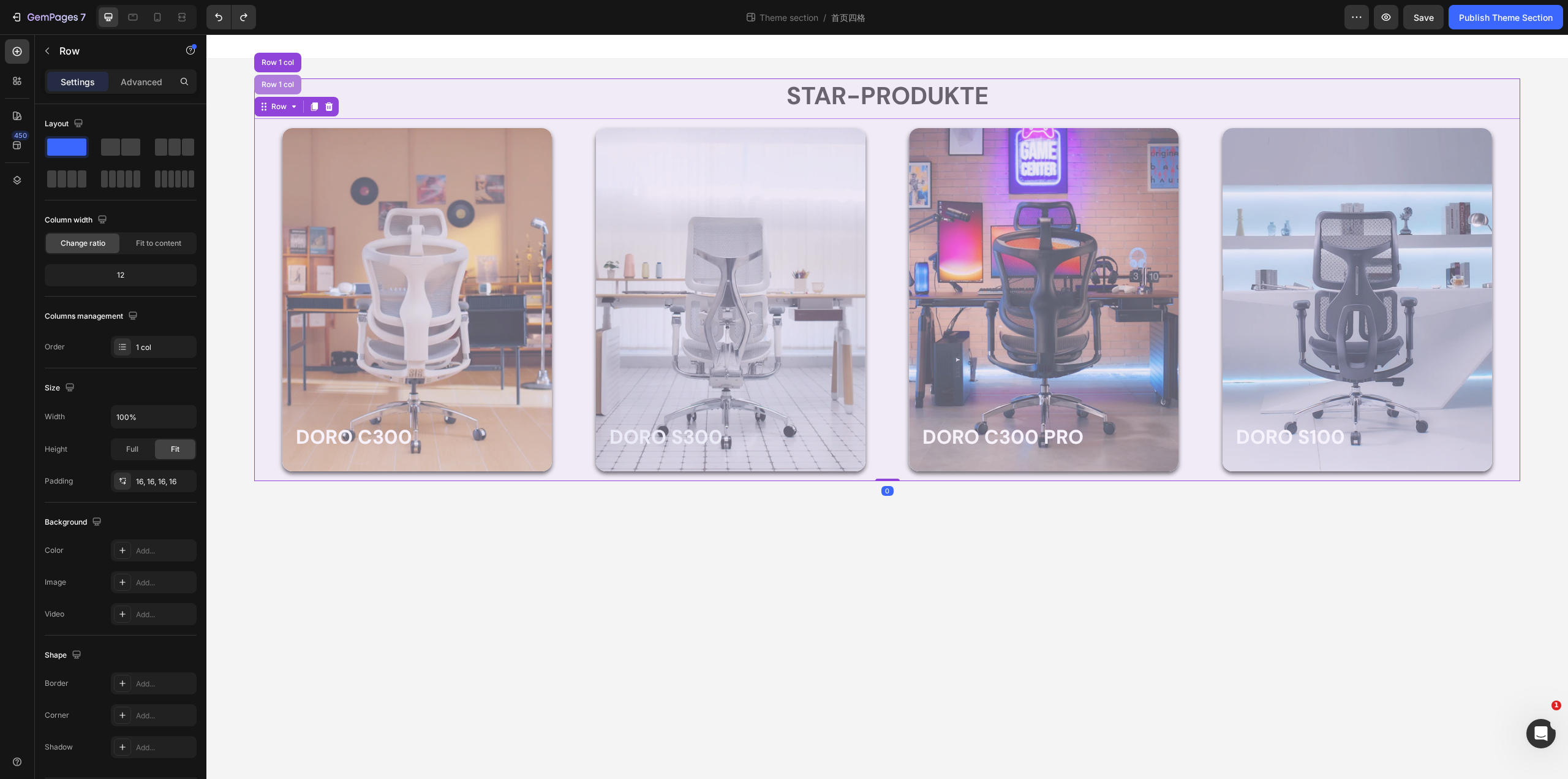
click at [285, 84] on div "Row 1 col" at bounding box center [278, 84] width 37 height 7
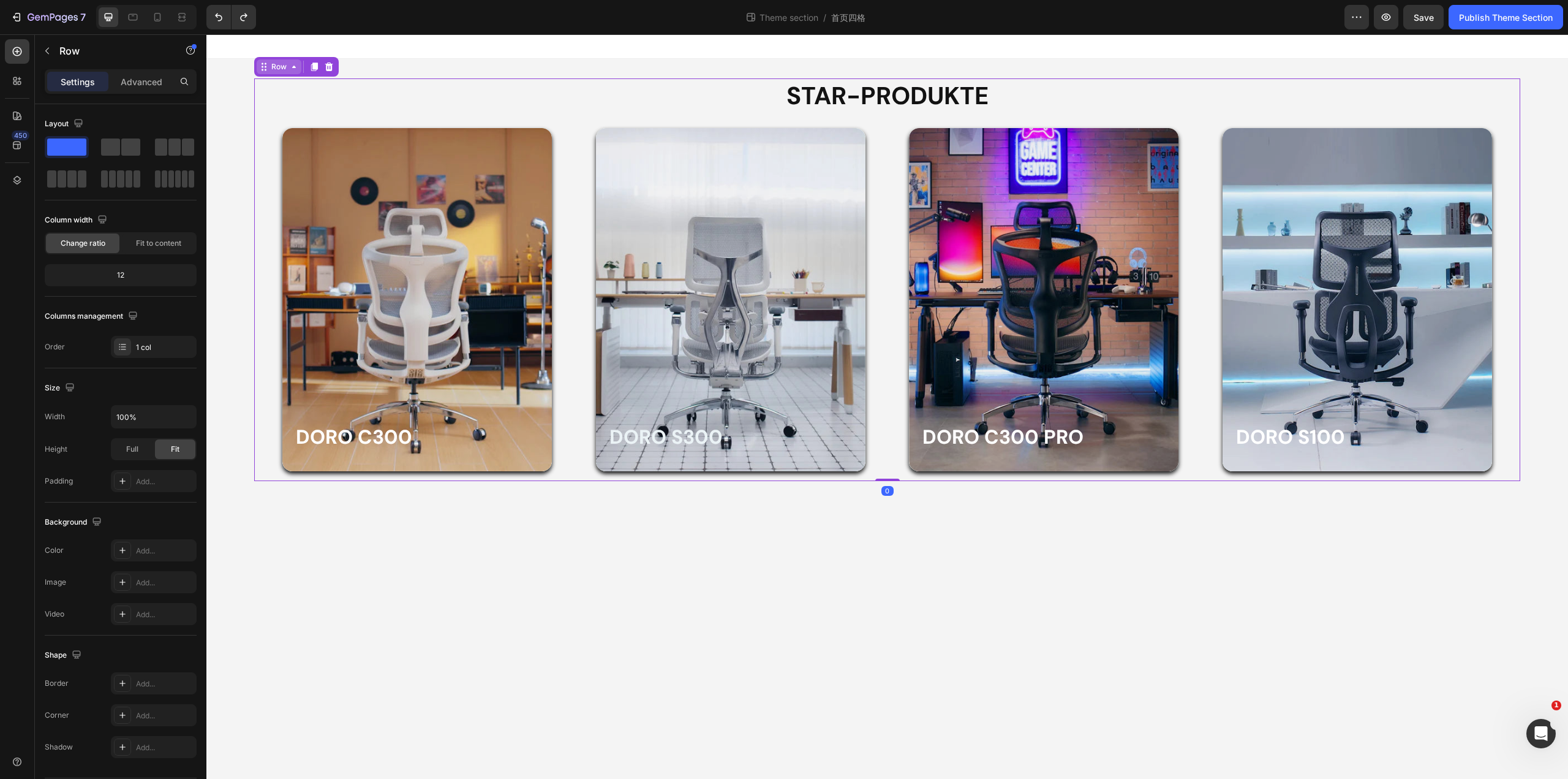
click at [281, 70] on div "Row" at bounding box center [279, 67] width 20 height 11
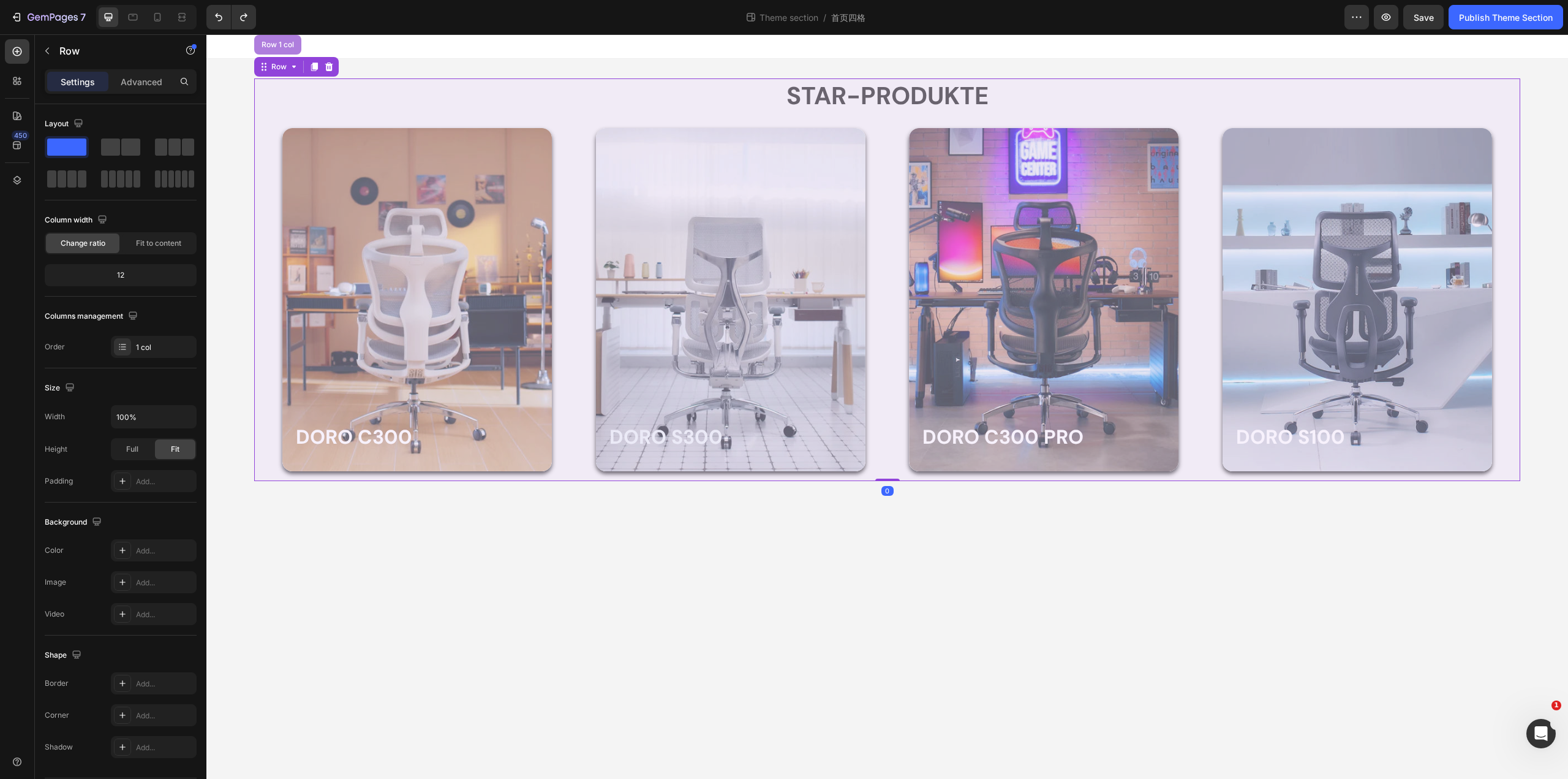
click at [281, 51] on div "Row 1 col" at bounding box center [277, 45] width 47 height 19
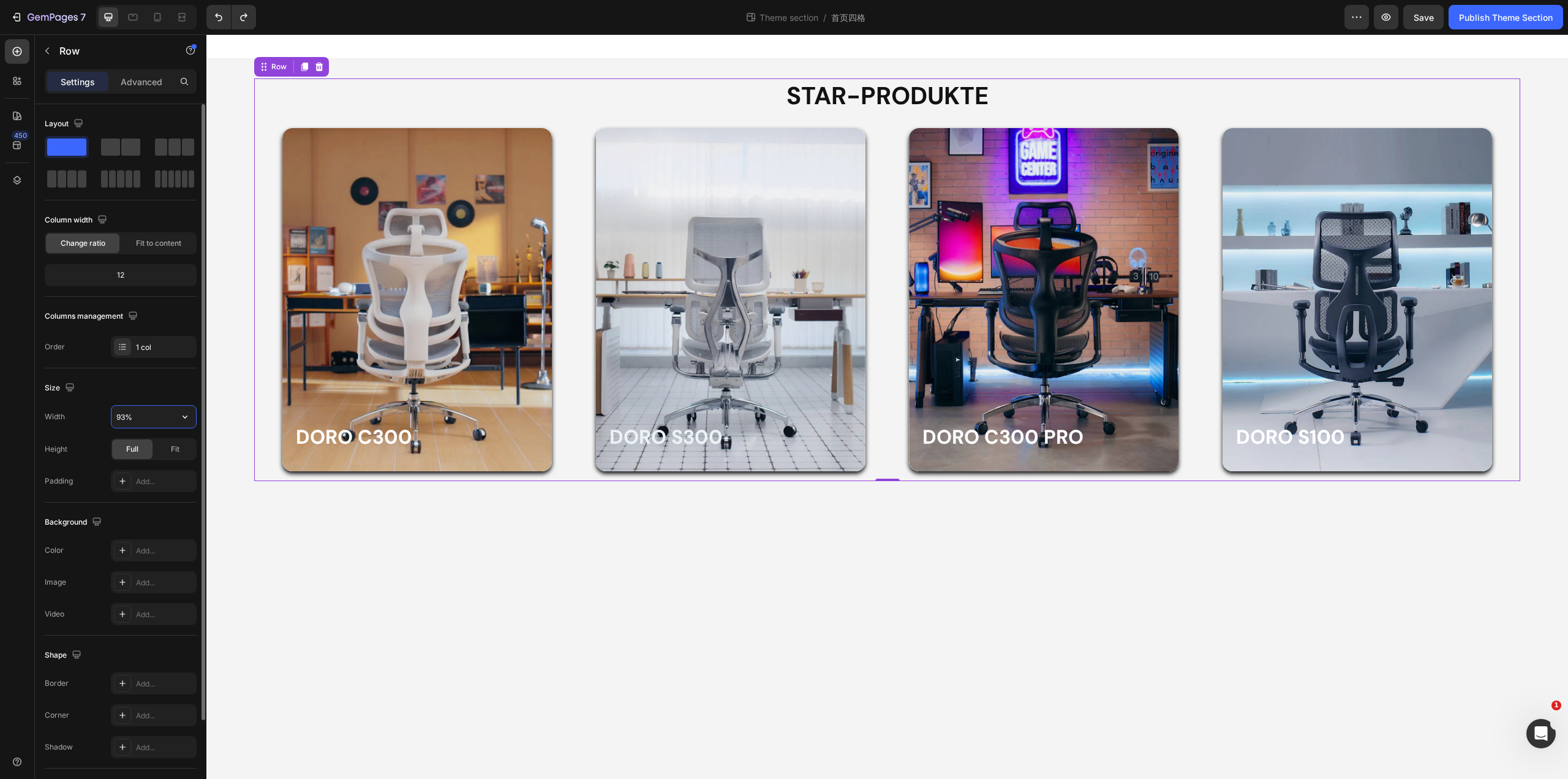
click at [157, 406] on input "93%" at bounding box center [154, 416] width 84 height 22
click at [179, 418] on icon "button" at bounding box center [185, 416] width 12 height 12
click at [150, 422] on input "93%" at bounding box center [154, 416] width 84 height 22
drag, startPoint x: 152, startPoint y: 410, endPoint x: 87, endPoint y: 410, distance: 65.0
click at [87, 410] on div "Width 93%" at bounding box center [120, 416] width 152 height 23
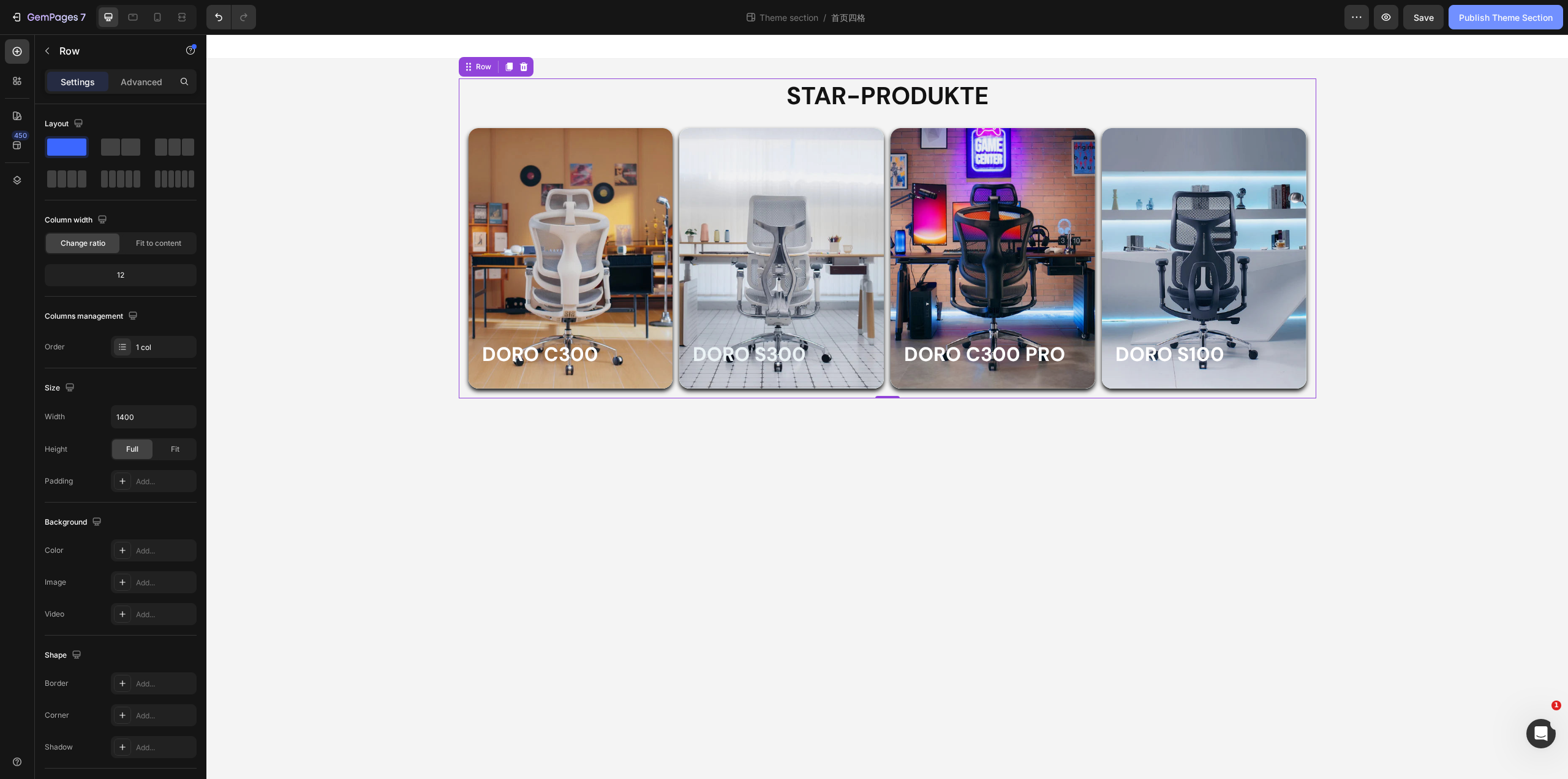
click at [1515, 29] on button "Publish Theme Section" at bounding box center [1506, 17] width 114 height 25
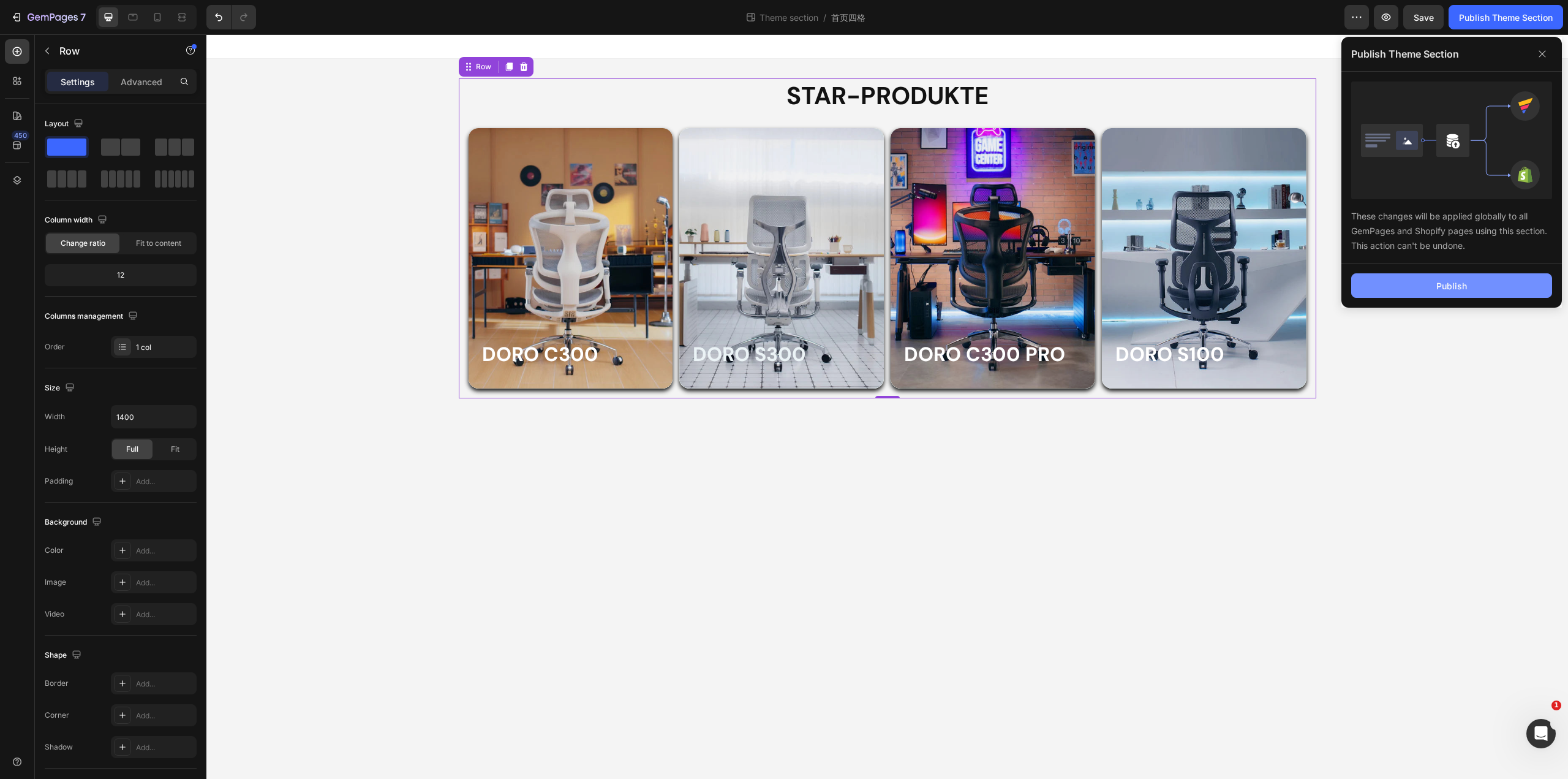
click at [1448, 283] on div "Publish" at bounding box center [1452, 285] width 31 height 13
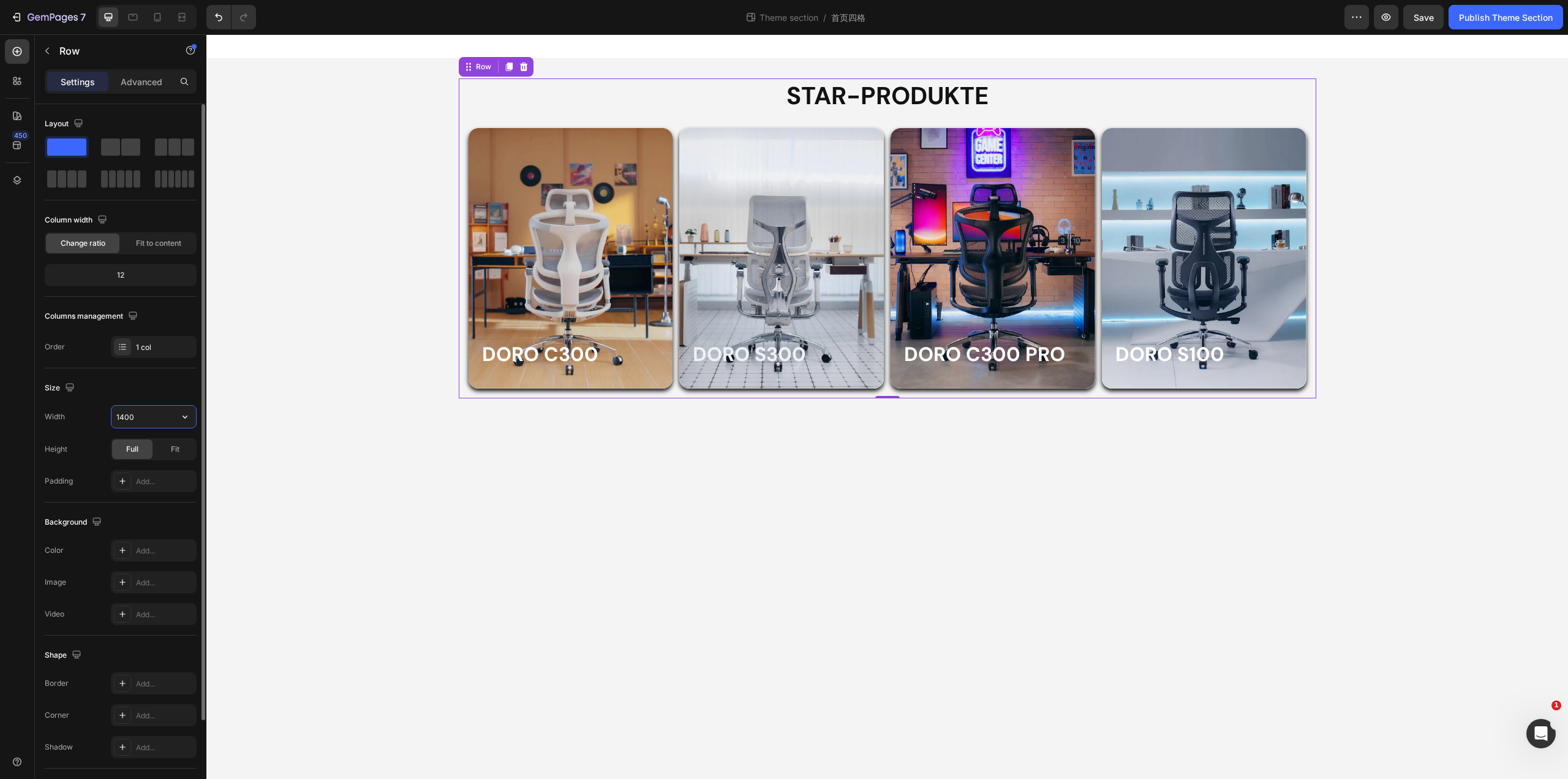
click at [125, 424] on input "1400" at bounding box center [154, 416] width 84 height 22
click at [124, 417] on input "1400" at bounding box center [154, 416] width 84 height 22
click at [120, 414] on input "1400" at bounding box center [154, 416] width 84 height 22
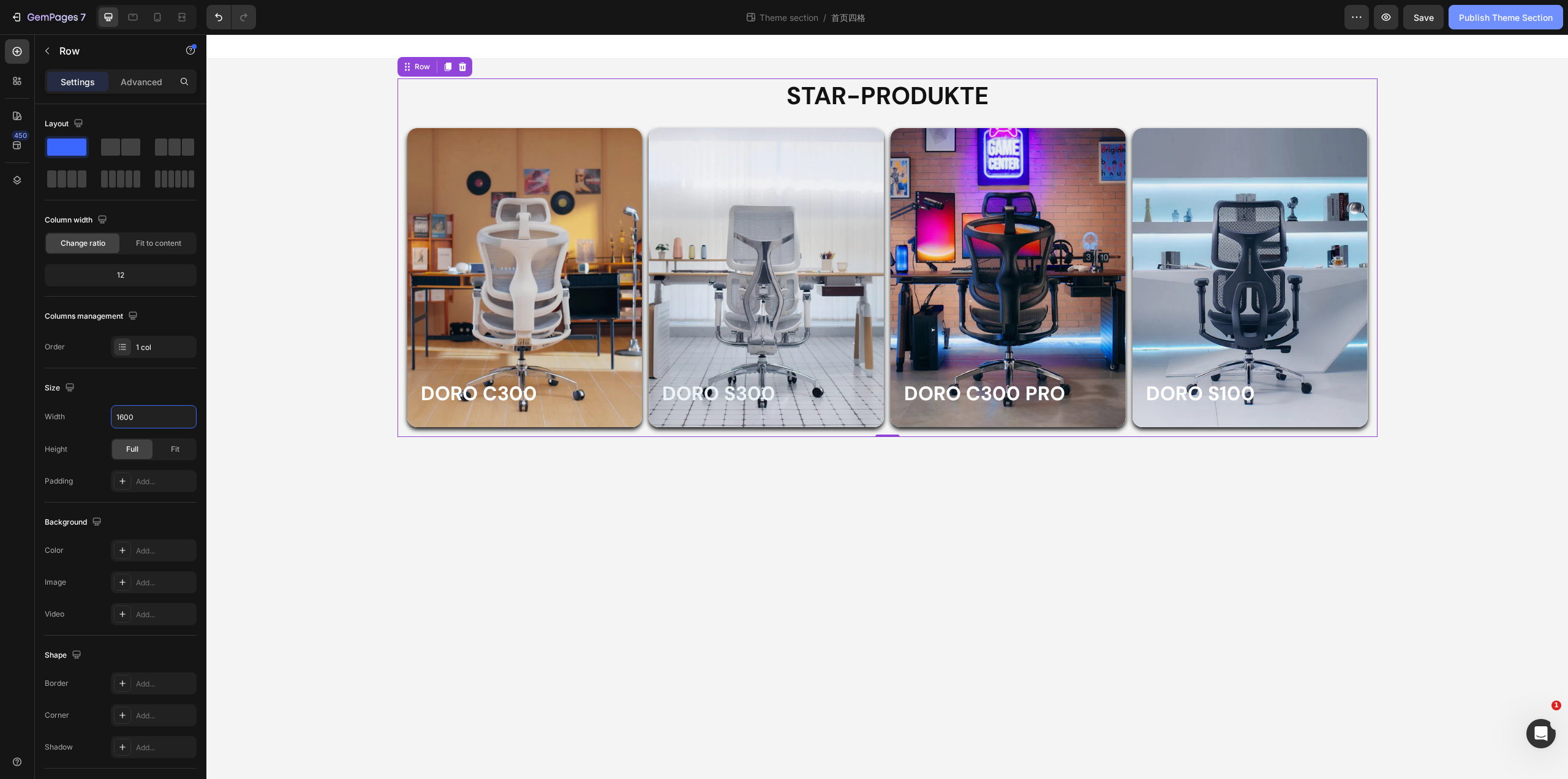
type input "1600"
click at [1488, 23] on div "Publish Theme Section" at bounding box center [1505, 17] width 94 height 13
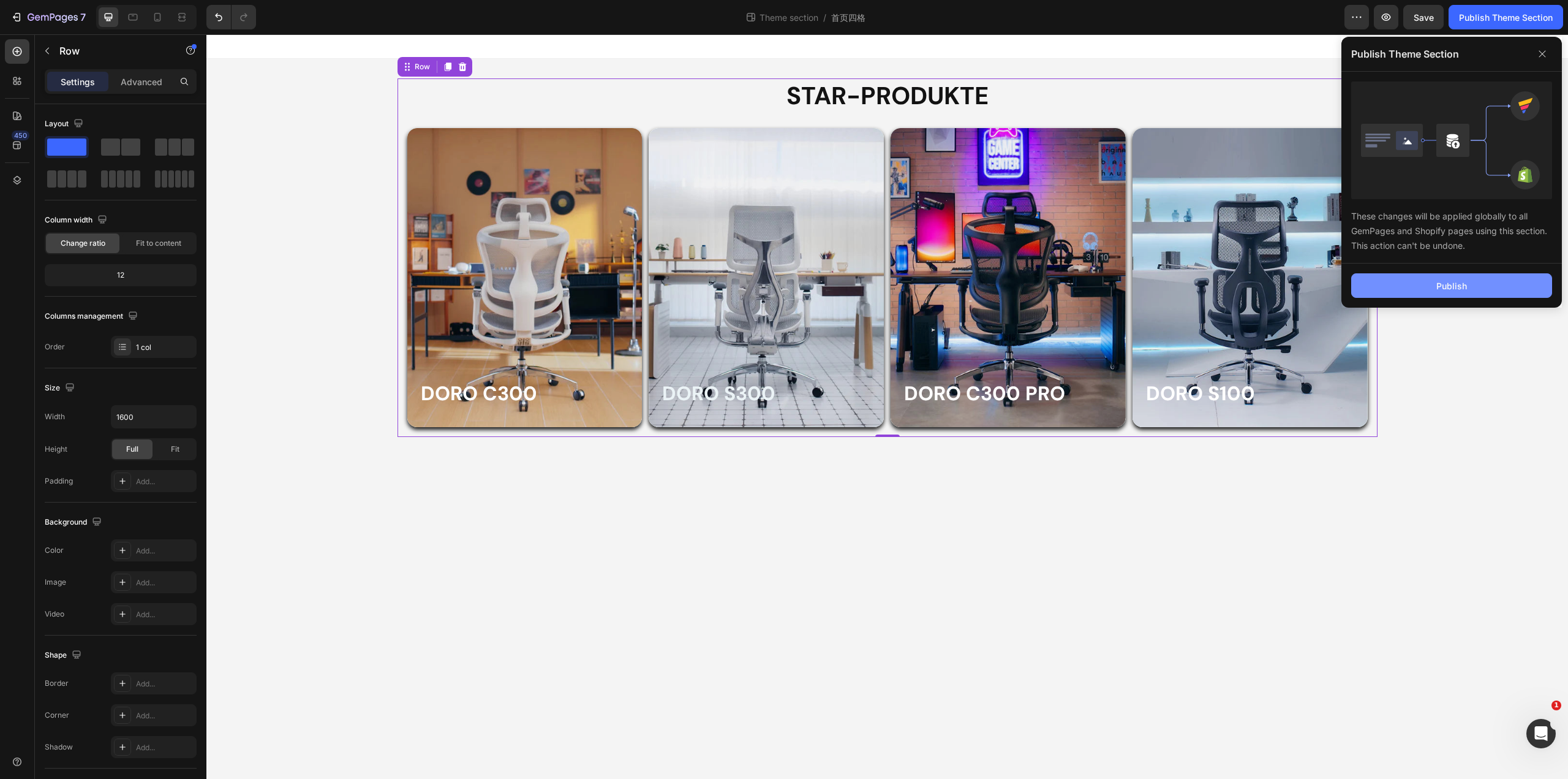
click at [1448, 281] on div "Publish" at bounding box center [1452, 285] width 31 height 13
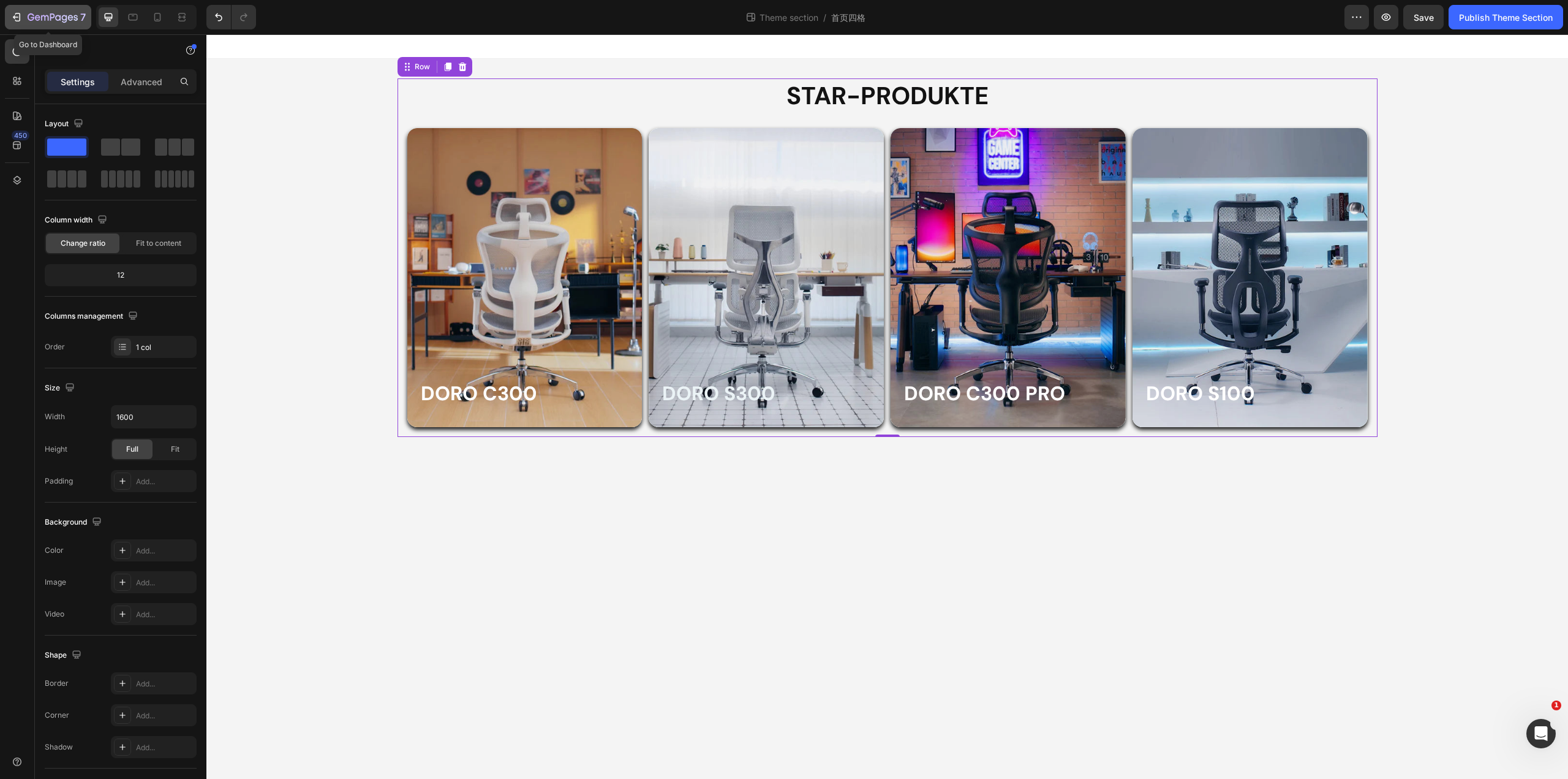
click at [35, 21] on icon "button" at bounding box center [53, 18] width 51 height 11
